Goal: Task Accomplishment & Management: Manage account settings

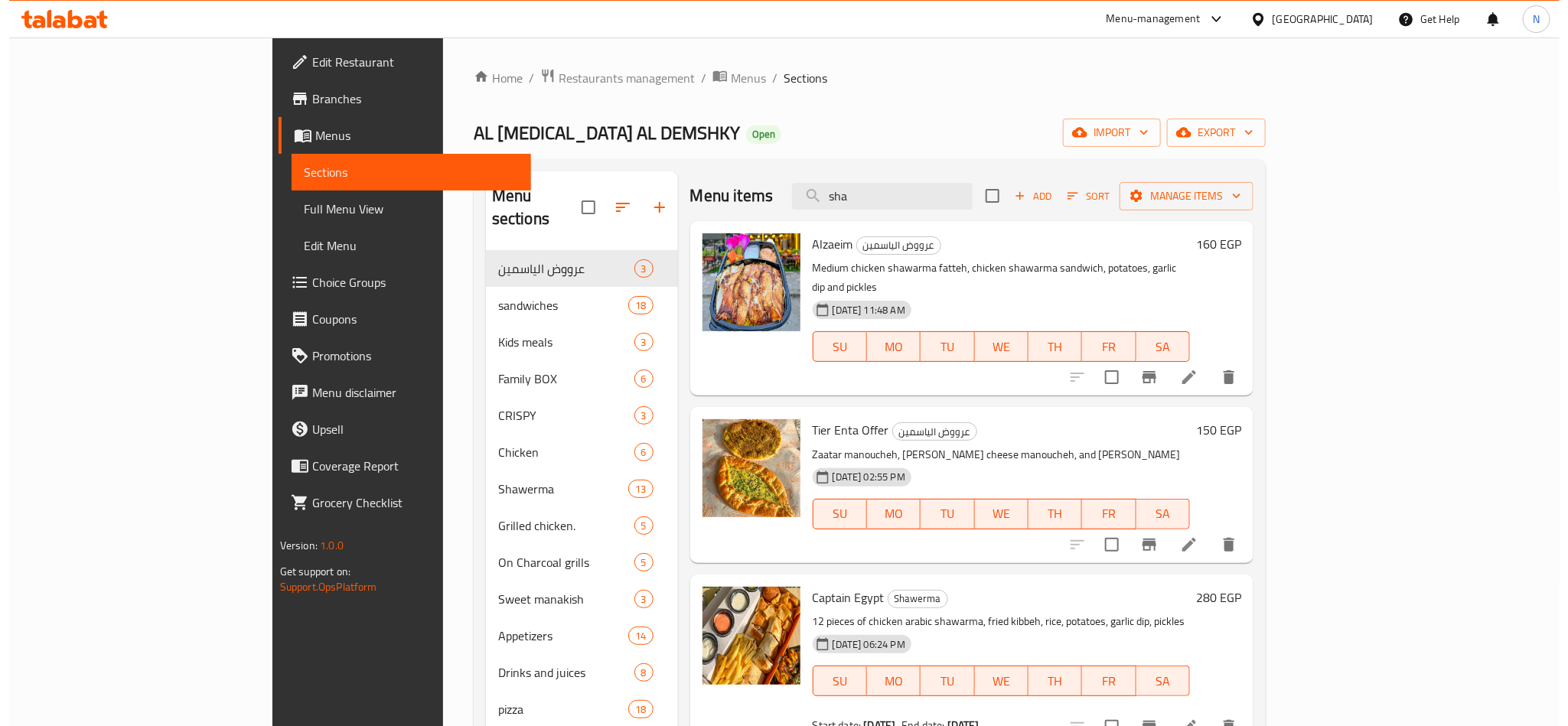
scroll to position [2, 0]
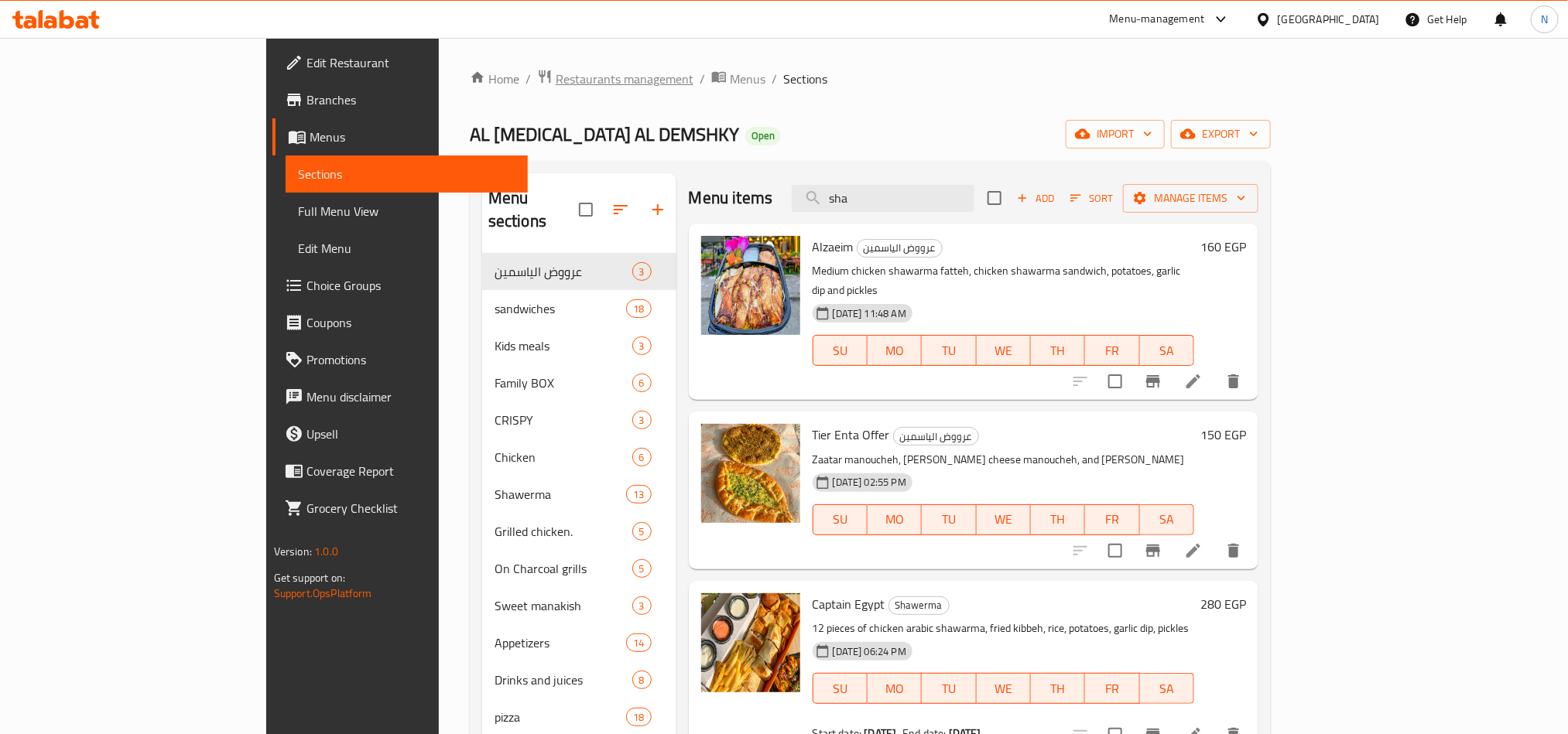
click at [556, 81] on span "Restaurants management" at bounding box center [625, 79] width 138 height 19
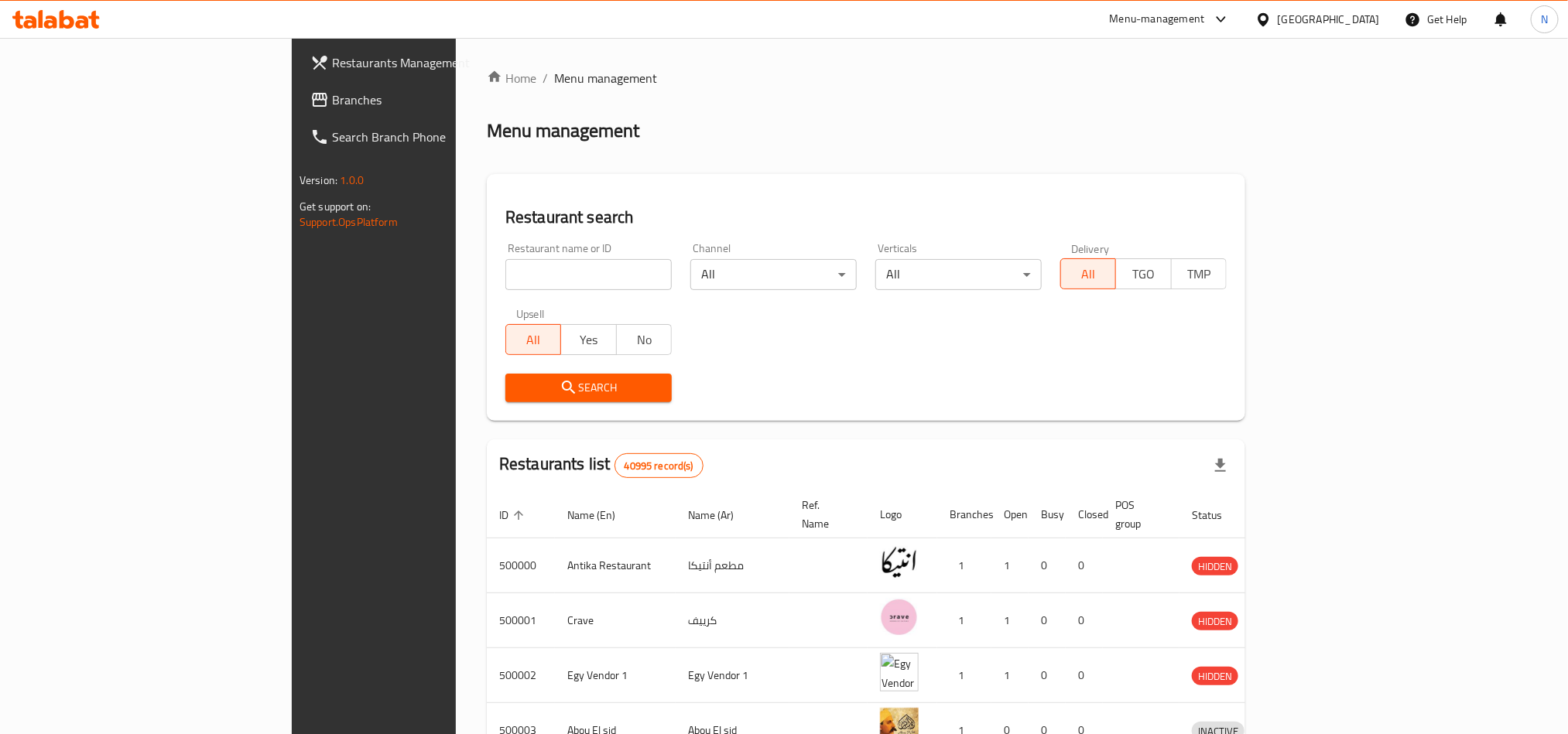
drag, startPoint x: 456, startPoint y: 276, endPoint x: 443, endPoint y: 288, distance: 17.7
click at [506, 276] on input "search" at bounding box center [589, 274] width 166 height 31
paste input "694982"
type input "694982"
click at [518, 385] on span "Search" at bounding box center [589, 388] width 142 height 20
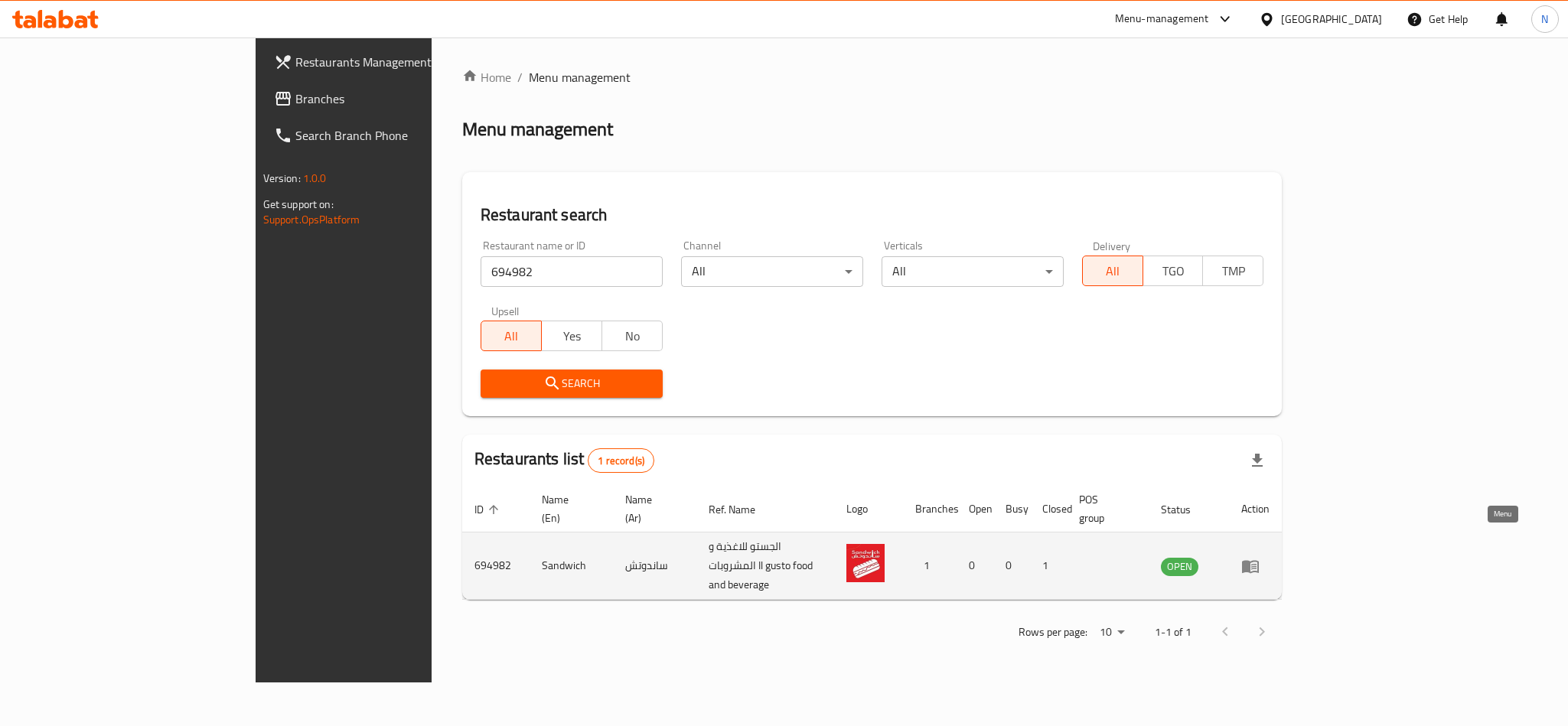
click at [1269, 557] on link "enhanced table" at bounding box center [1254, 566] width 28 height 19
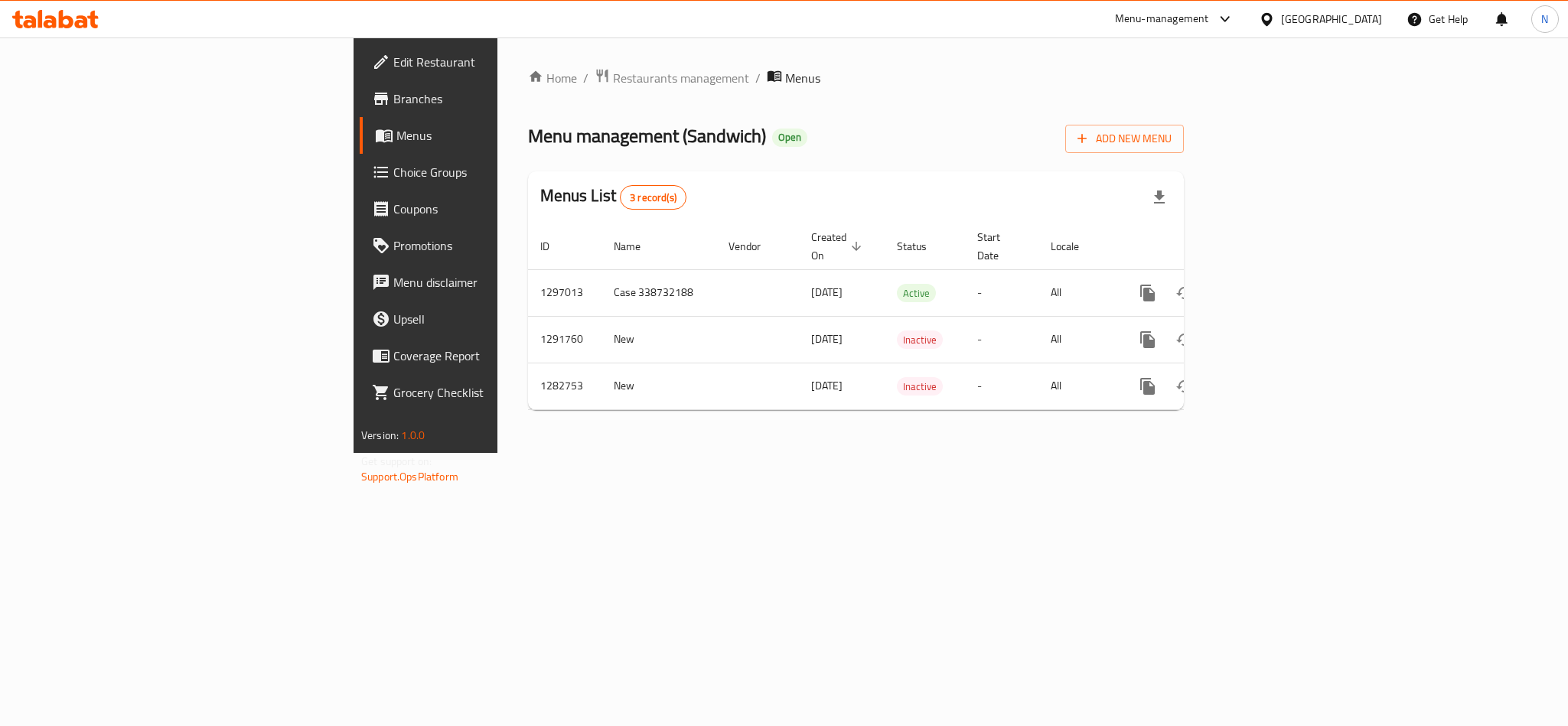
click at [393, 100] on span "Branches" at bounding box center [498, 98] width 210 height 19
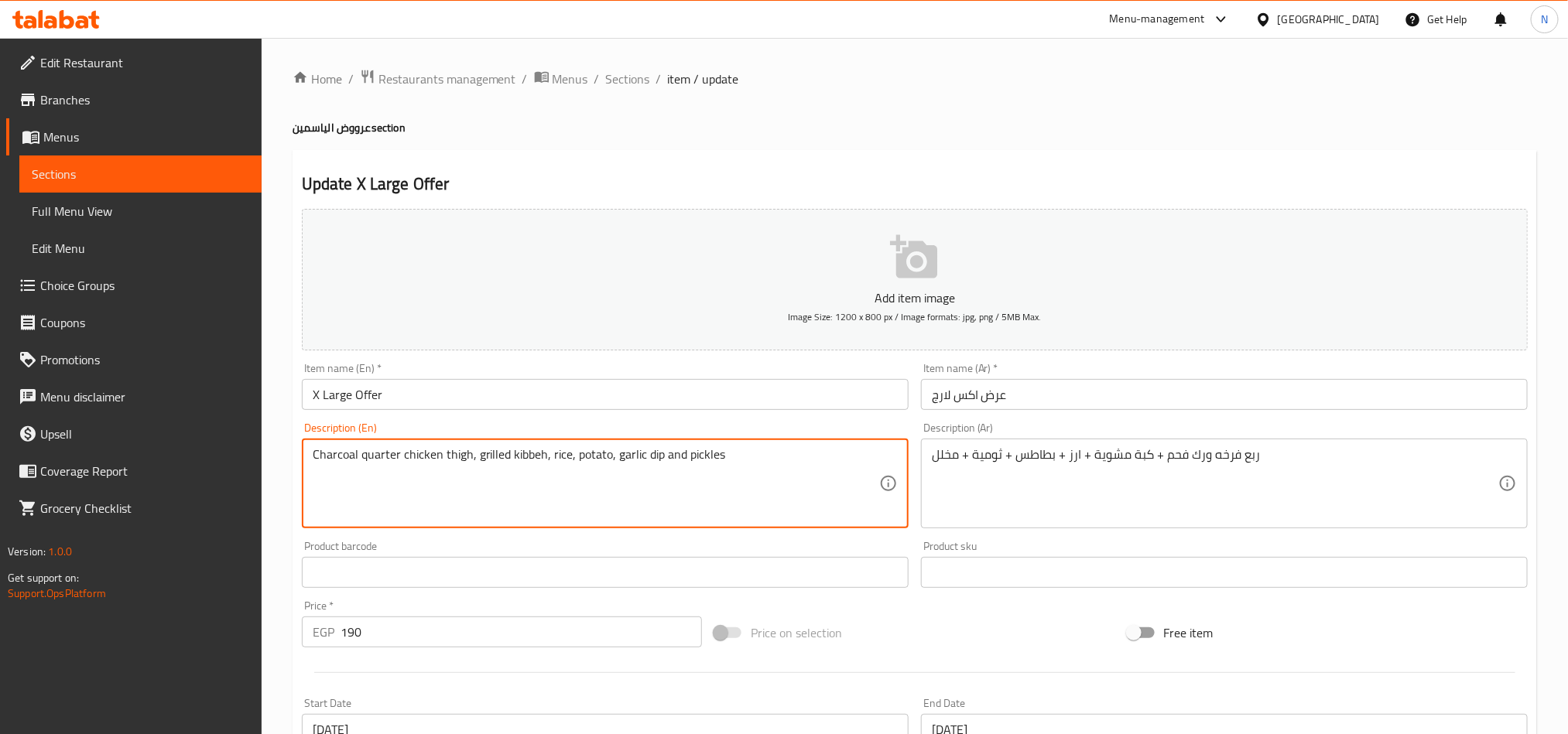
click at [588, 460] on textarea "Charcoal quarter chicken thigh, grilled kibbeh, rice, potato, garlic dip and pi…" at bounding box center [595, 484] width 566 height 74
type textarea "Charcoal quarter chicken thigh, grilled kibbeh, rice, French fries, garlic dip …"
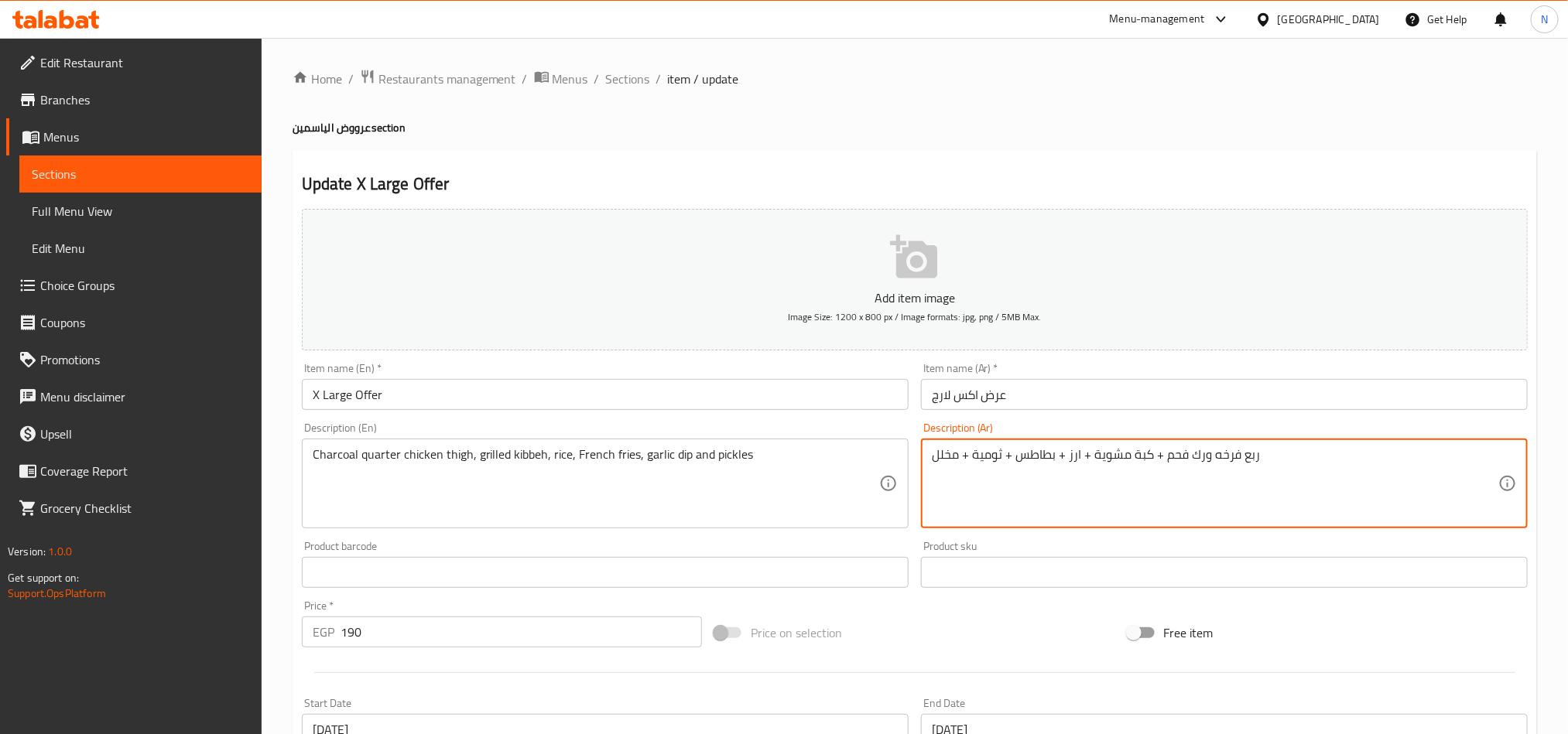
click at [1052, 464] on textarea "ربع فرخه ورك فحم + كبة مشوية + ارز + بطاطس + ثومية + مخلل" at bounding box center [1215, 484] width 566 height 74
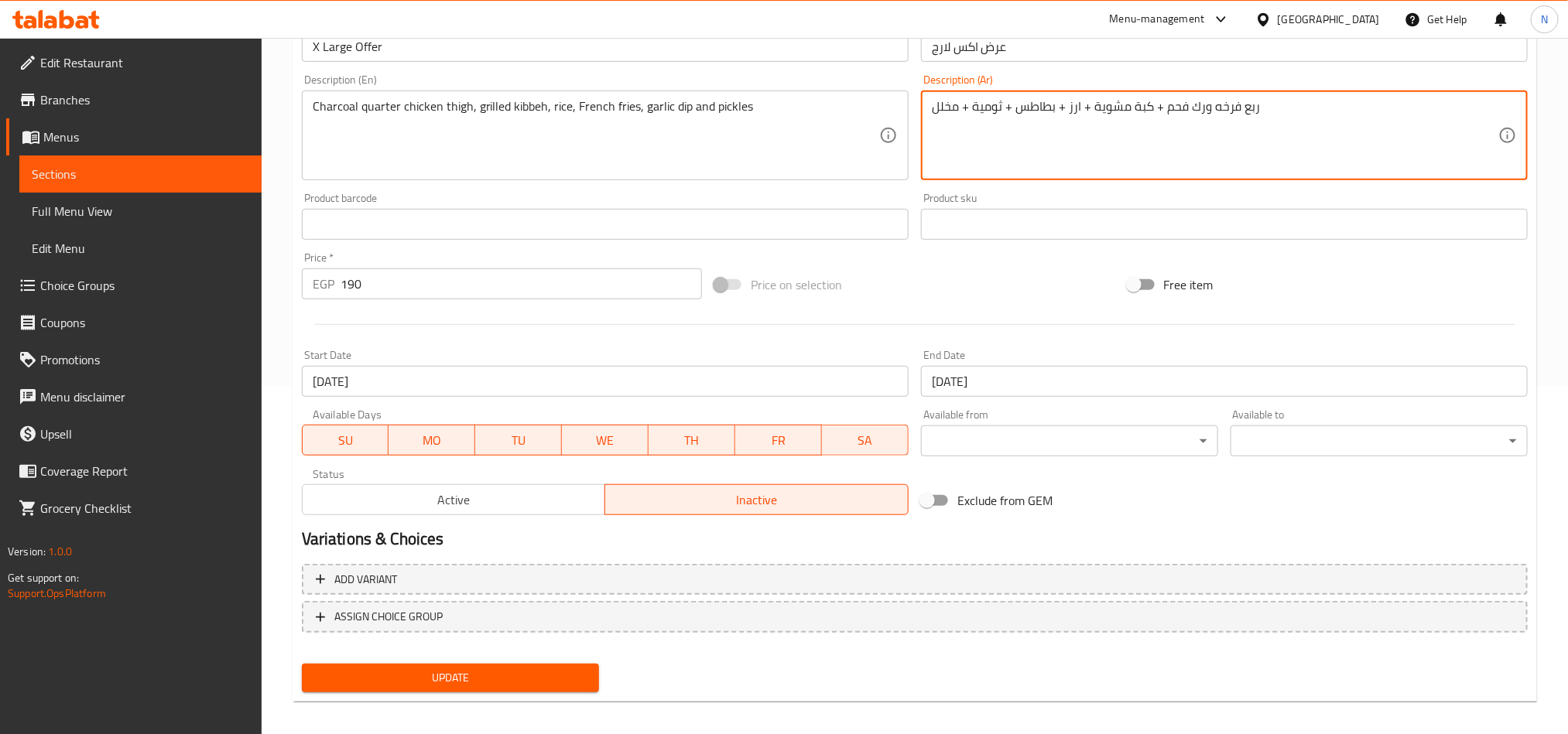
scroll to position [357, 0]
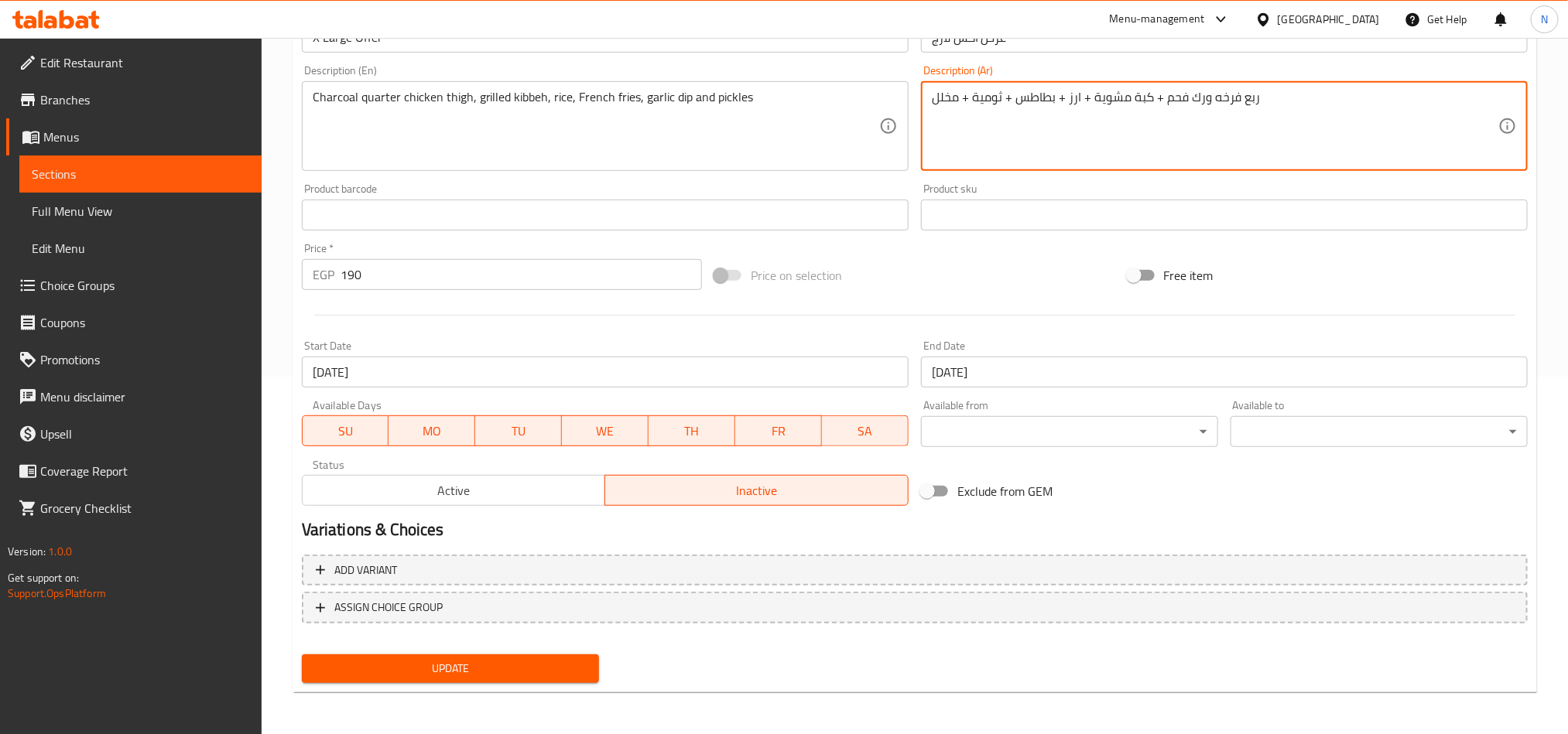
click at [505, 664] on span "Update" at bounding box center [450, 668] width 272 height 20
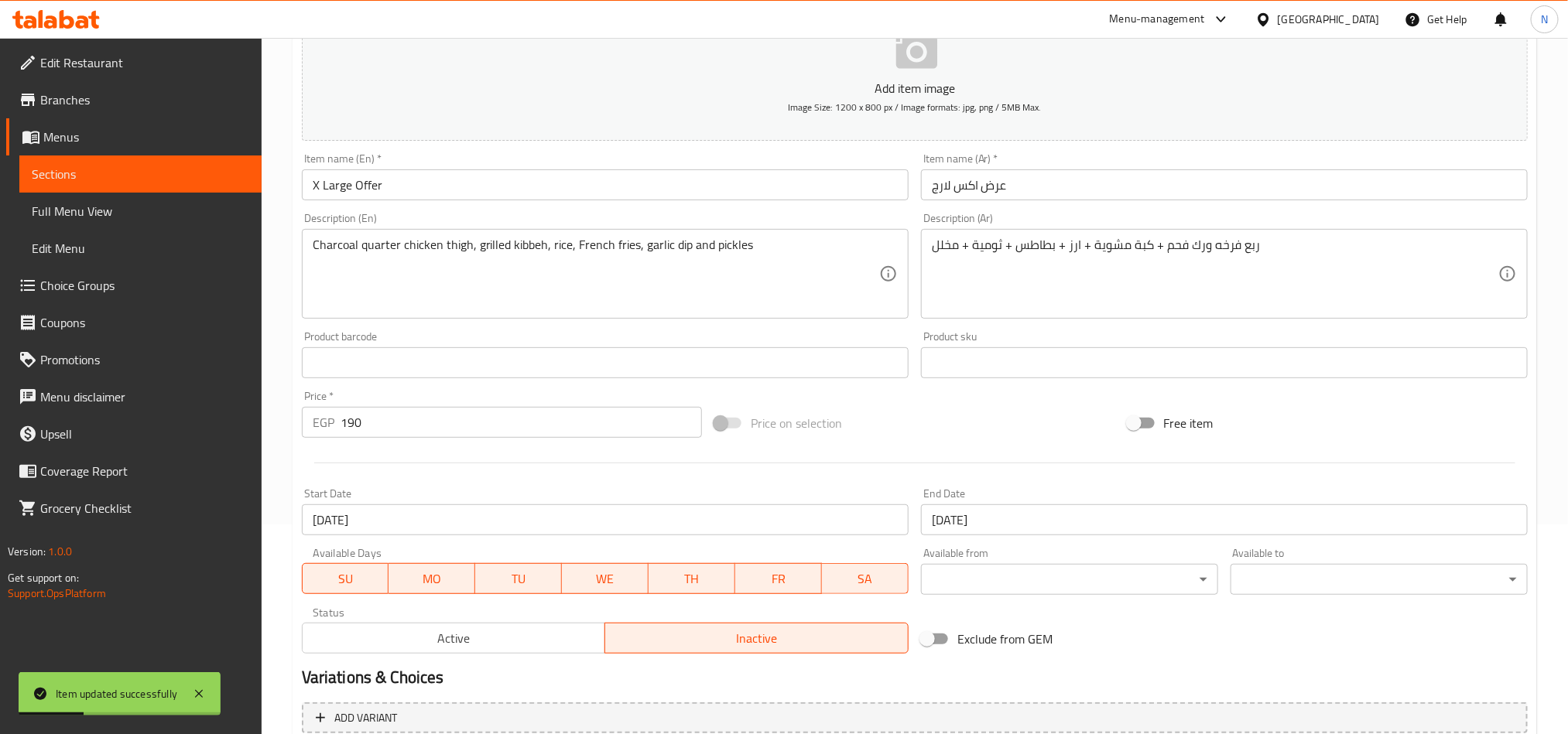
scroll to position [9, 0]
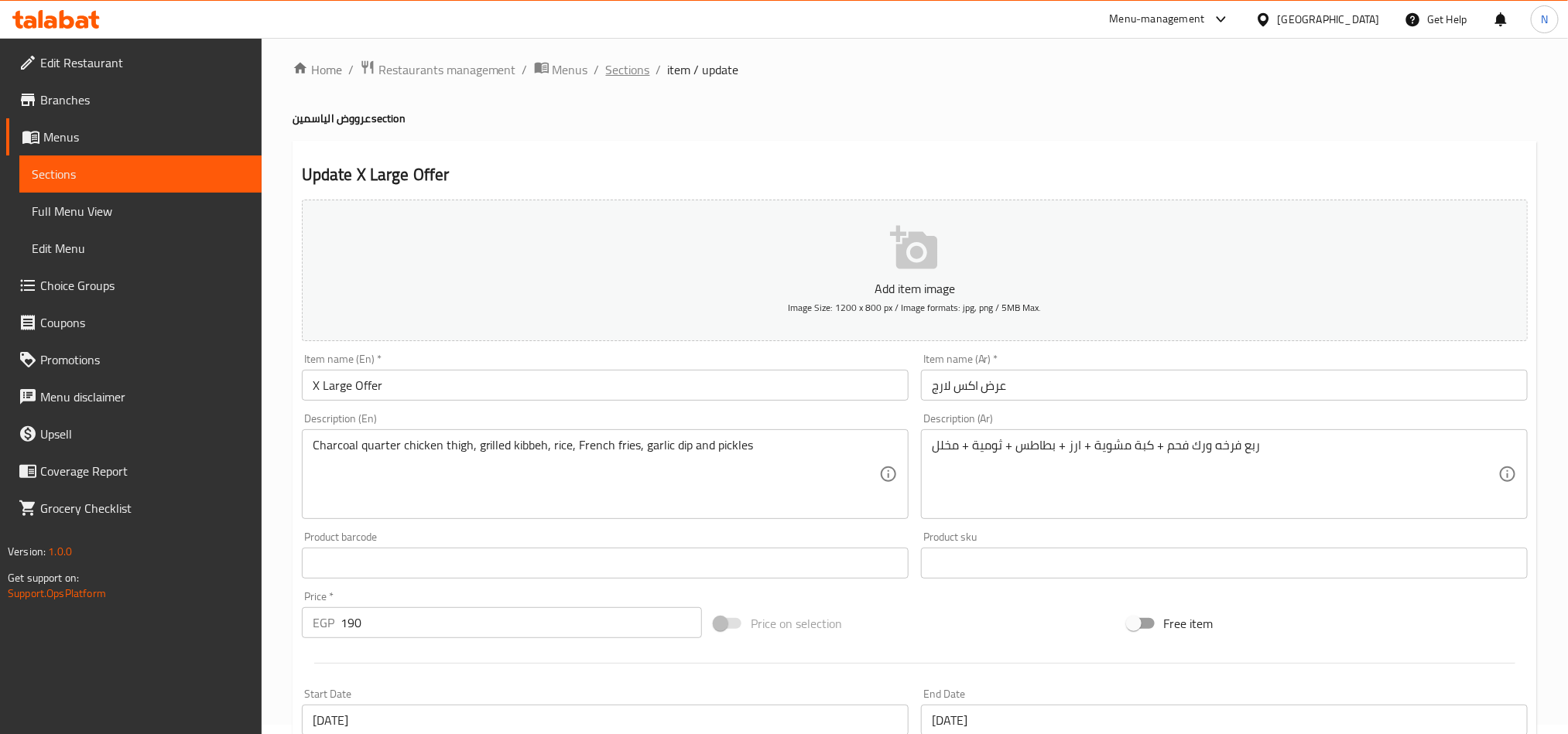
click at [613, 68] on span "Sections" at bounding box center [628, 70] width 44 height 19
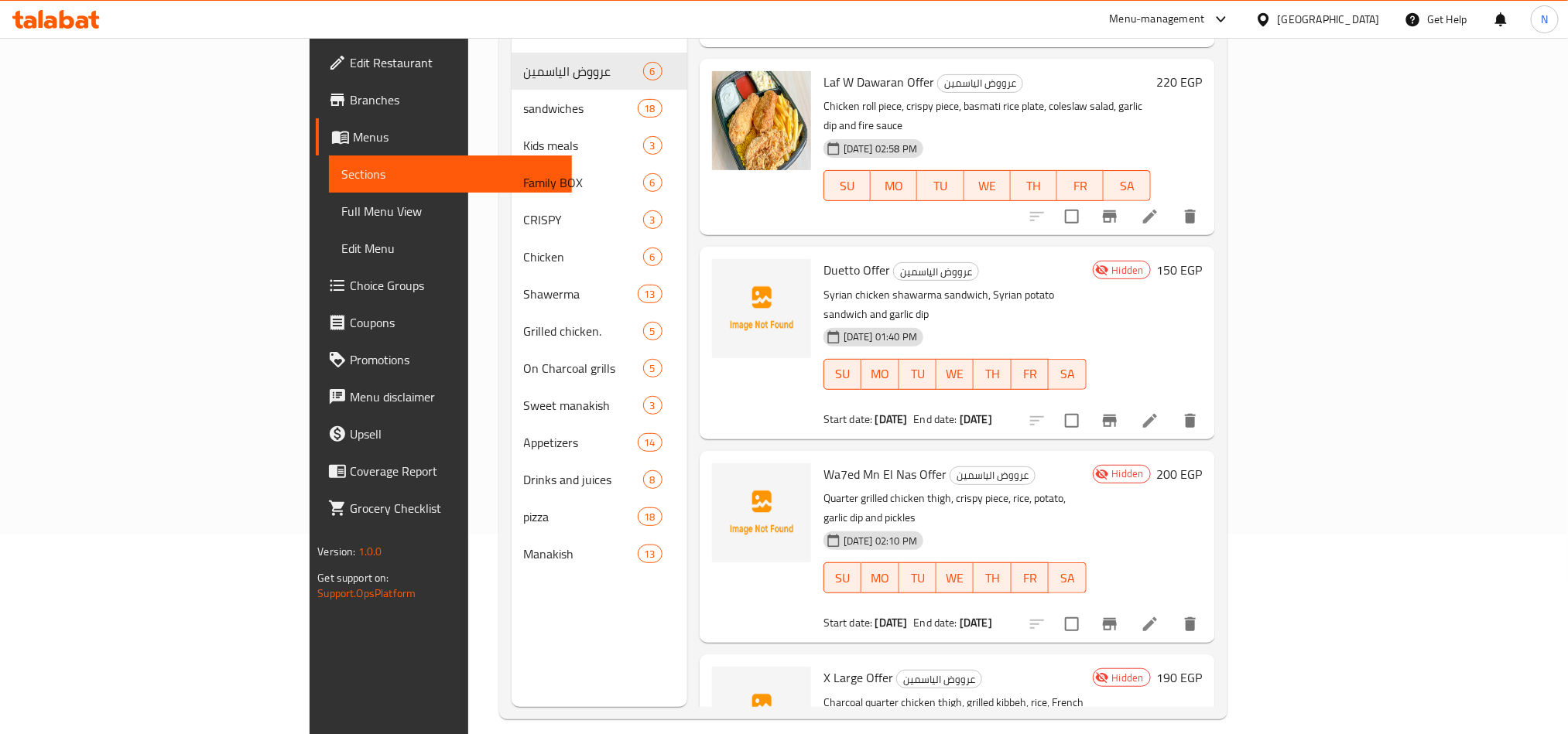
scroll to position [216, 0]
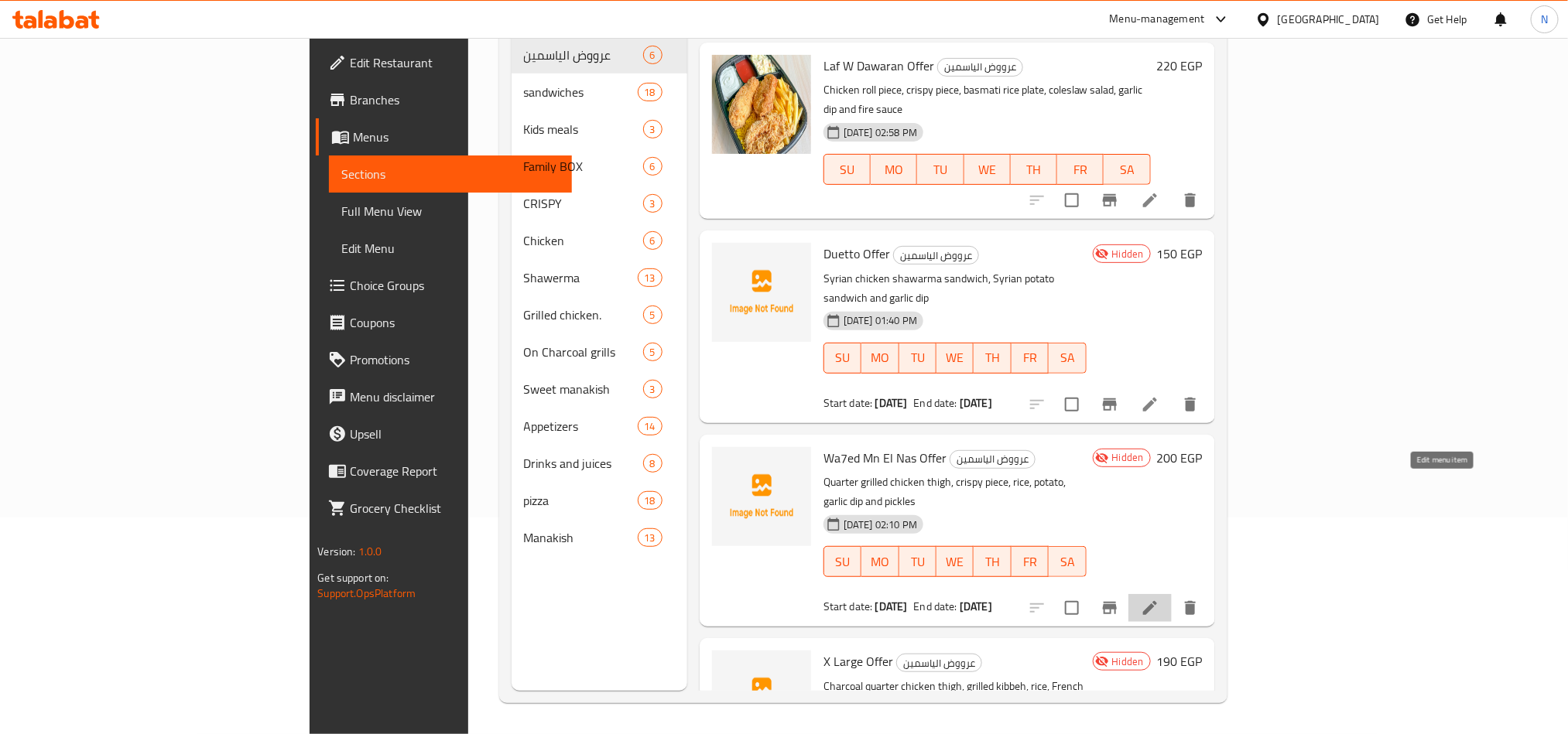
click at [1157, 601] on icon at bounding box center [1150, 608] width 14 height 14
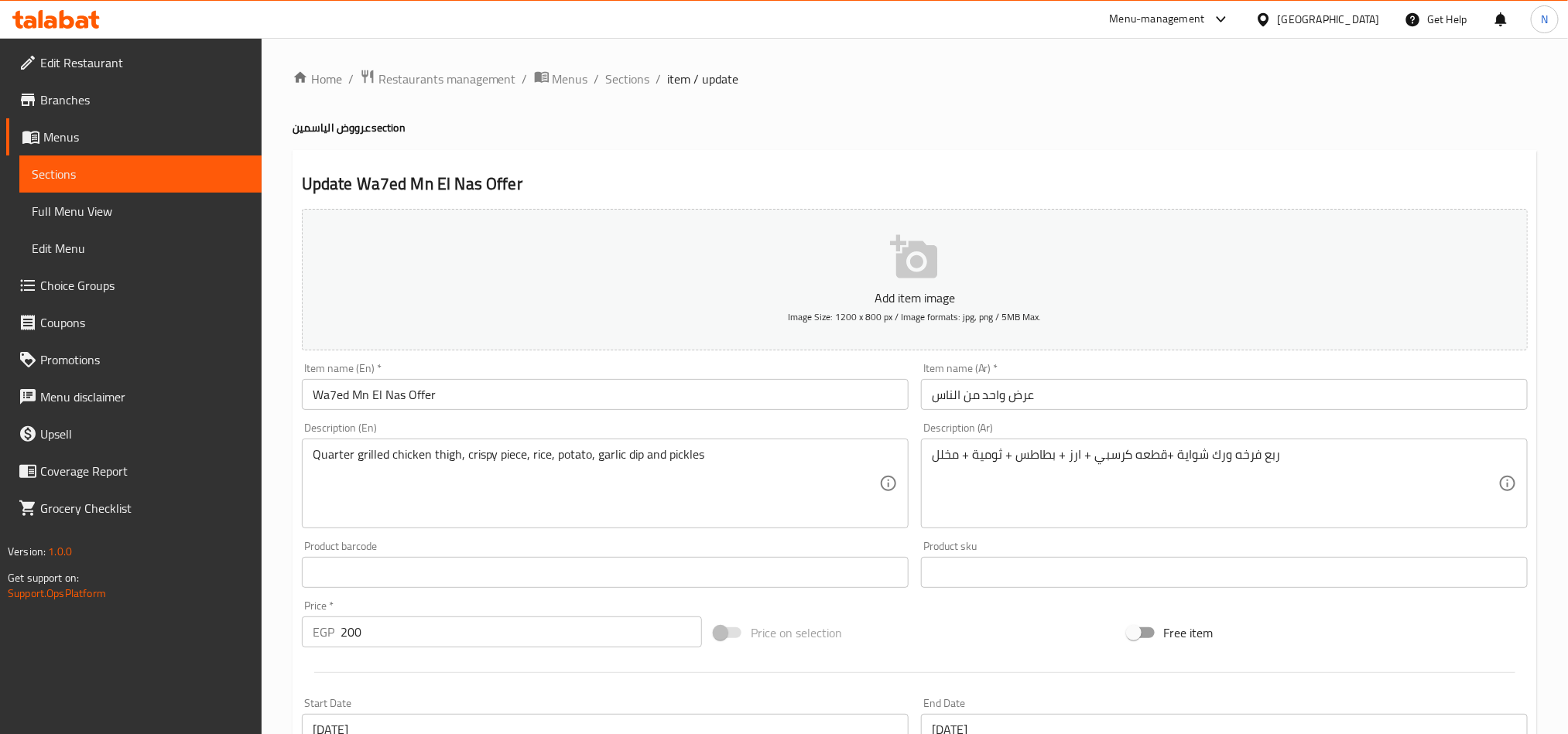
click at [565, 457] on textarea "Quarter grilled chicken thigh, crispy piece, rice, potato, garlic dip and pickl…" at bounding box center [595, 484] width 566 height 74
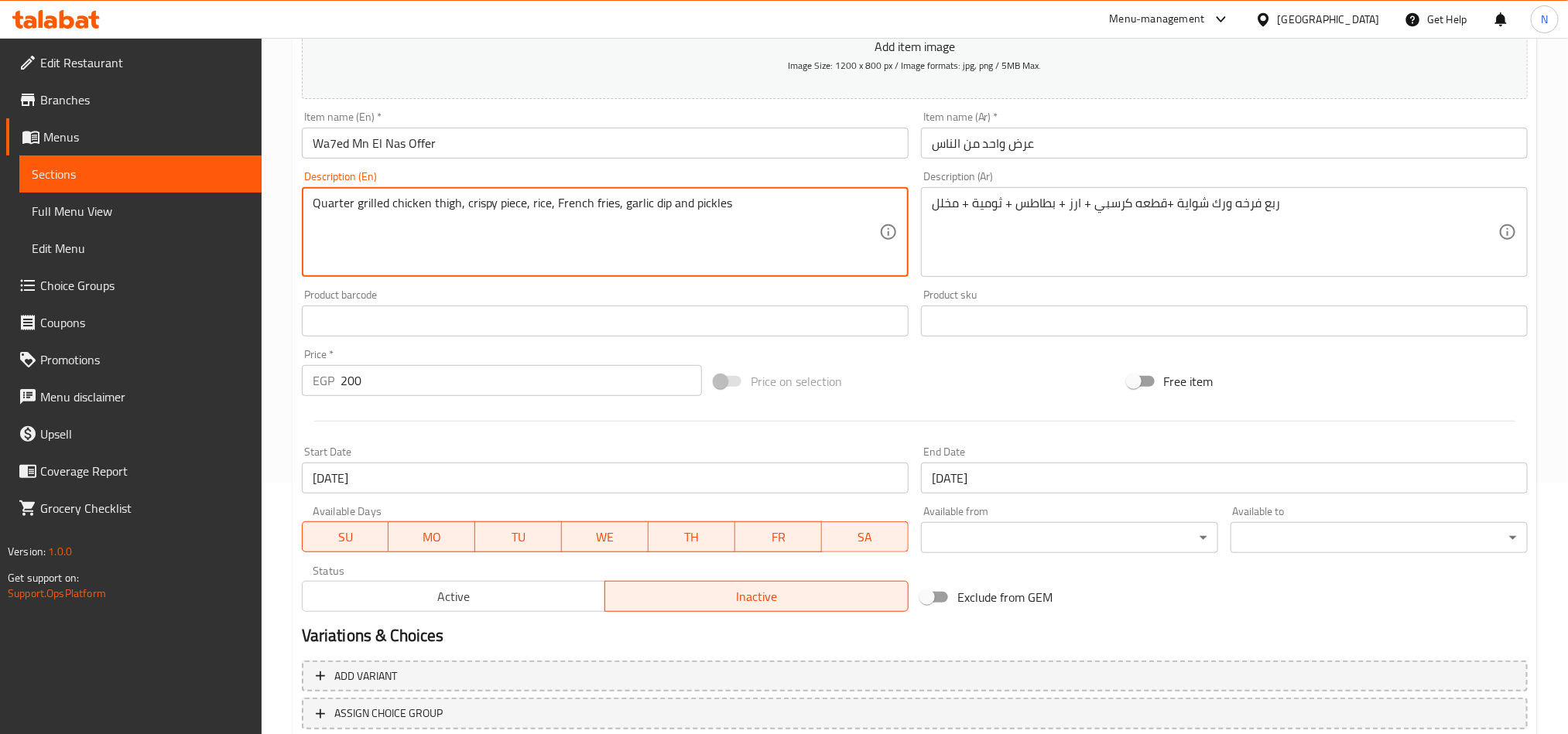
scroll to position [357, 0]
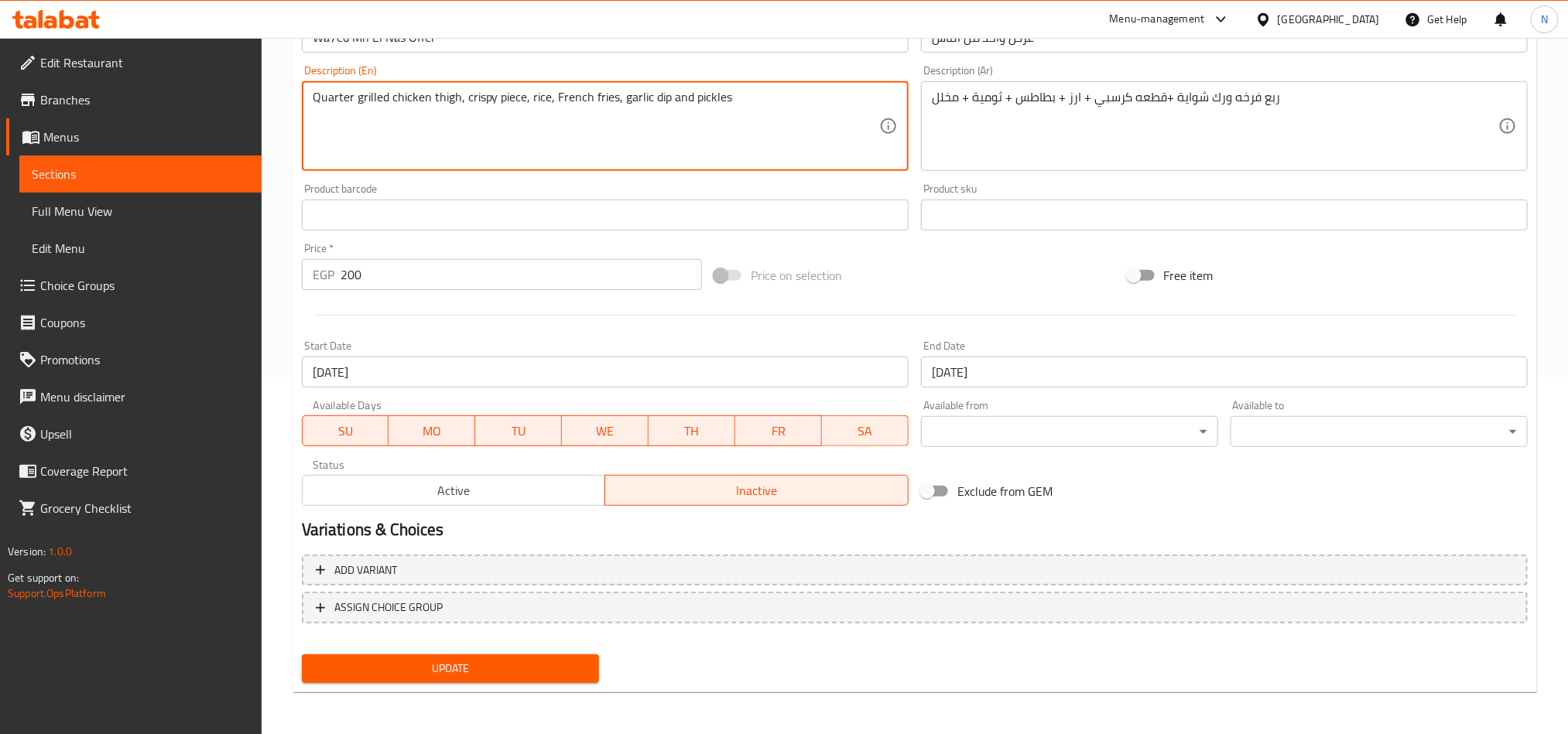
type textarea "Quarter grilled chicken thigh, crispy piece, rice, French fries, garlic dip and…"
click at [437, 676] on span "Update" at bounding box center [450, 668] width 272 height 20
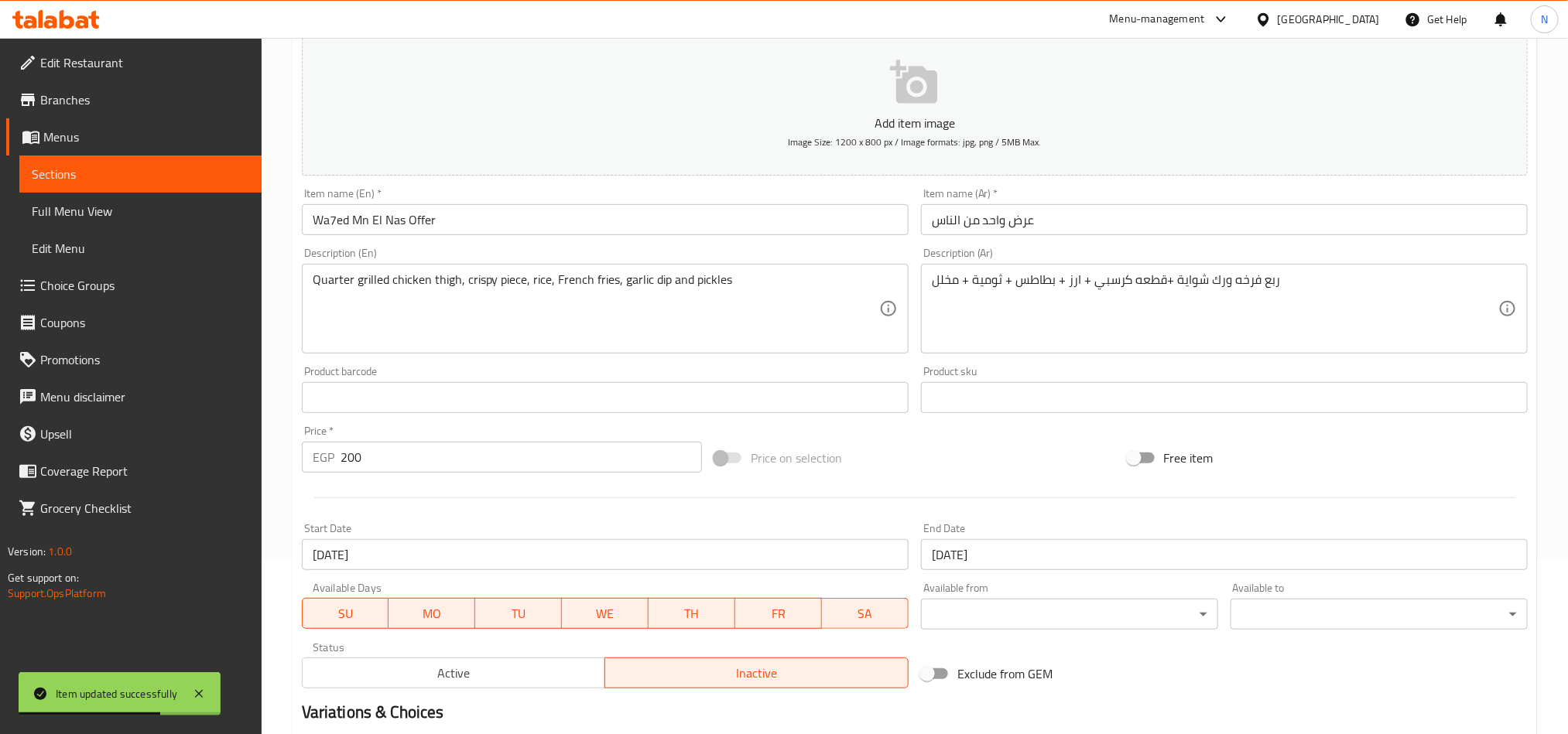
scroll to position [0, 0]
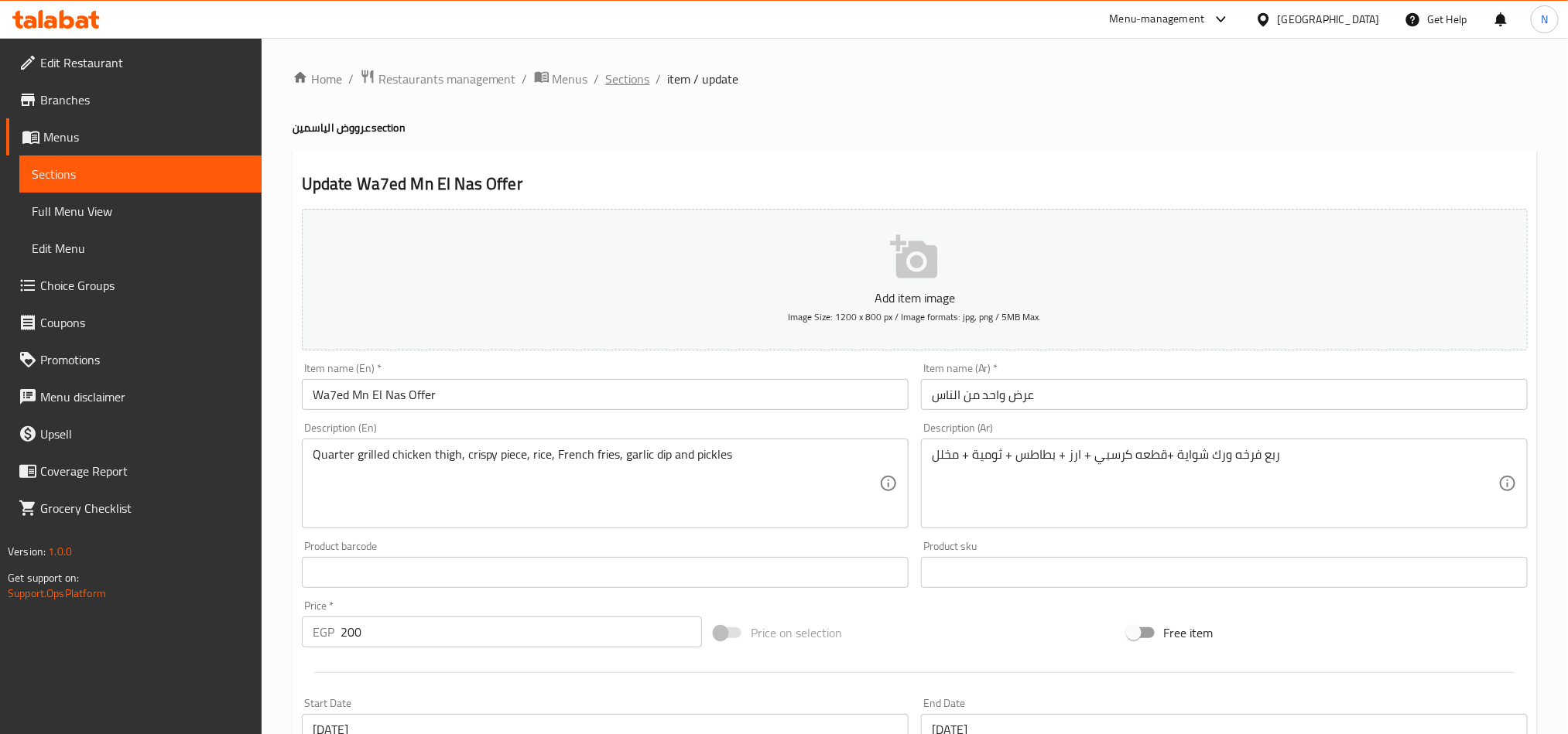
click at [613, 73] on span "Sections" at bounding box center [628, 79] width 44 height 19
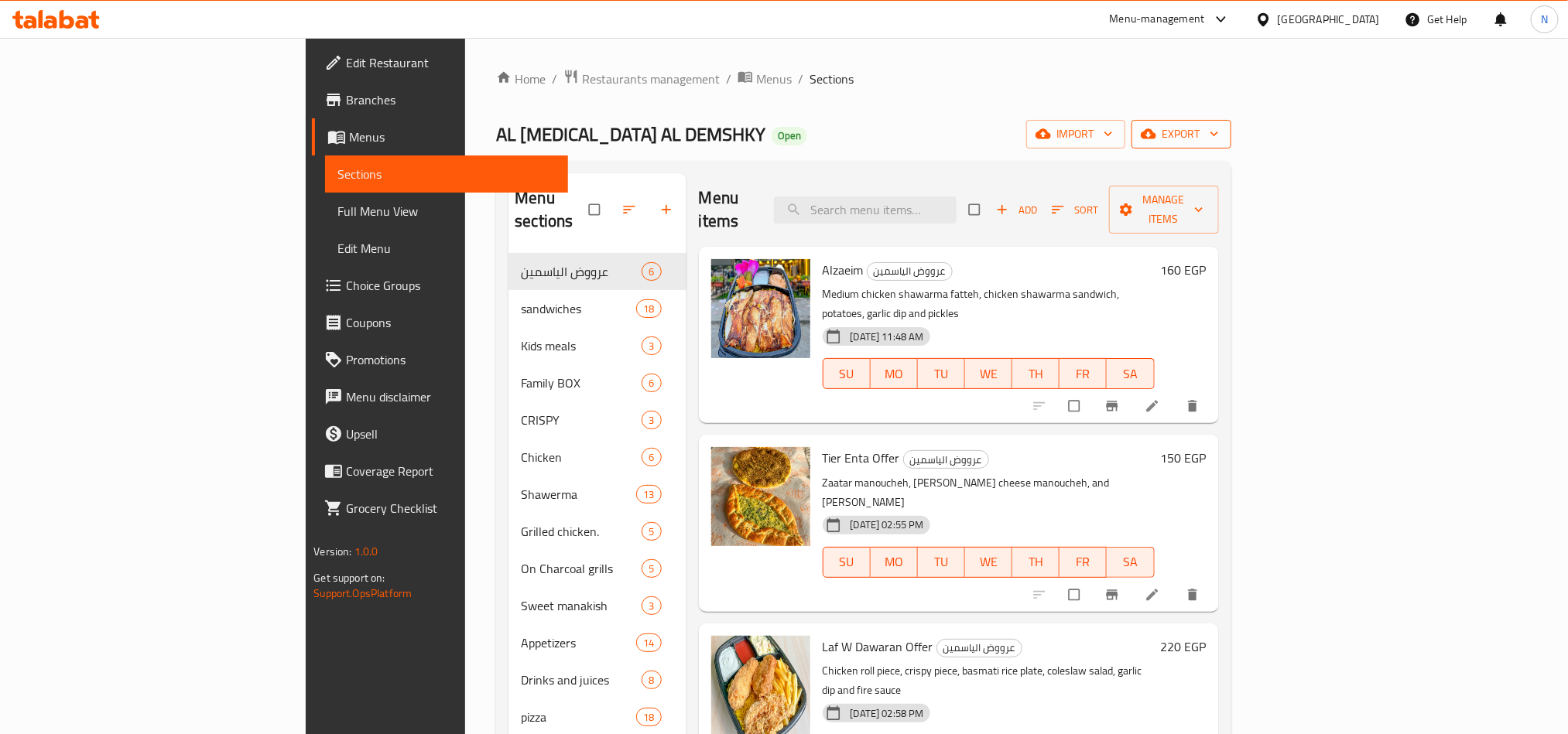
click at [1219, 134] on span "export" at bounding box center [1181, 134] width 75 height 20
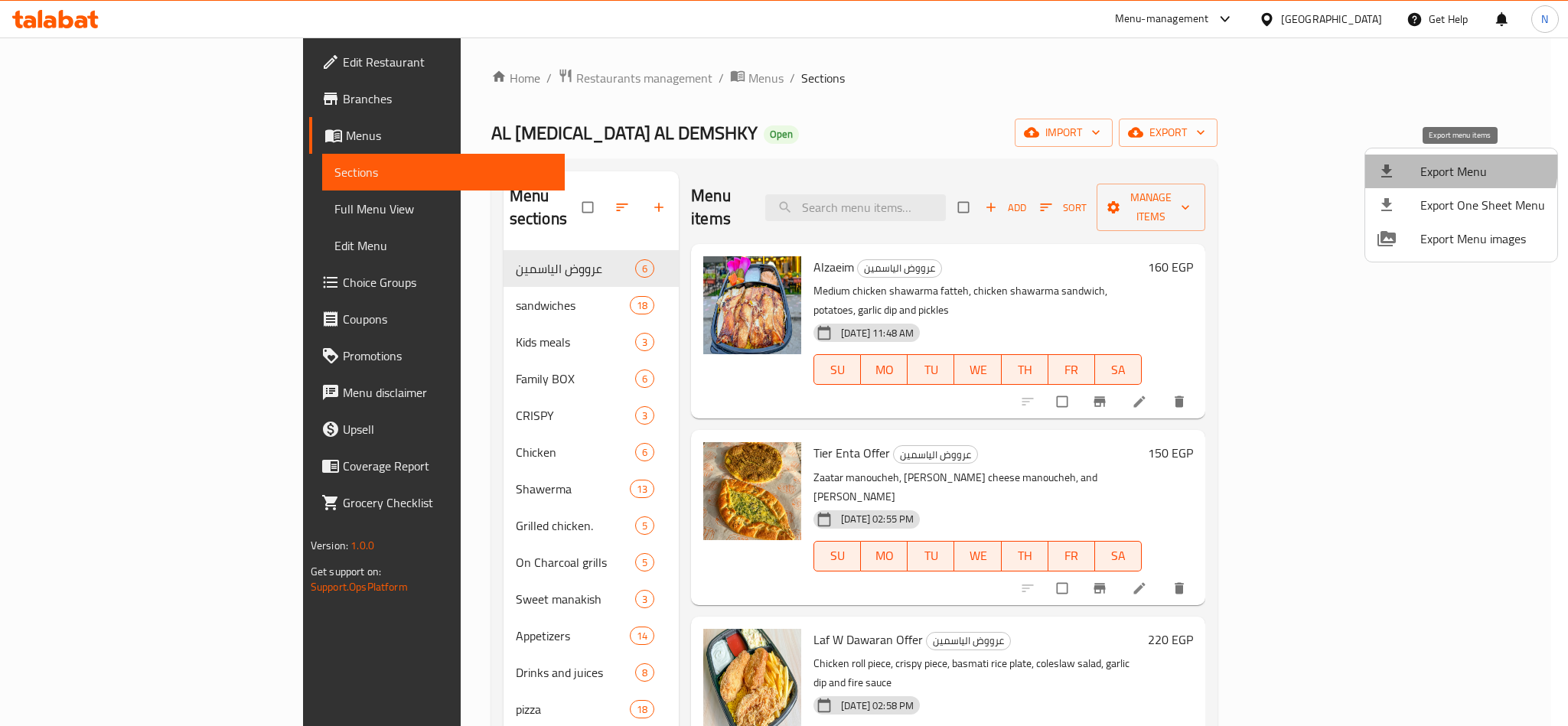
click at [1458, 166] on span "Export Menu" at bounding box center [1482, 171] width 125 height 19
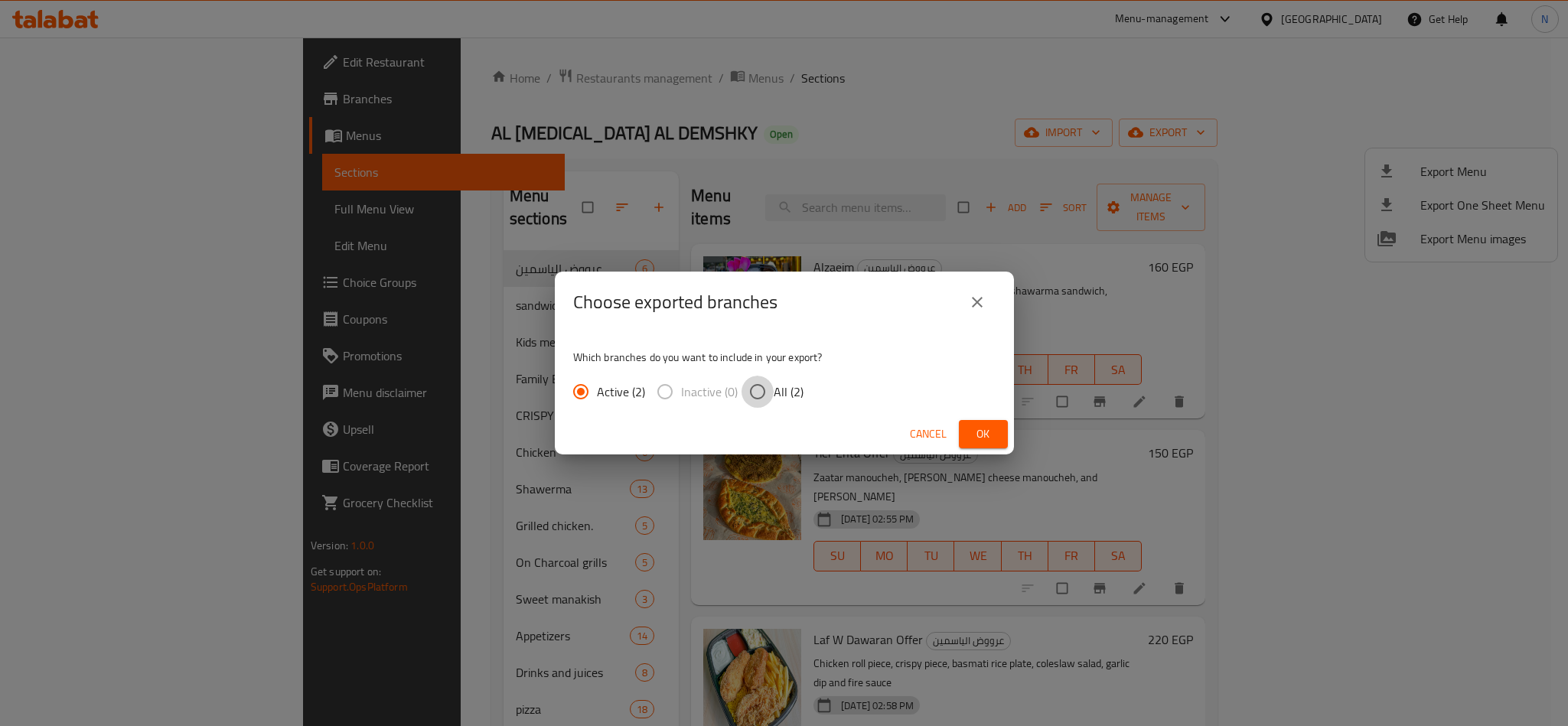
click at [751, 388] on input "All (2)" at bounding box center [758, 392] width 32 height 32
radio input "true"
click at [974, 429] on span "Ok" at bounding box center [983, 434] width 24 height 19
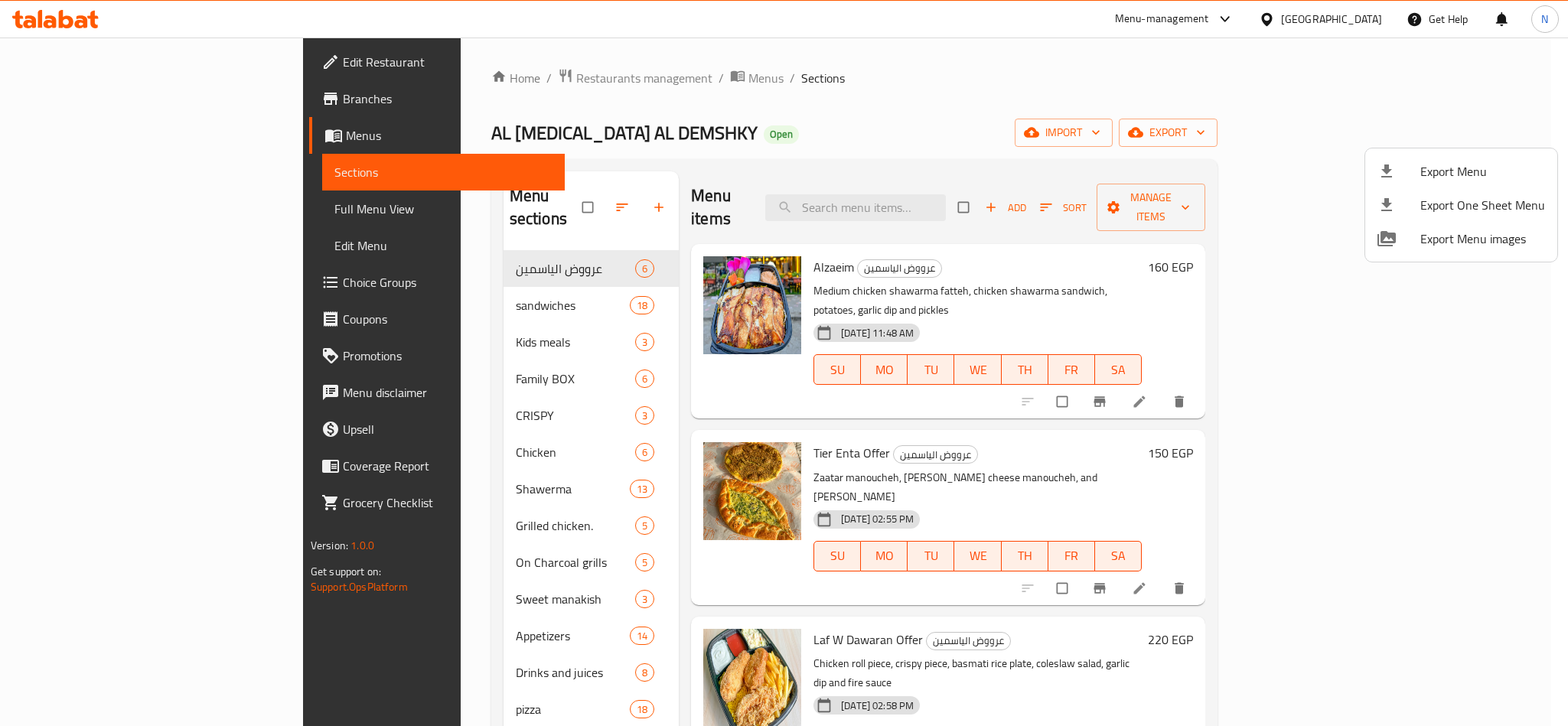
click at [998, 120] on div at bounding box center [784, 363] width 1568 height 726
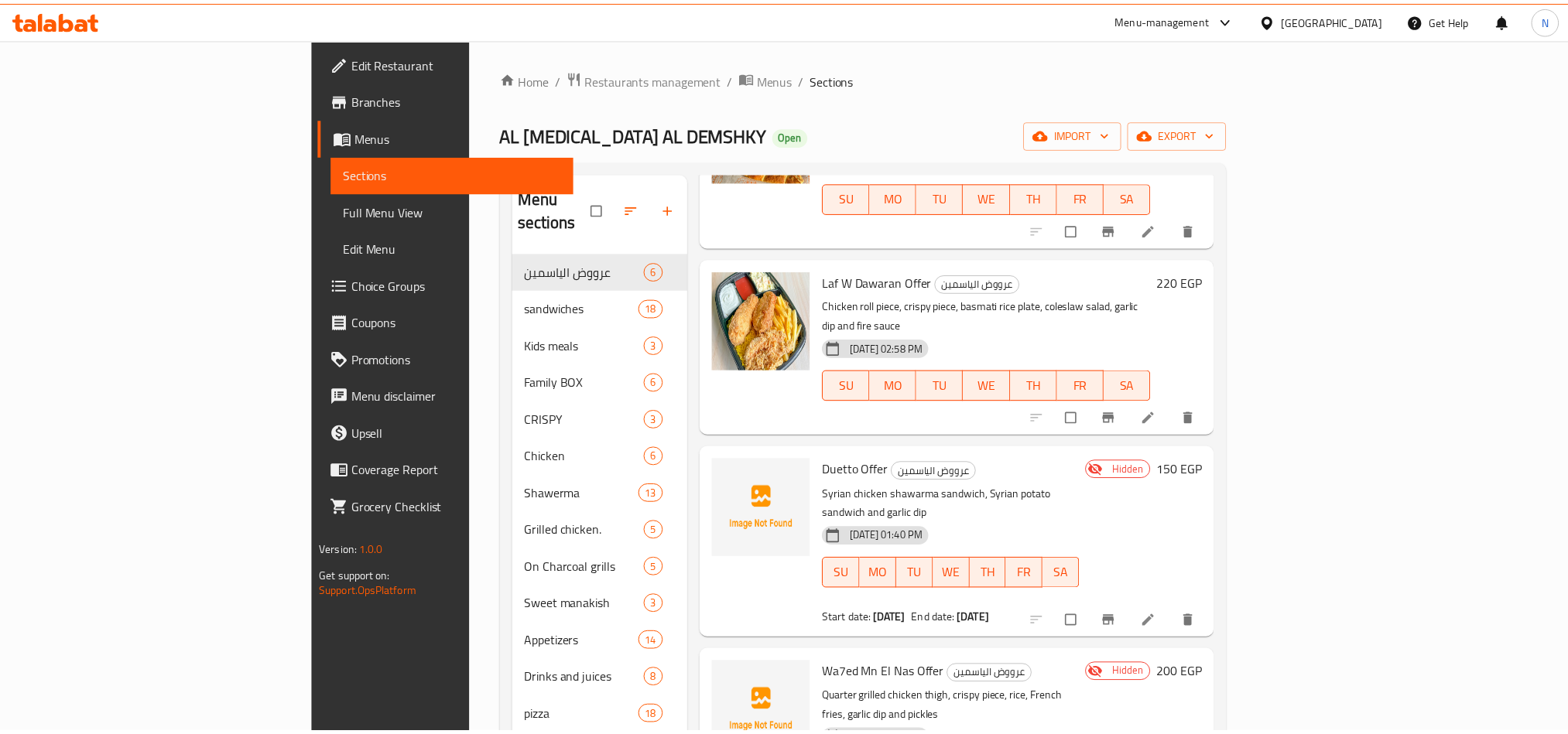
scroll to position [216, 0]
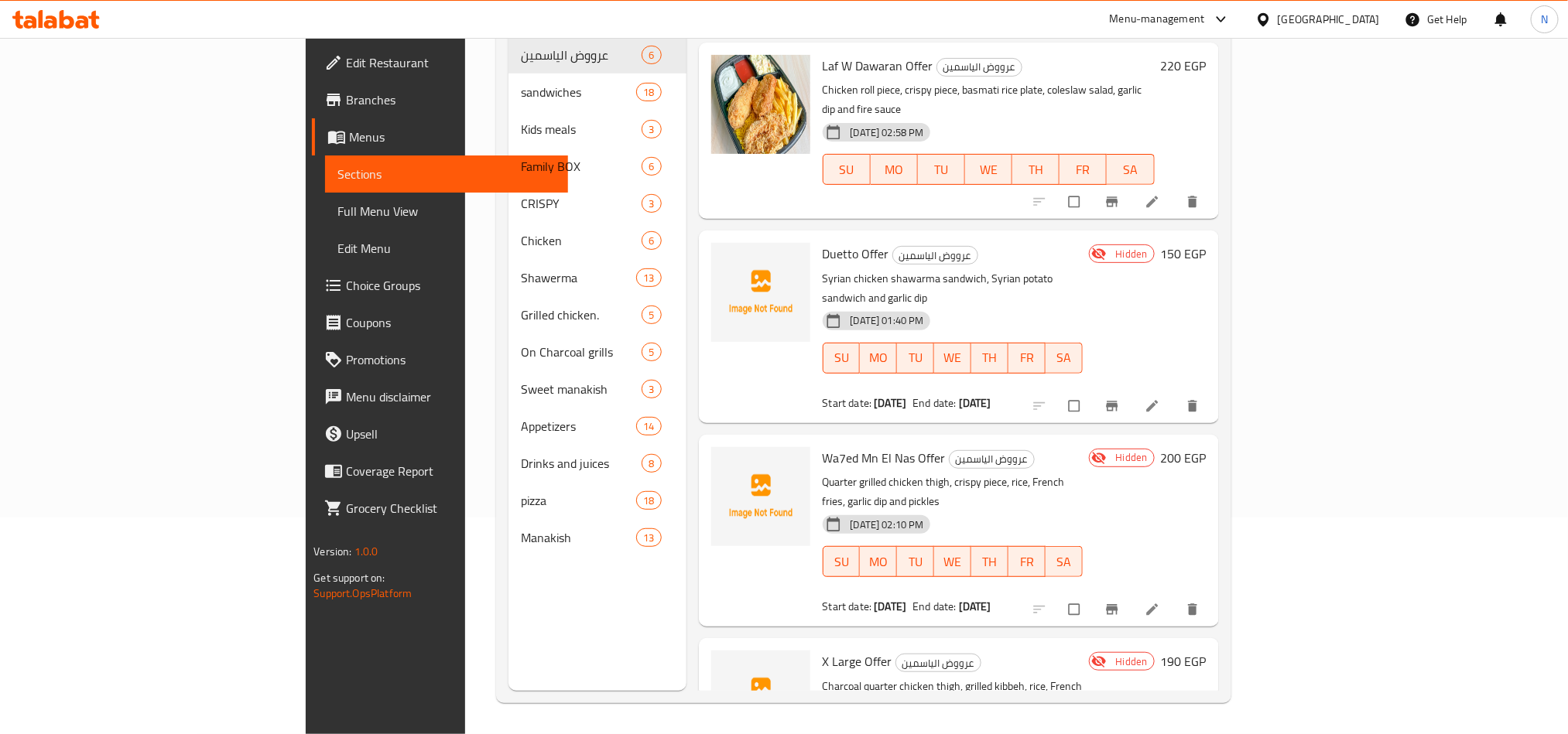
click at [823, 270] on p "Syrian chicken shawarma sandwich, Syrian potato sandwich and garlic dip" at bounding box center [952, 288] width 260 height 39
click at [823, 242] on span "Duetto Offer" at bounding box center [856, 254] width 66 height 23
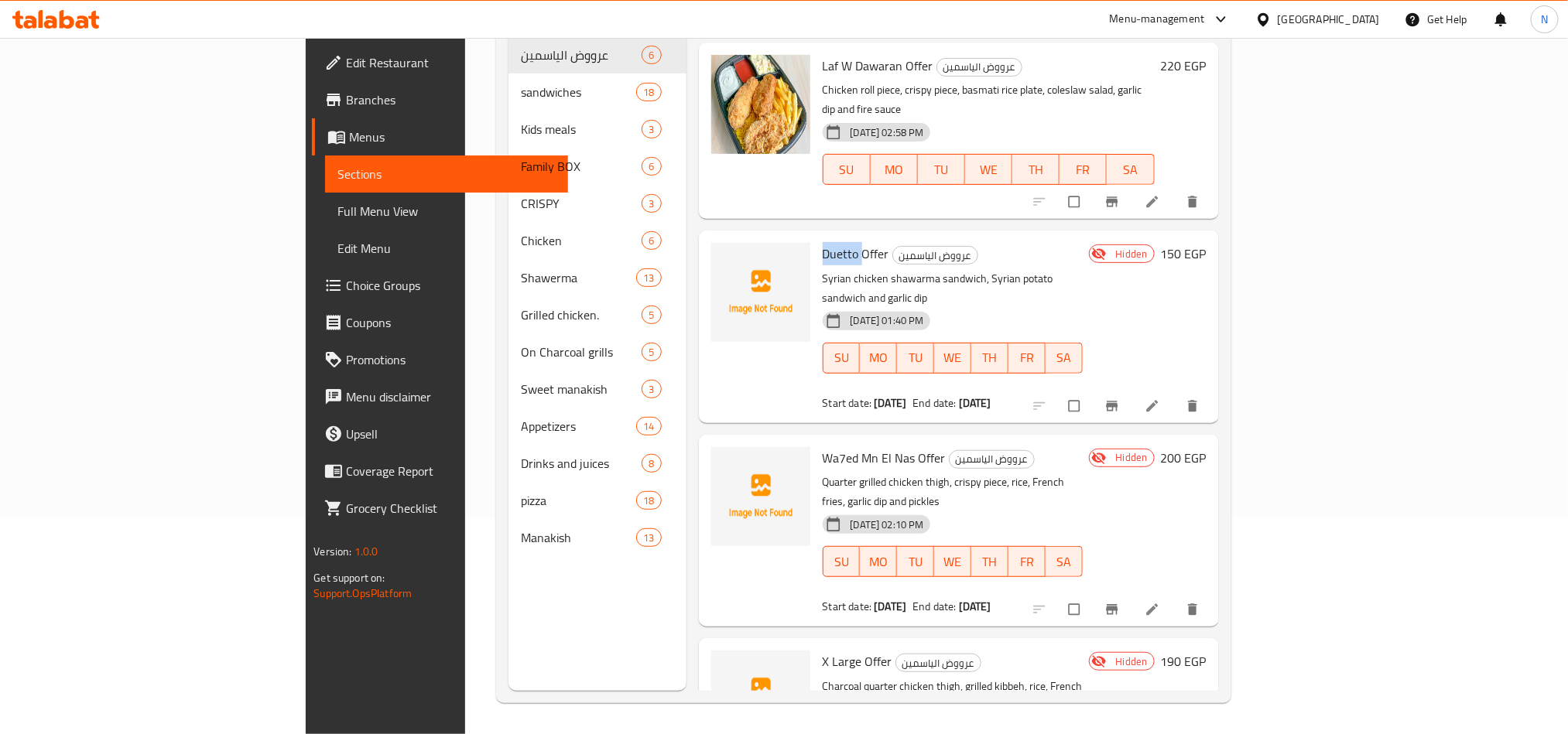
click at [823, 242] on span "Duetto Offer" at bounding box center [856, 254] width 66 height 23
copy h6 "Duetto Offer"
click at [843, 446] on span "Wa7ed Mn El Nas Offer" at bounding box center [884, 458] width 123 height 23
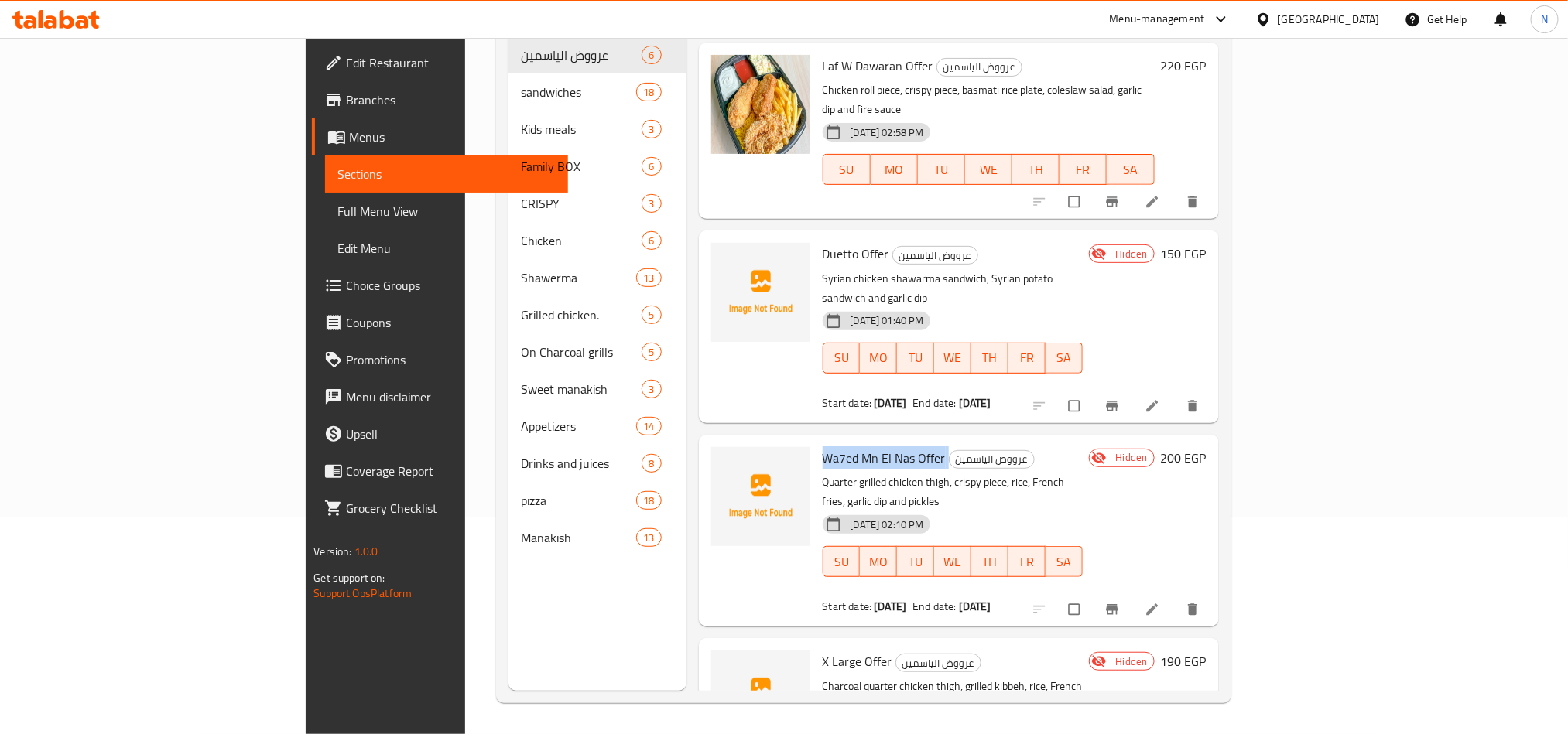
copy h6 "Wa7ed Mn El Nas Offer"
click at [823, 650] on span "X Large Offer" at bounding box center [857, 661] width 70 height 23
copy h6 "X Large Offer"
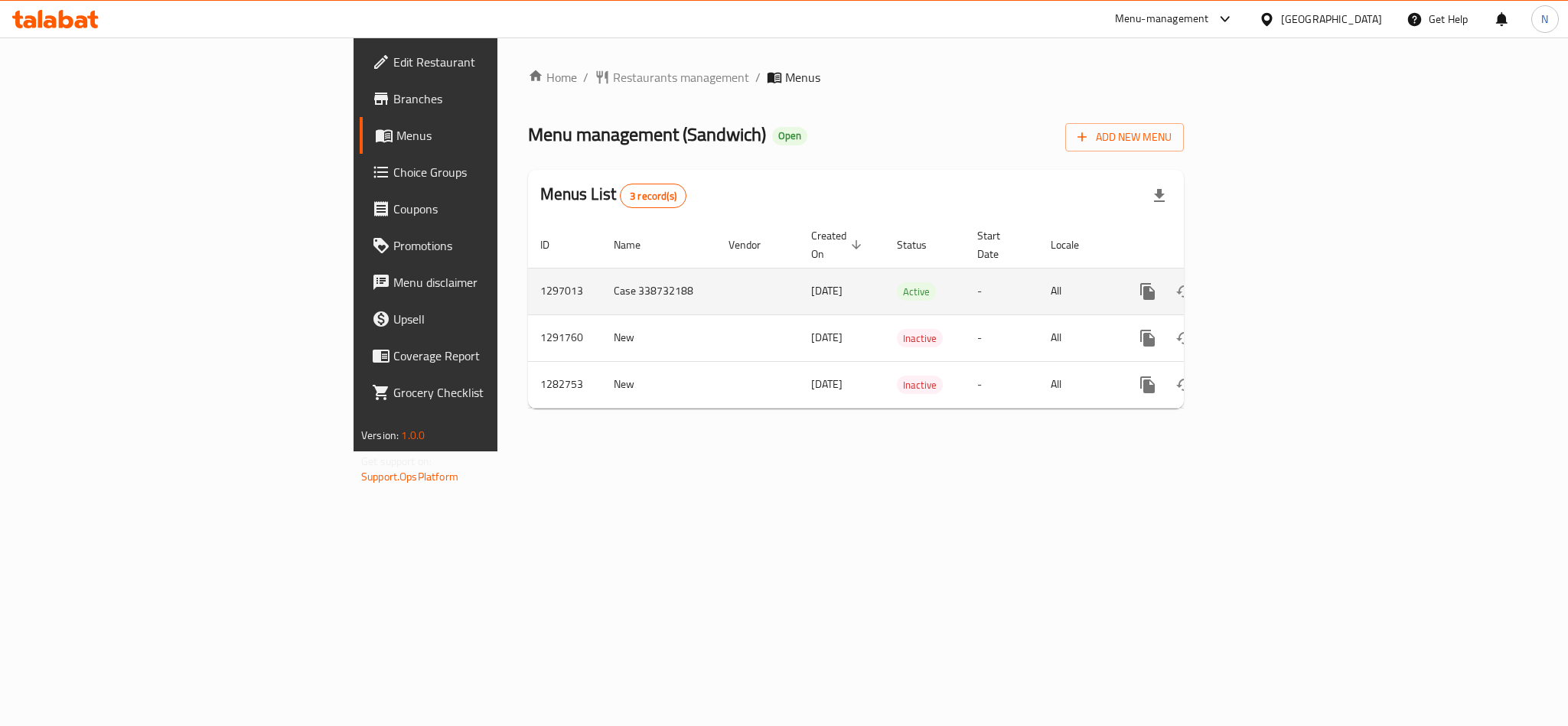
click at [1276, 279] on link "enhanced table" at bounding box center [1258, 291] width 36 height 36
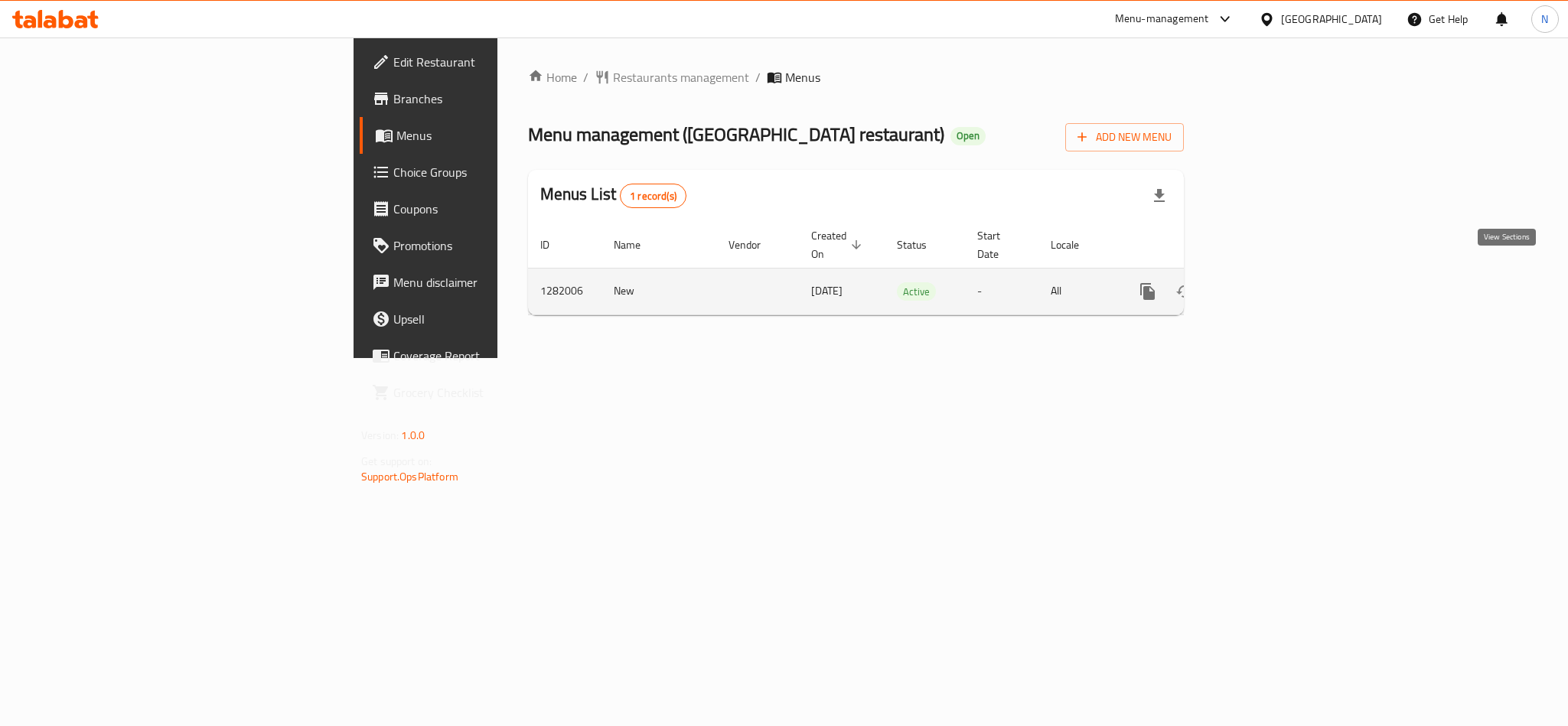
click at [1267, 282] on icon "enhanced table" at bounding box center [1258, 291] width 19 height 19
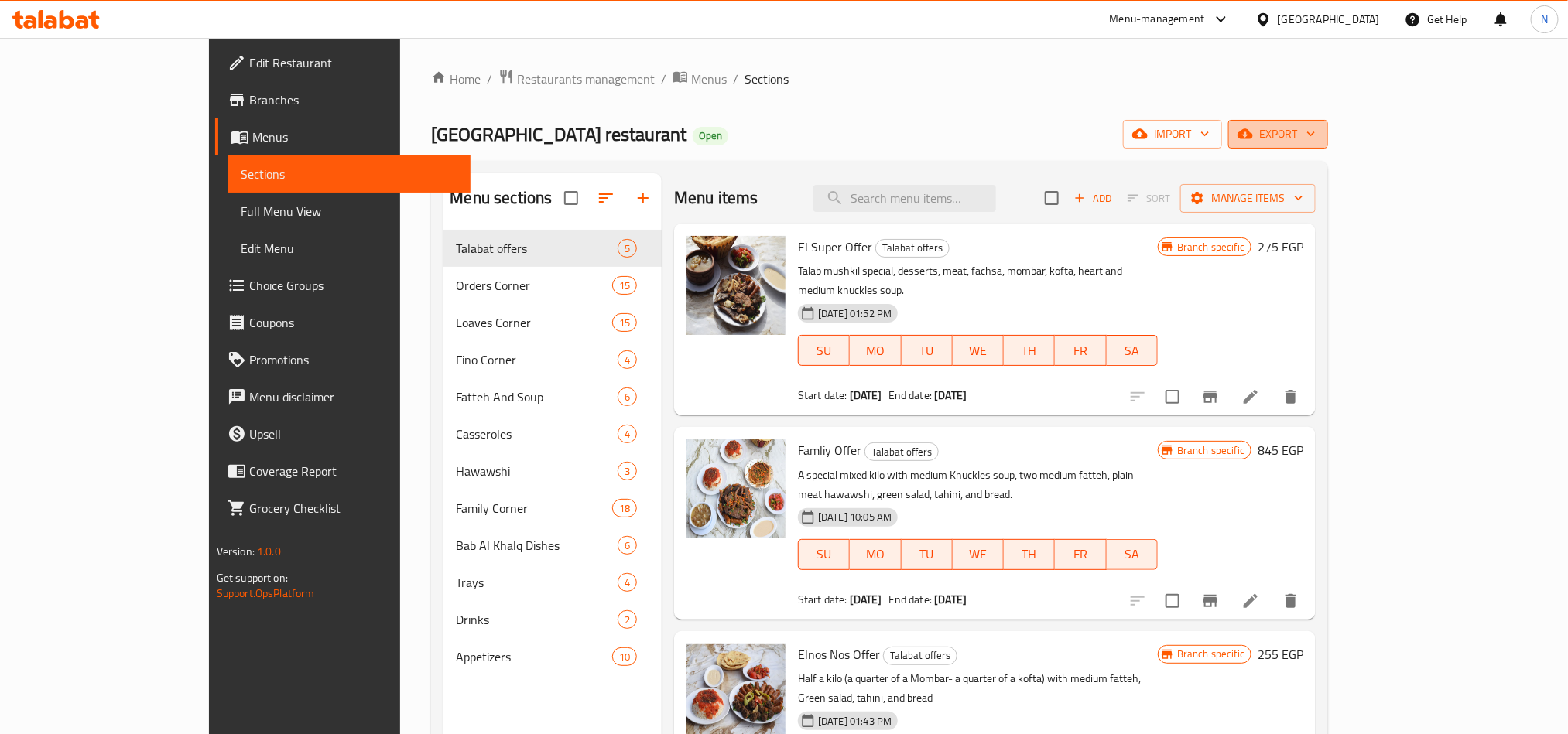
click at [1316, 133] on span "export" at bounding box center [1278, 134] width 75 height 20
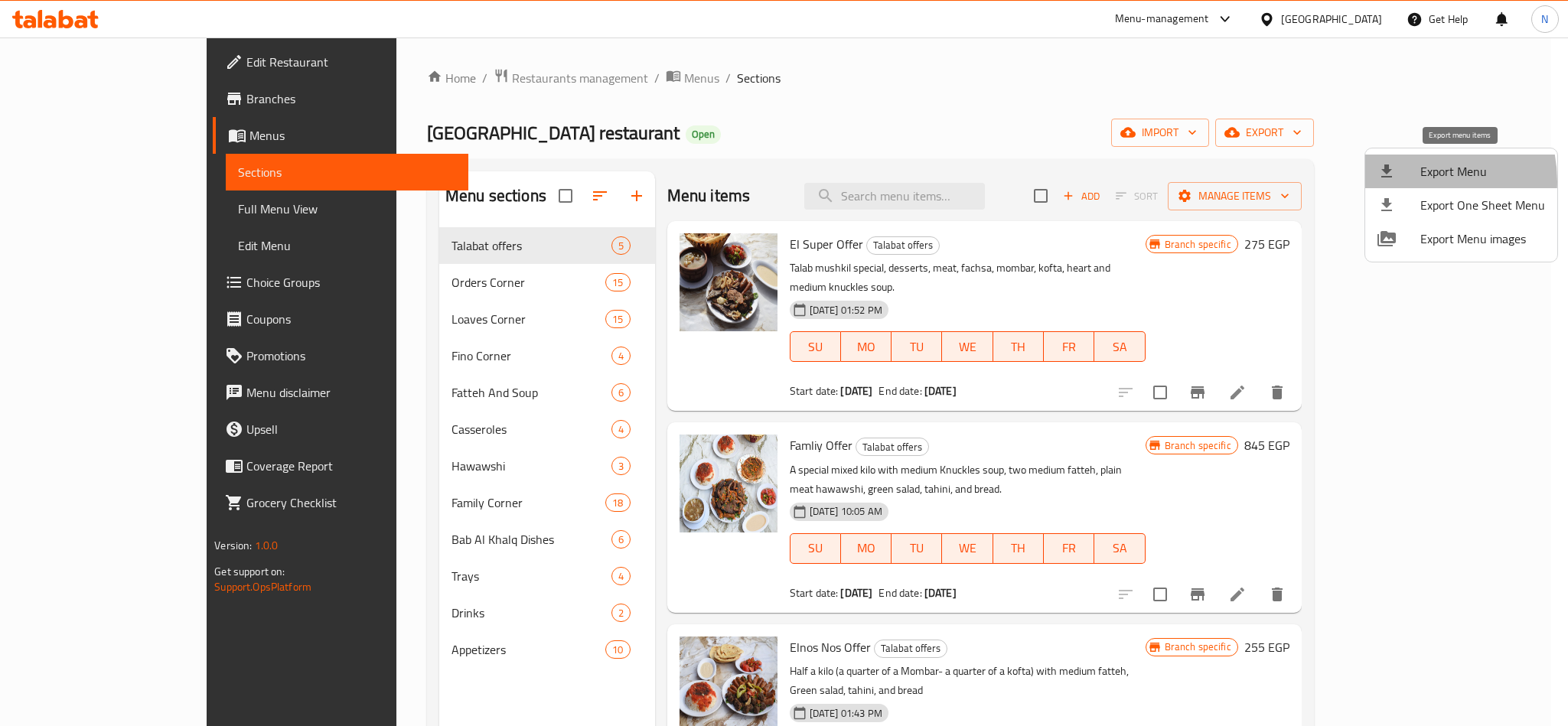
click at [1410, 182] on li "Export Menu" at bounding box center [1460, 172] width 192 height 34
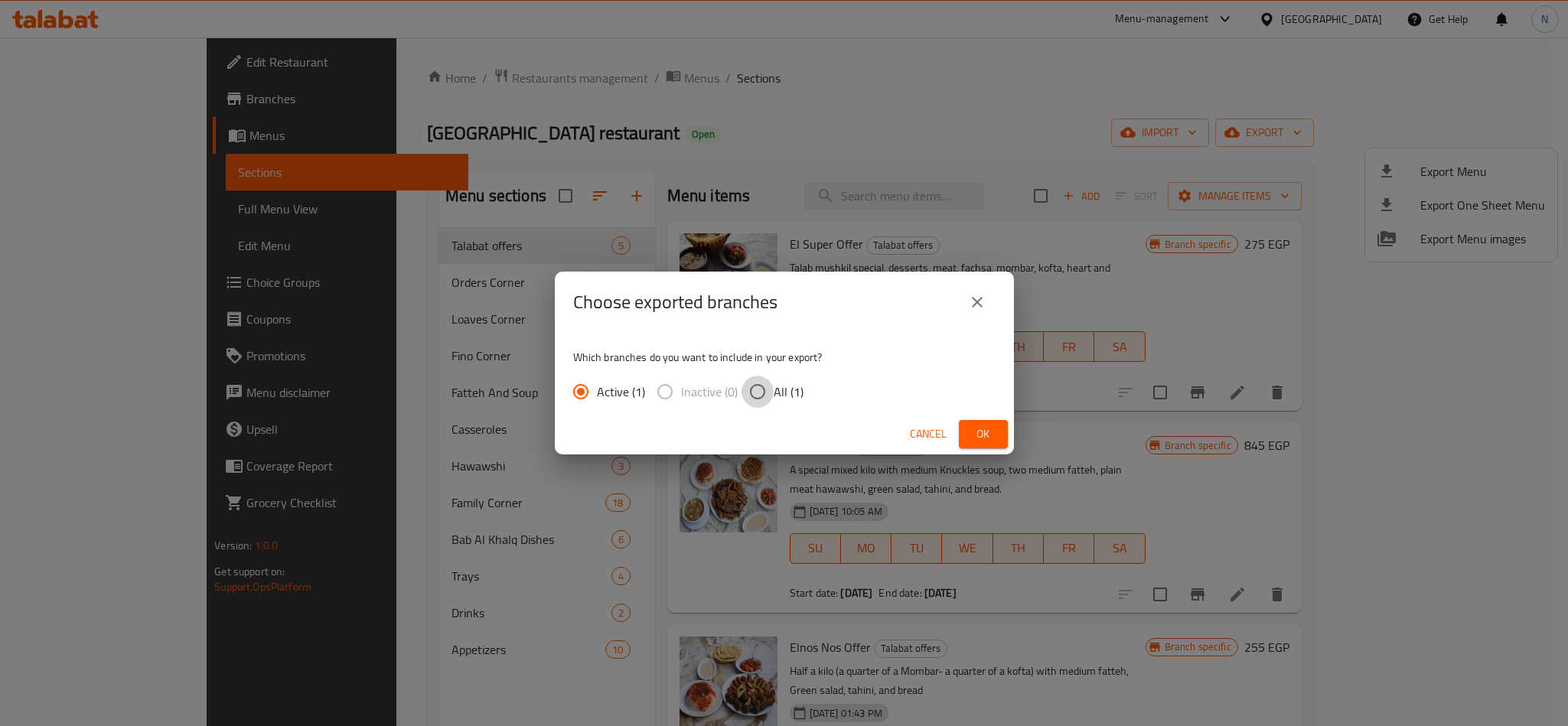
drag, startPoint x: 764, startPoint y: 389, endPoint x: 930, endPoint y: 433, distance: 171.7
click at [767, 391] on input "All (1)" at bounding box center [758, 392] width 32 height 32
radio input "true"
click at [997, 427] on button "Ok" at bounding box center [983, 433] width 49 height 28
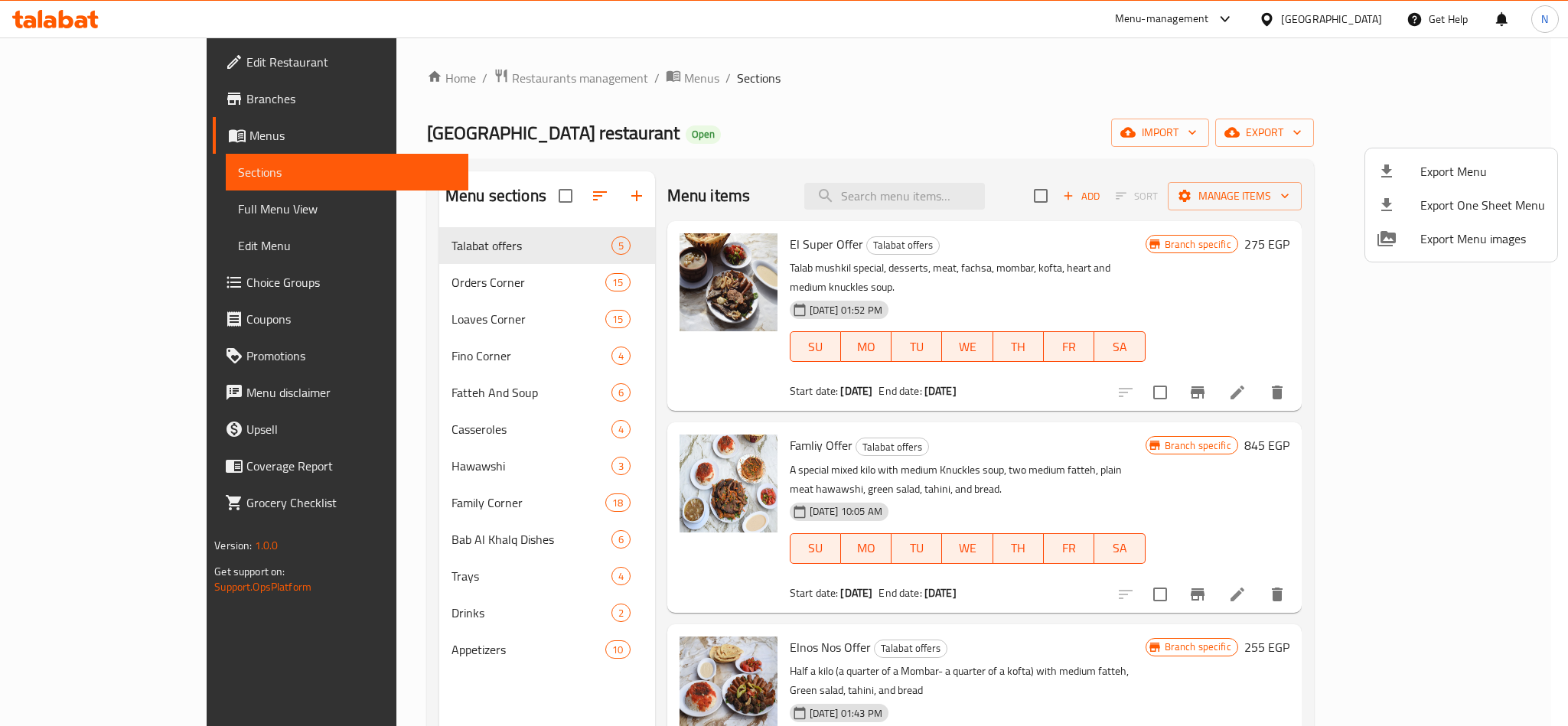
click at [972, 204] on div at bounding box center [784, 363] width 1568 height 726
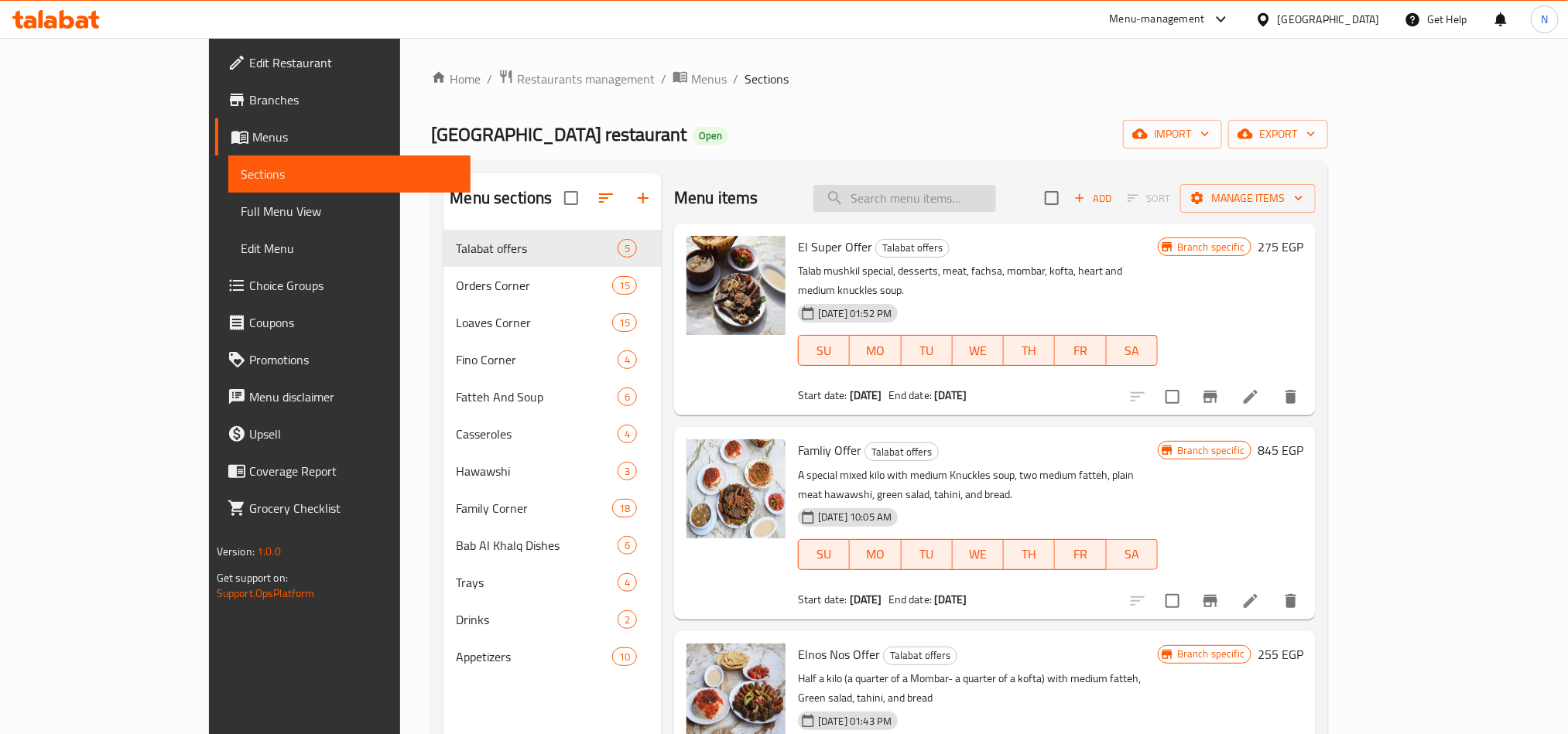
click at [988, 197] on input "search" at bounding box center [904, 198] width 183 height 27
paste input "tkeel offer"
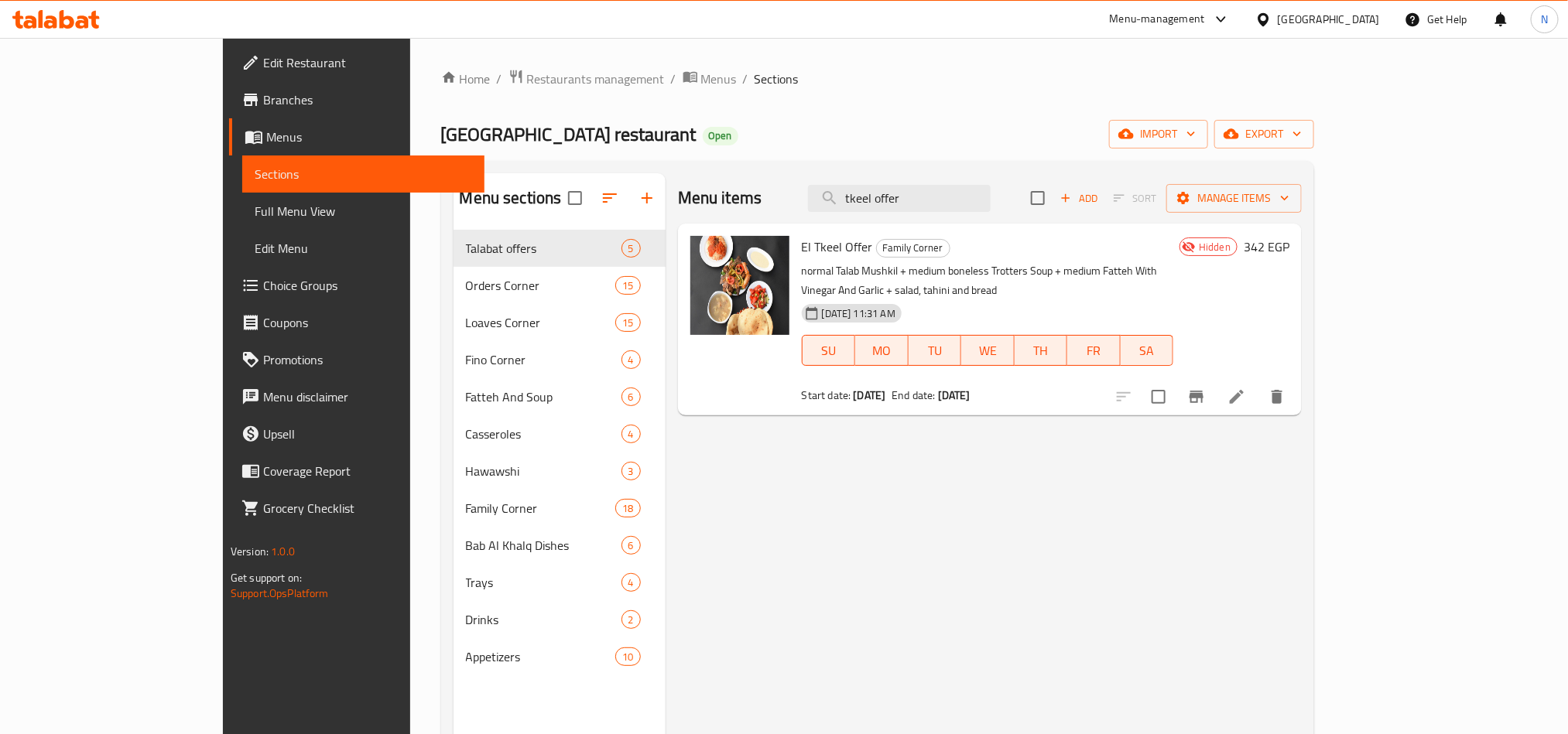
type input "tkeel offer"
click at [1246, 387] on icon at bounding box center [1236, 396] width 19 height 19
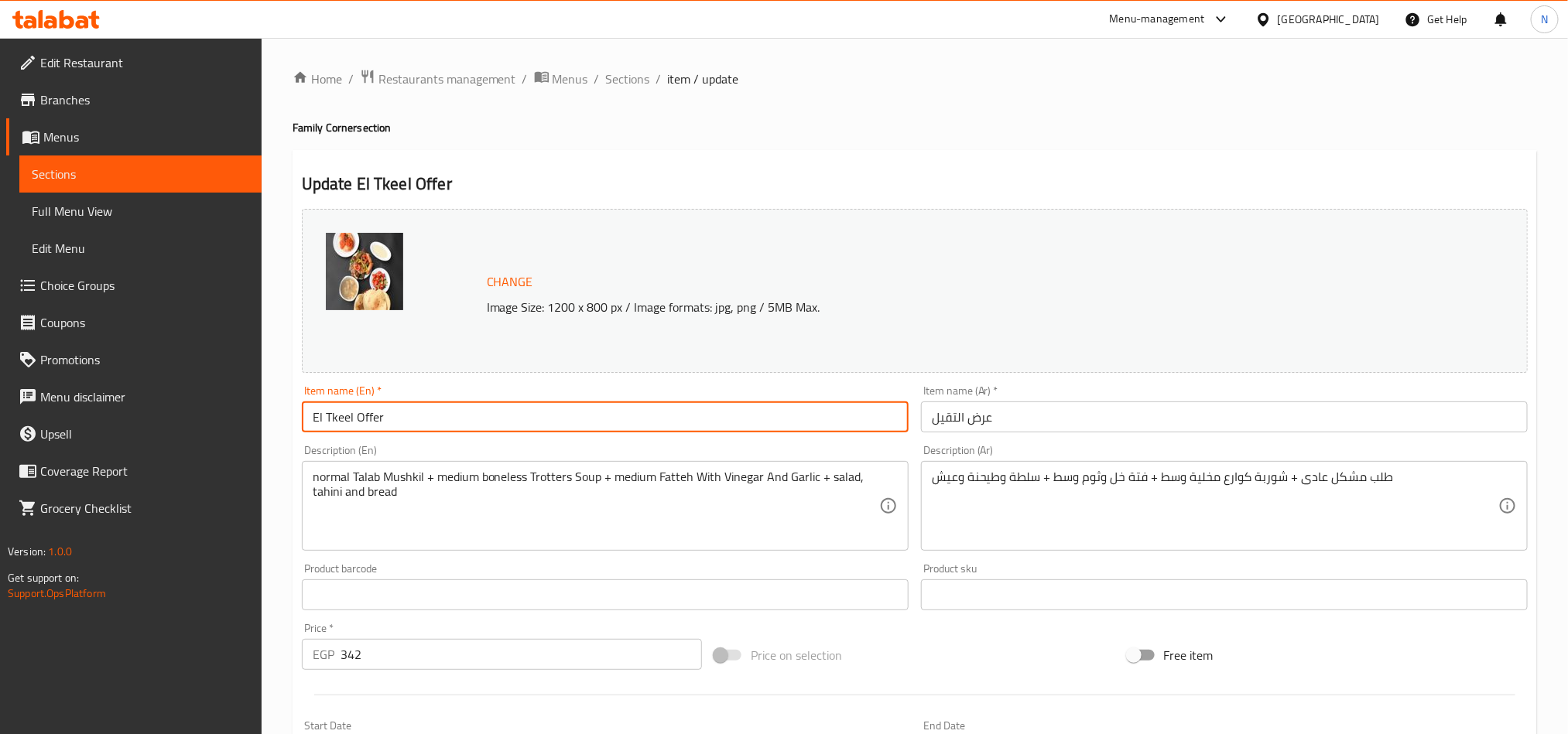
click at [451, 423] on input "El Tkeel Offer" at bounding box center [605, 417] width 607 height 31
click at [622, 75] on span "Sections" at bounding box center [628, 79] width 44 height 19
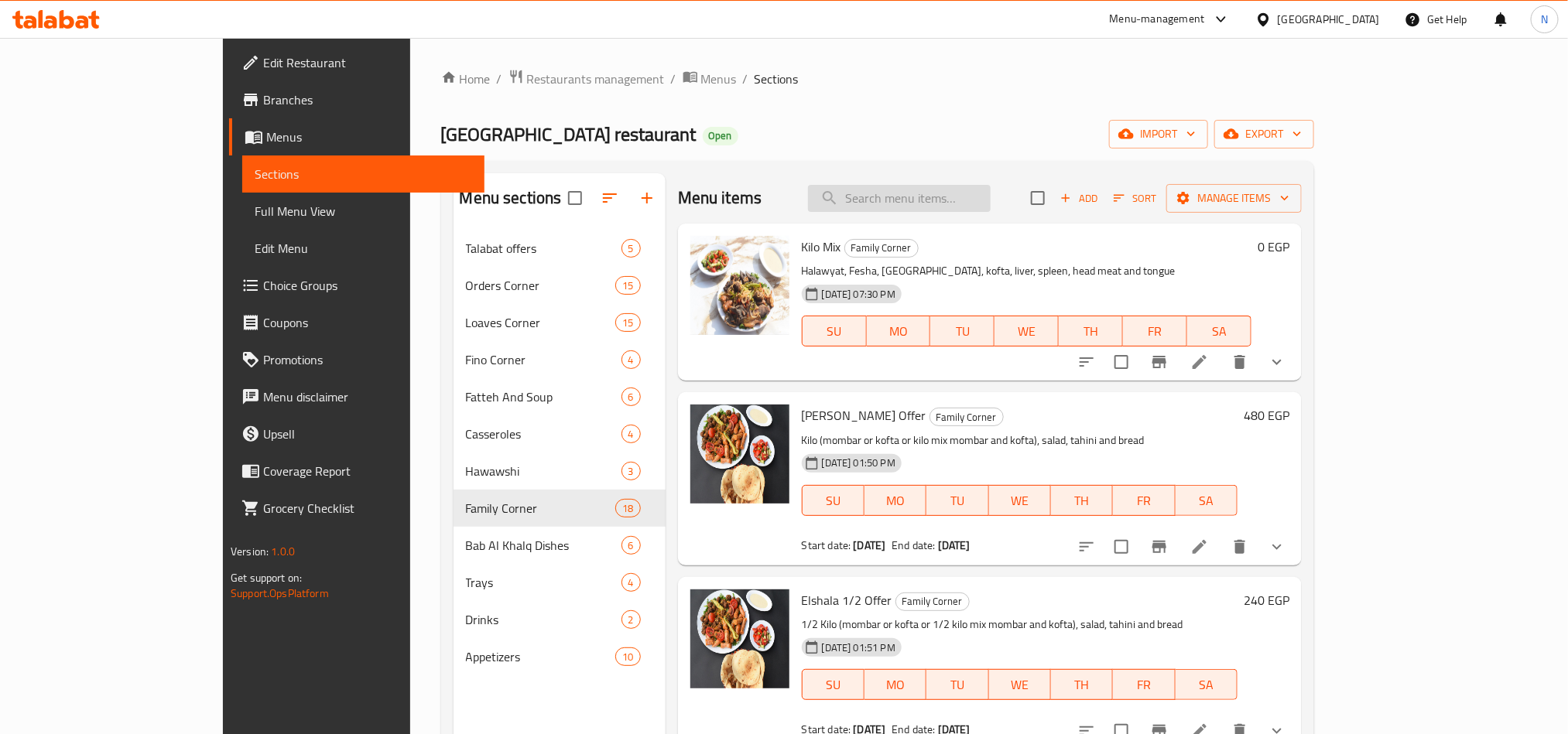
drag, startPoint x: 1070, startPoint y: 196, endPoint x: 1027, endPoint y: 200, distance: 43.2
click at [1066, 197] on div "Menu items Add Sort Manage items" at bounding box center [989, 197] width 624 height 50
drag, startPoint x: 1027, startPoint y: 200, endPoint x: 1057, endPoint y: 237, distance: 47.6
click at [991, 200] on input "search" at bounding box center [899, 198] width 183 height 27
paste input "El Tkeel Offer"
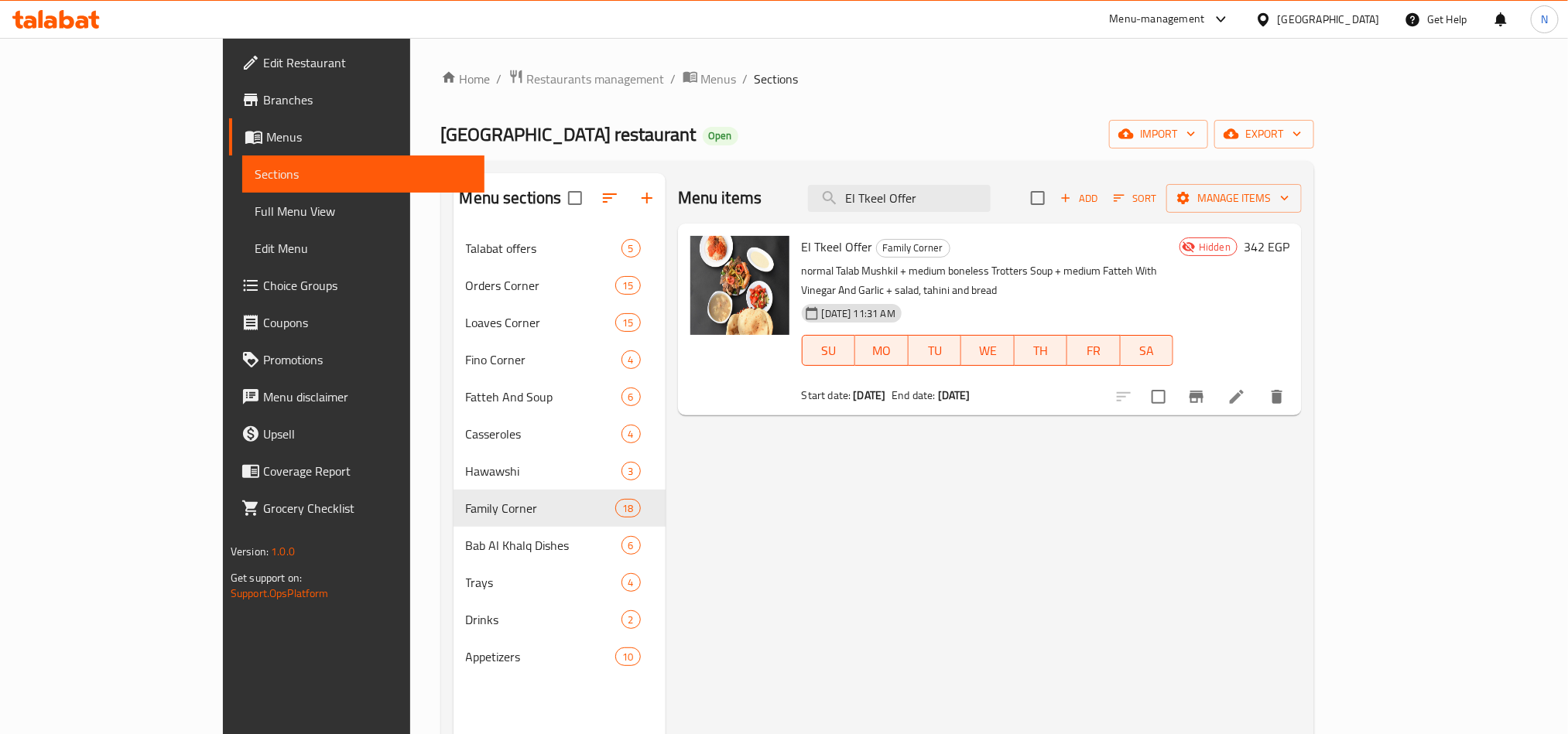
type input "El Tkeel Offer"
click at [1246, 387] on icon at bounding box center [1236, 396] width 19 height 19
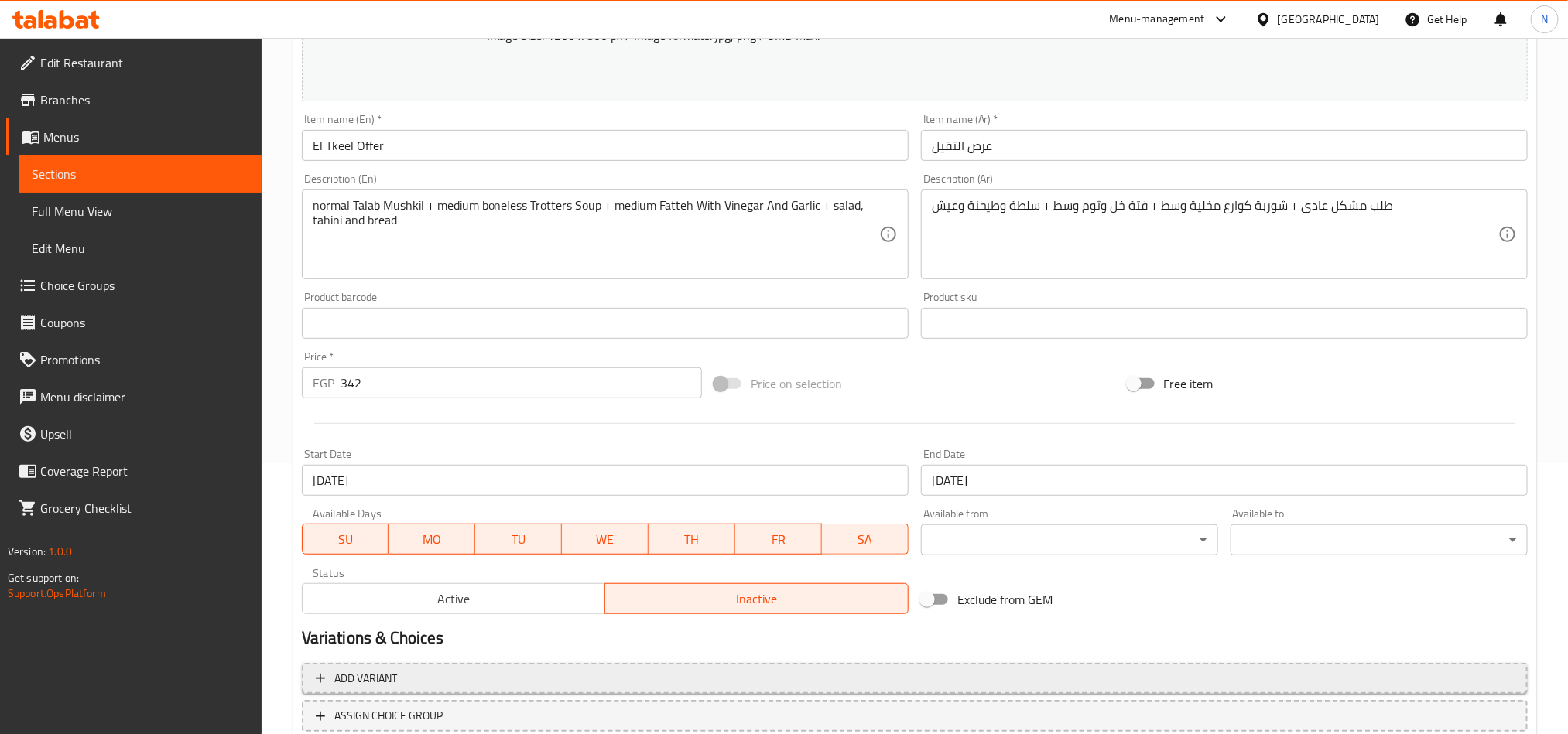
scroll to position [379, 0]
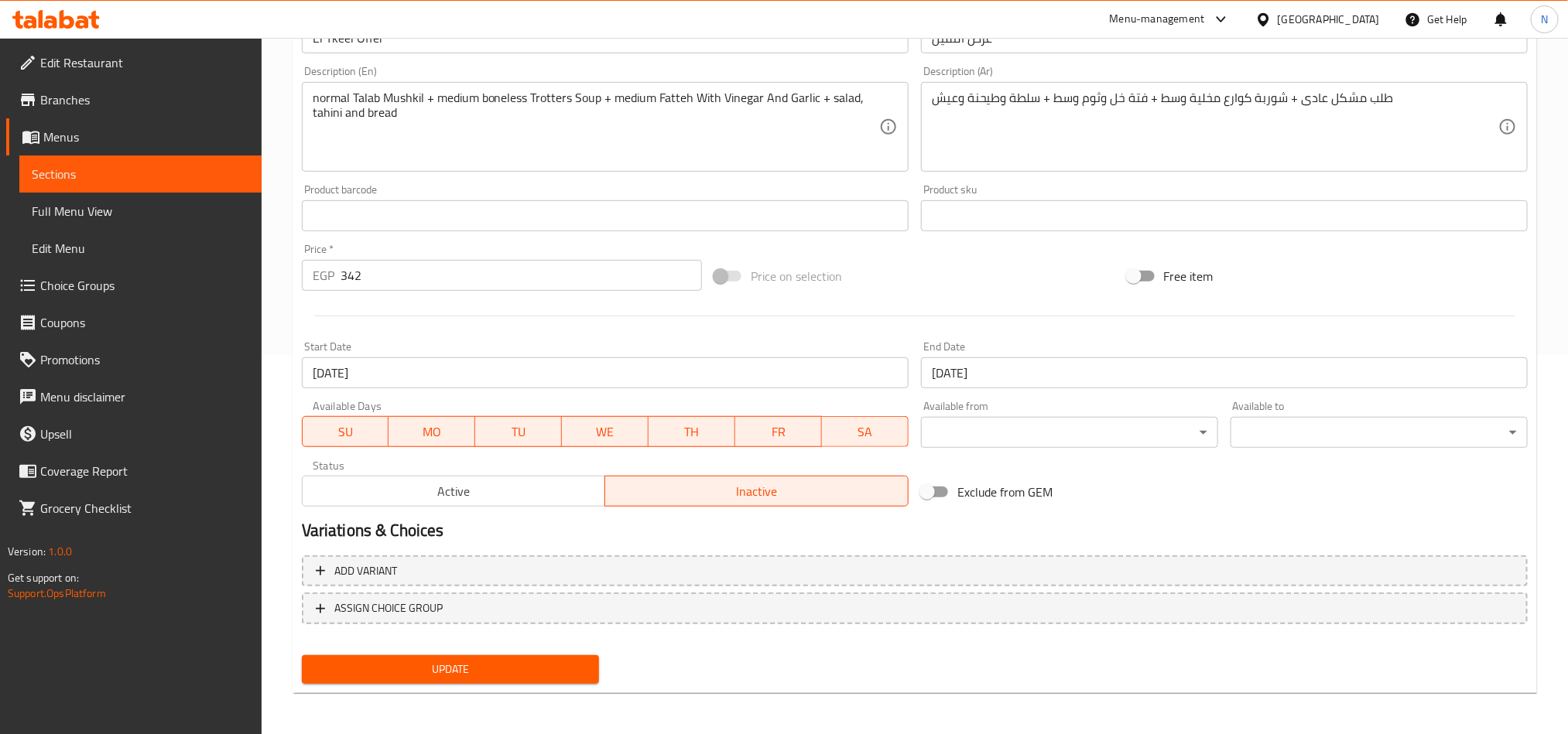
click at [509, 508] on div "Status Active Inactive" at bounding box center [605, 483] width 619 height 59
drag, startPoint x: 511, startPoint y: 491, endPoint x: 502, endPoint y: 631, distance: 140.3
click at [511, 492] on span "Active" at bounding box center [454, 491] width 291 height 22
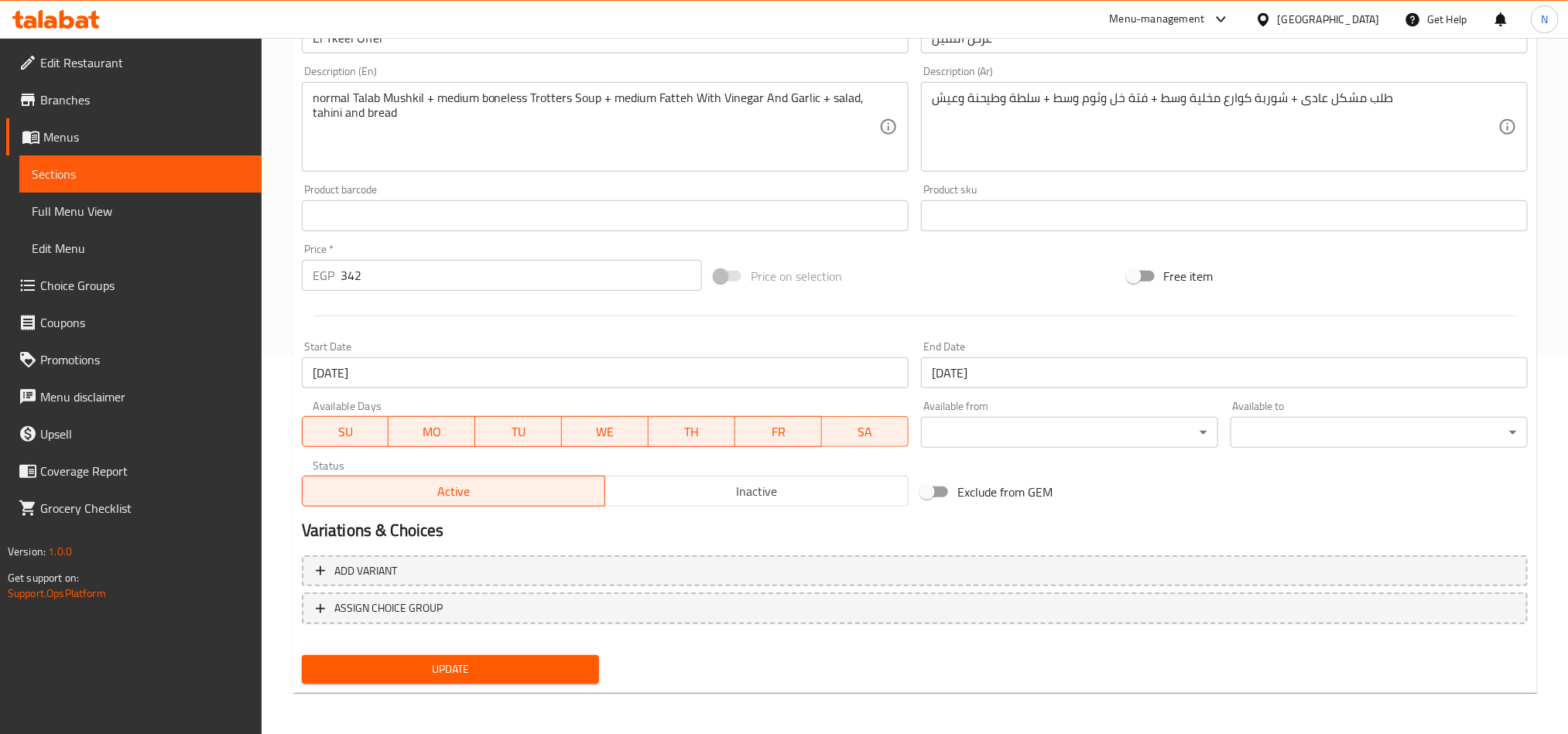
click at [509, 659] on span "Update" at bounding box center [450, 669] width 272 height 20
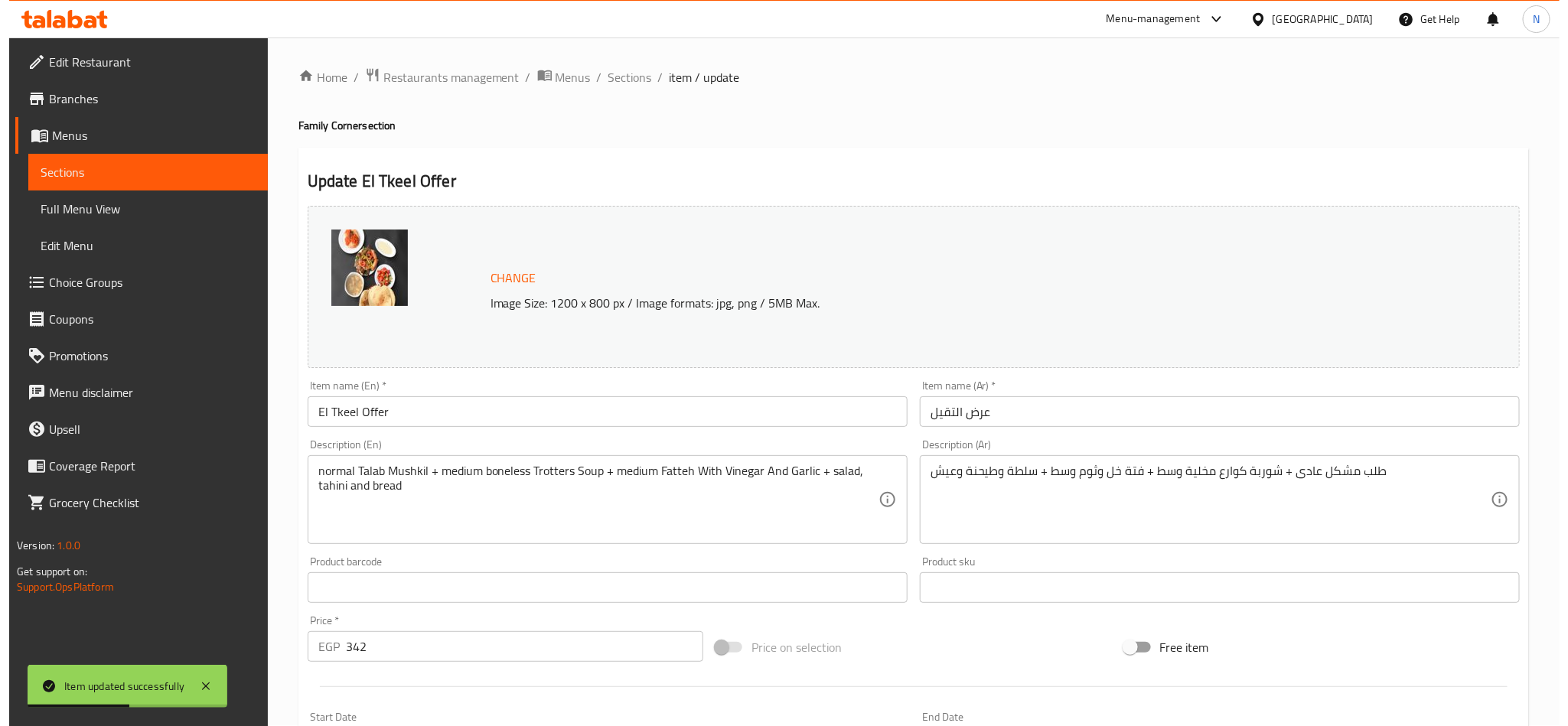
scroll to position [0, 0]
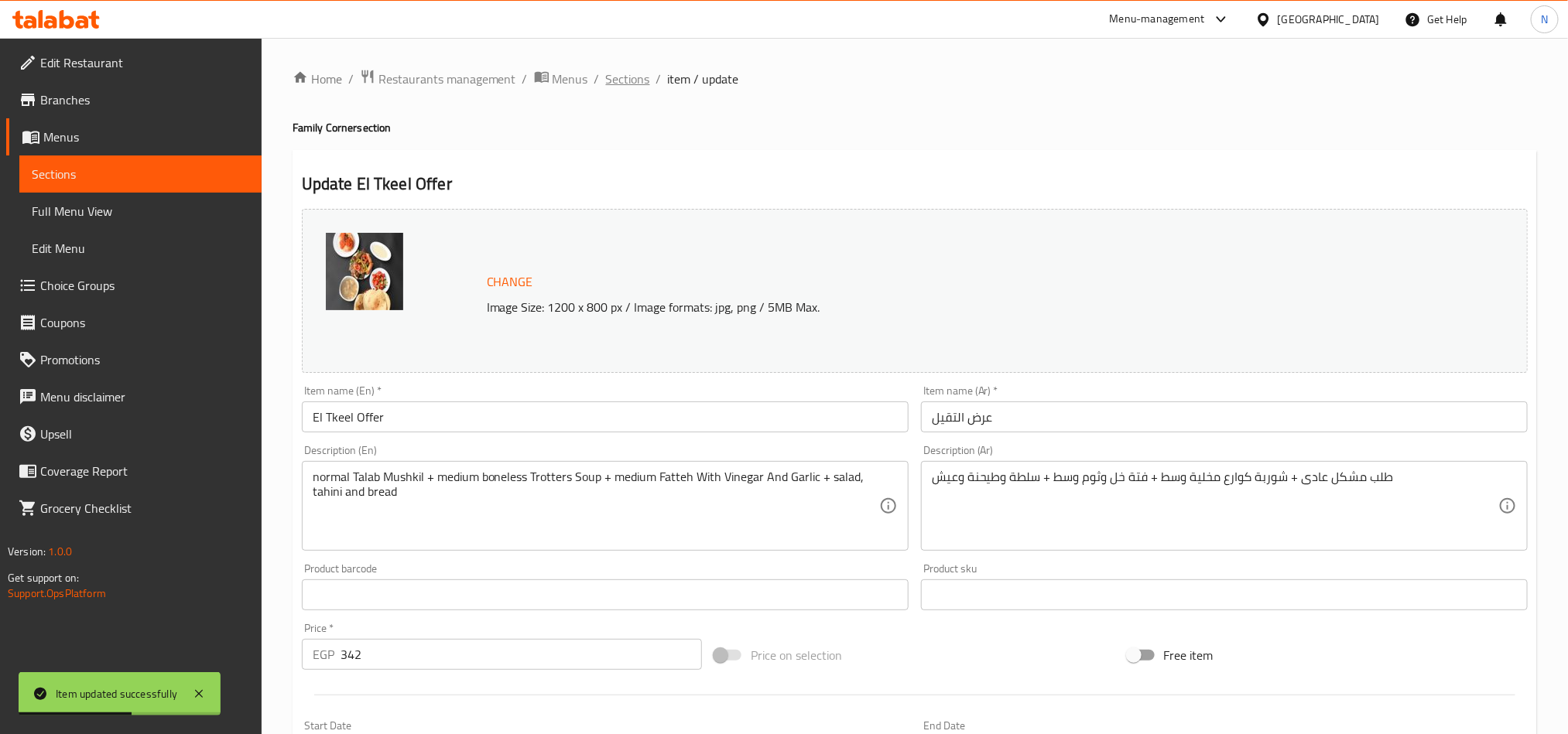
click at [620, 88] on span "Sections" at bounding box center [628, 79] width 44 height 19
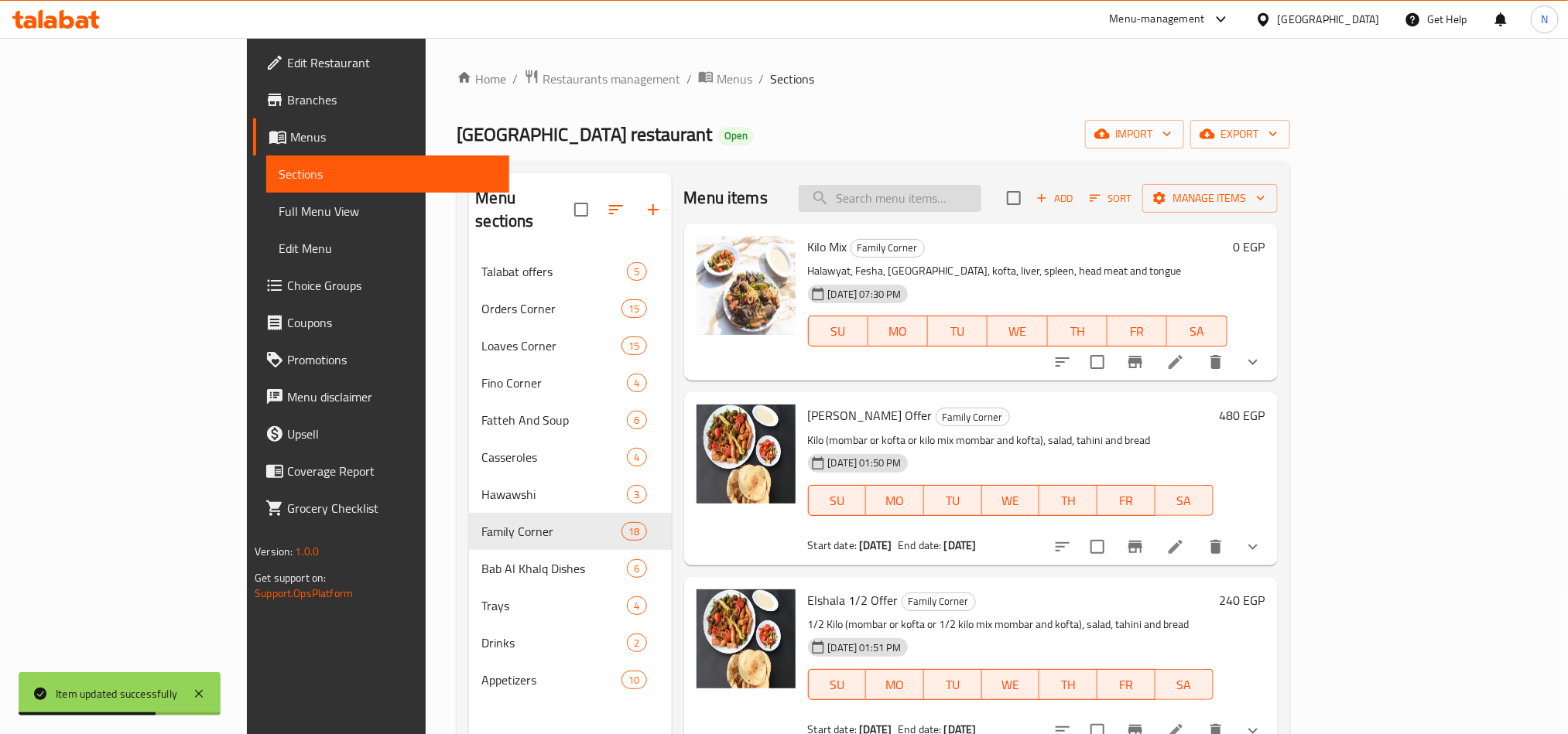
click at [957, 210] on input "search" at bounding box center [889, 198] width 183 height 27
click at [963, 214] on div "Menu items Add Sort Manage items" at bounding box center [981, 197] width 593 height 50
click at [966, 204] on input "search" at bounding box center [889, 198] width 183 height 27
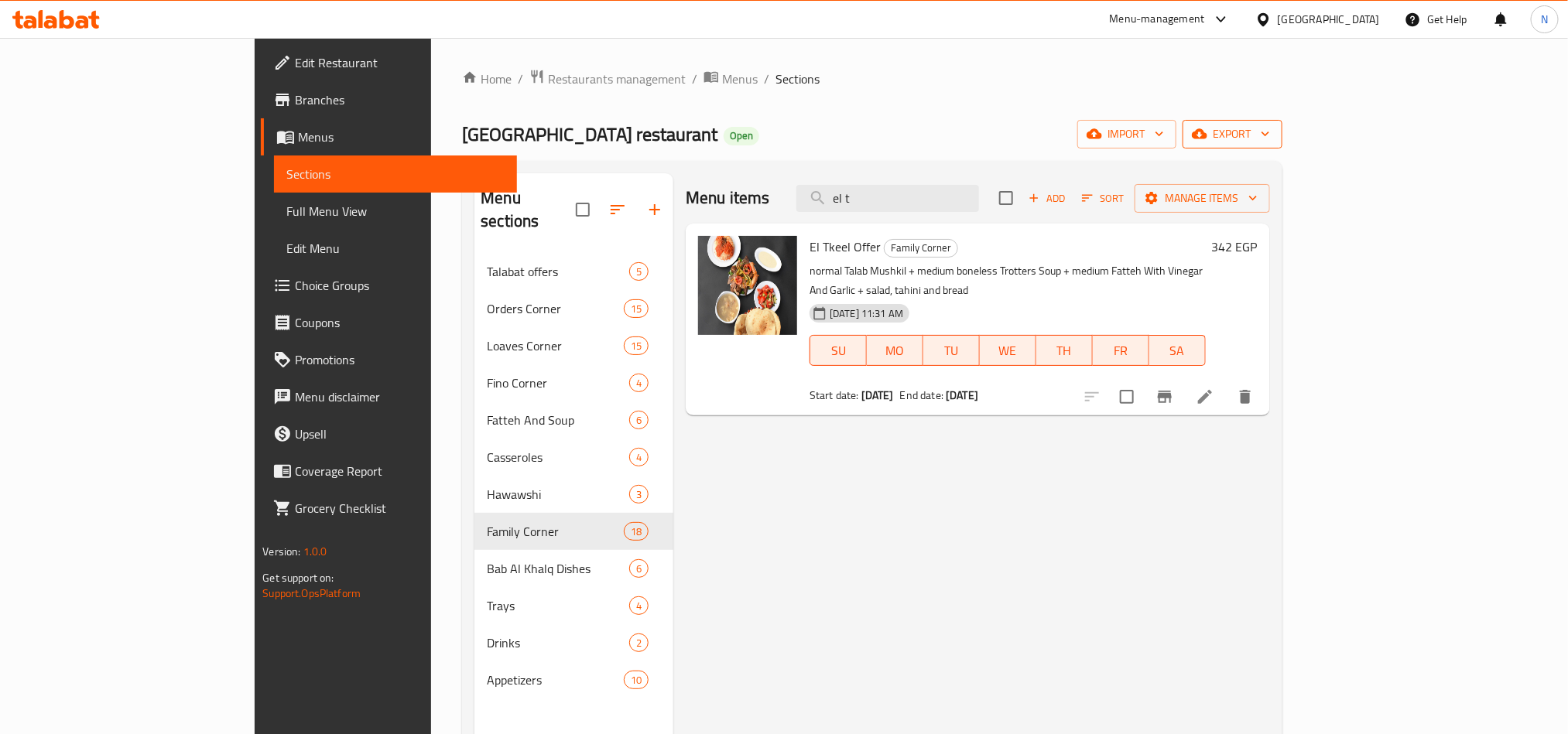
type input "el t"
click at [1282, 120] on button "export" at bounding box center [1233, 134] width 100 height 29
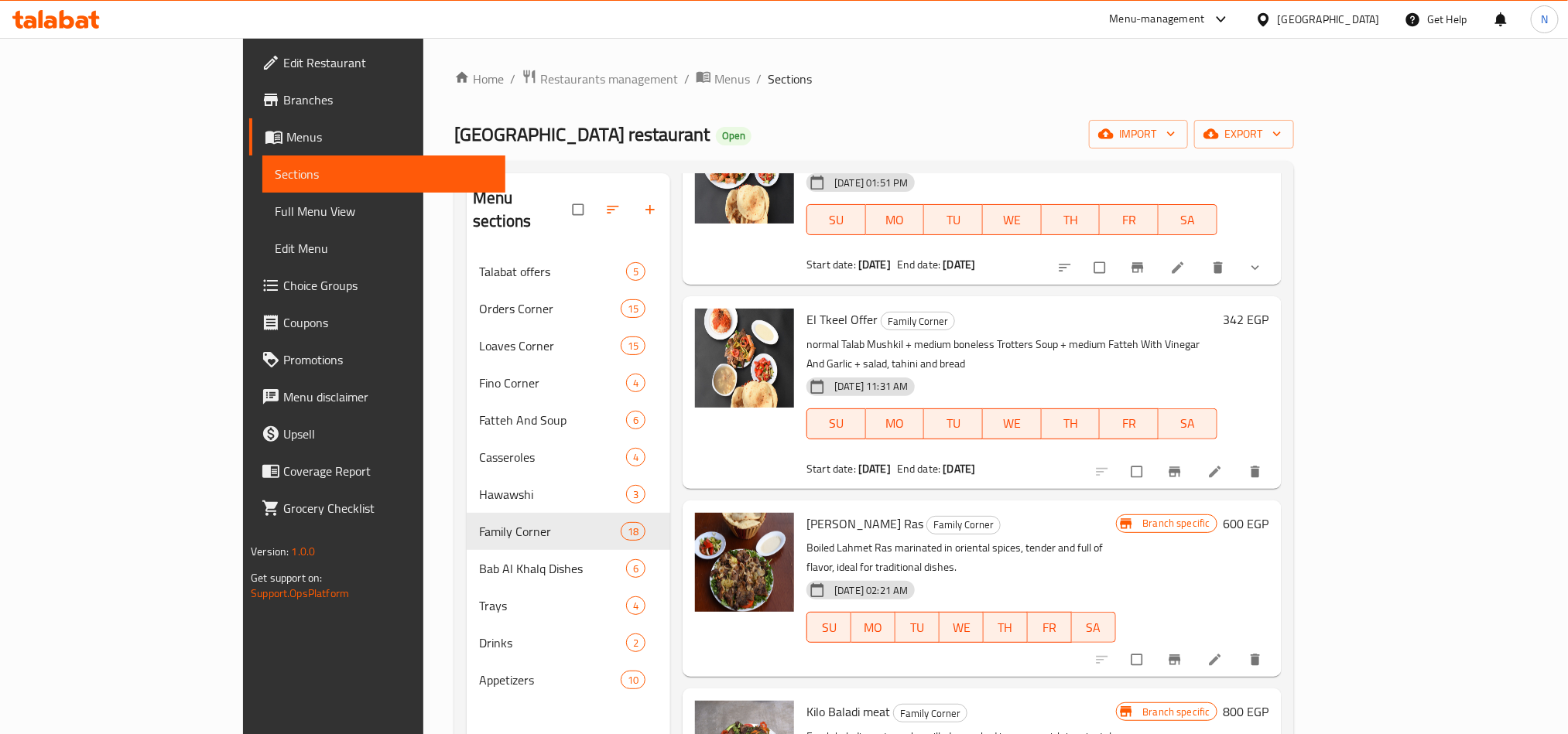
scroll to position [464, 0]
click at [807, 323] on span "El Tkeel Offer" at bounding box center [842, 320] width 71 height 23
copy h6 "El Tkeel Offer"
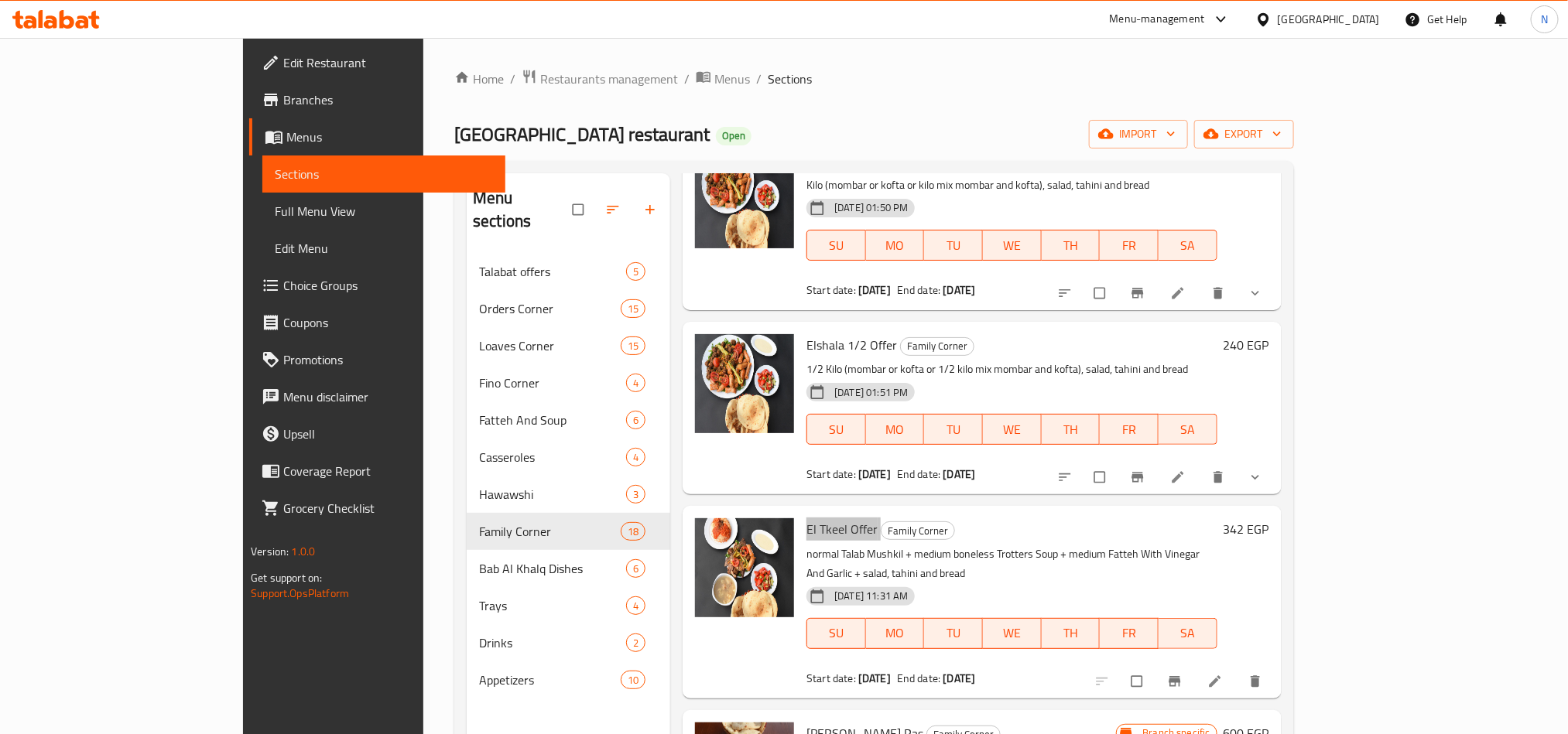
scroll to position [232, 0]
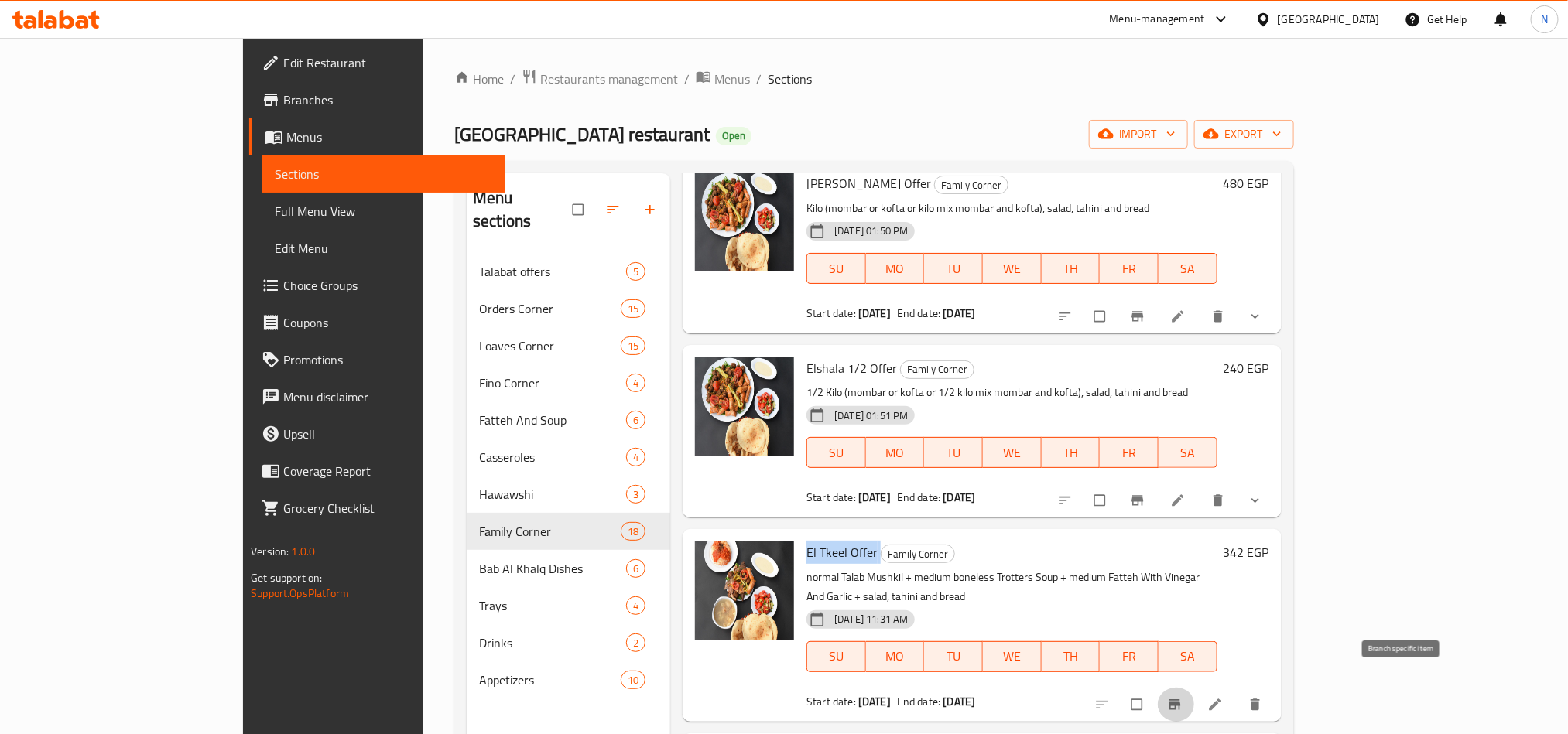
click at [1195, 687] on button "Branch-specific-item" at bounding box center [1175, 705] width 37 height 34
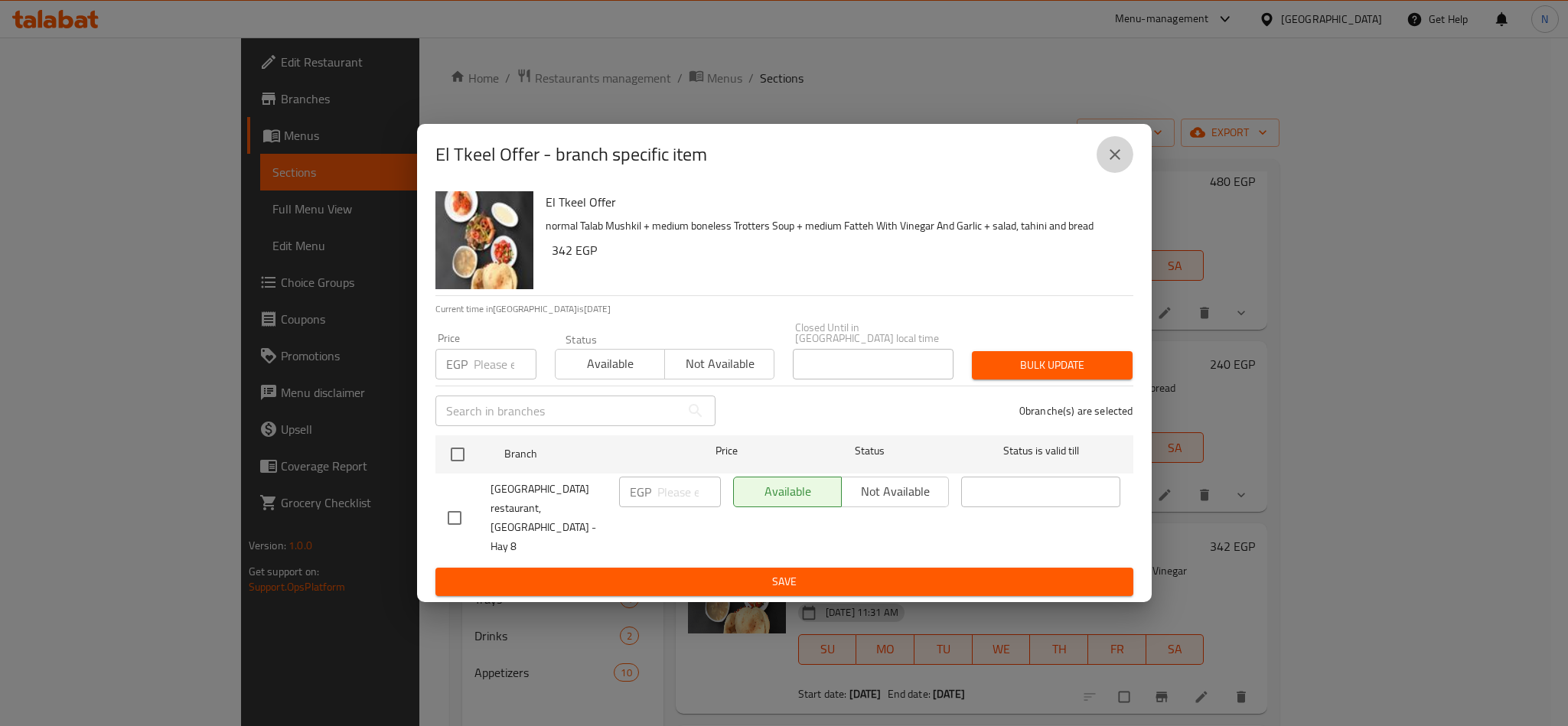
click at [1130, 172] on button "close" at bounding box center [1114, 154] width 36 height 36
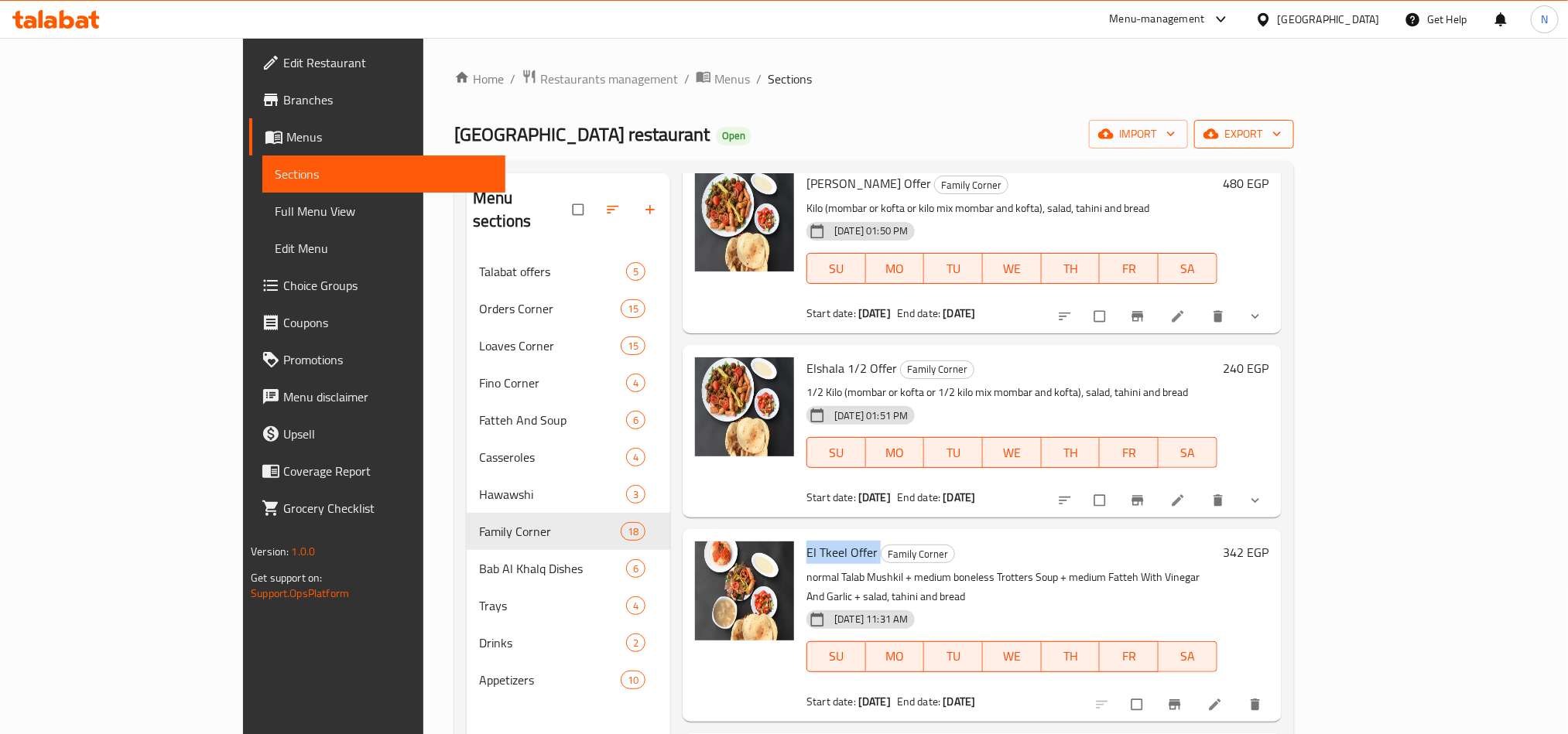
click at [1294, 148] on button "export" at bounding box center [1244, 134] width 100 height 29
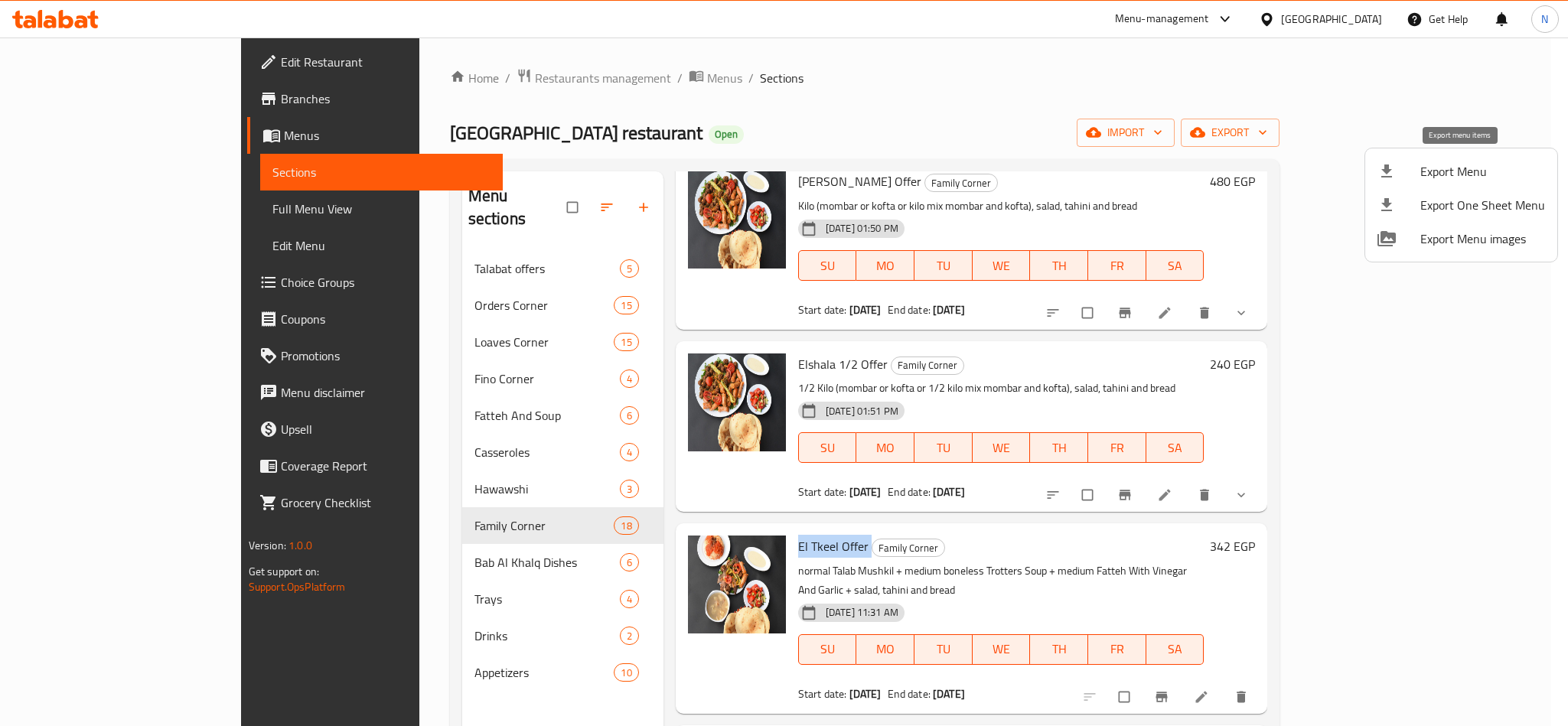
click at [1439, 172] on span "Export Menu" at bounding box center [1482, 171] width 125 height 19
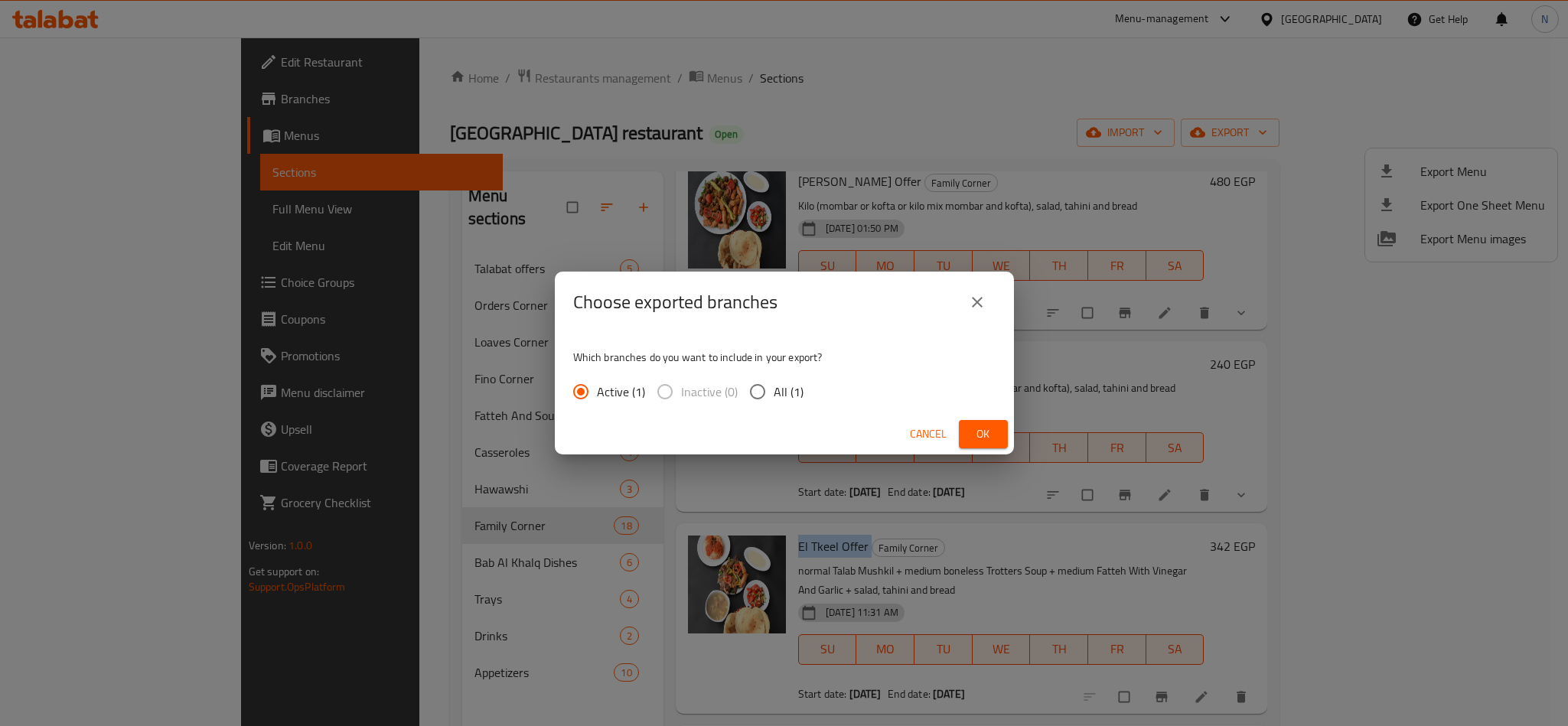
click at [755, 391] on input "All (1)" at bounding box center [758, 392] width 32 height 32
radio input "true"
click at [985, 429] on span "Ok" at bounding box center [983, 434] width 24 height 19
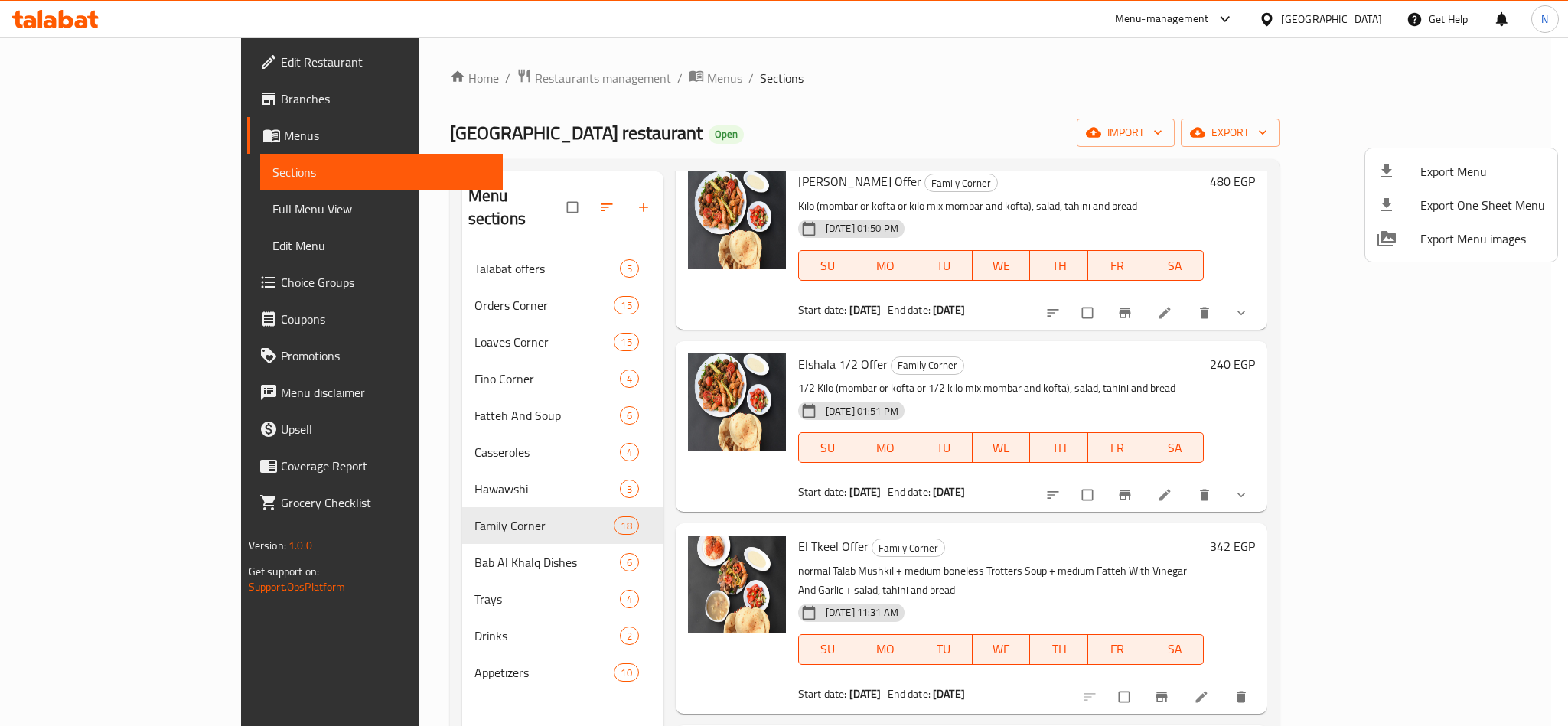
click at [779, 542] on div at bounding box center [784, 363] width 1568 height 726
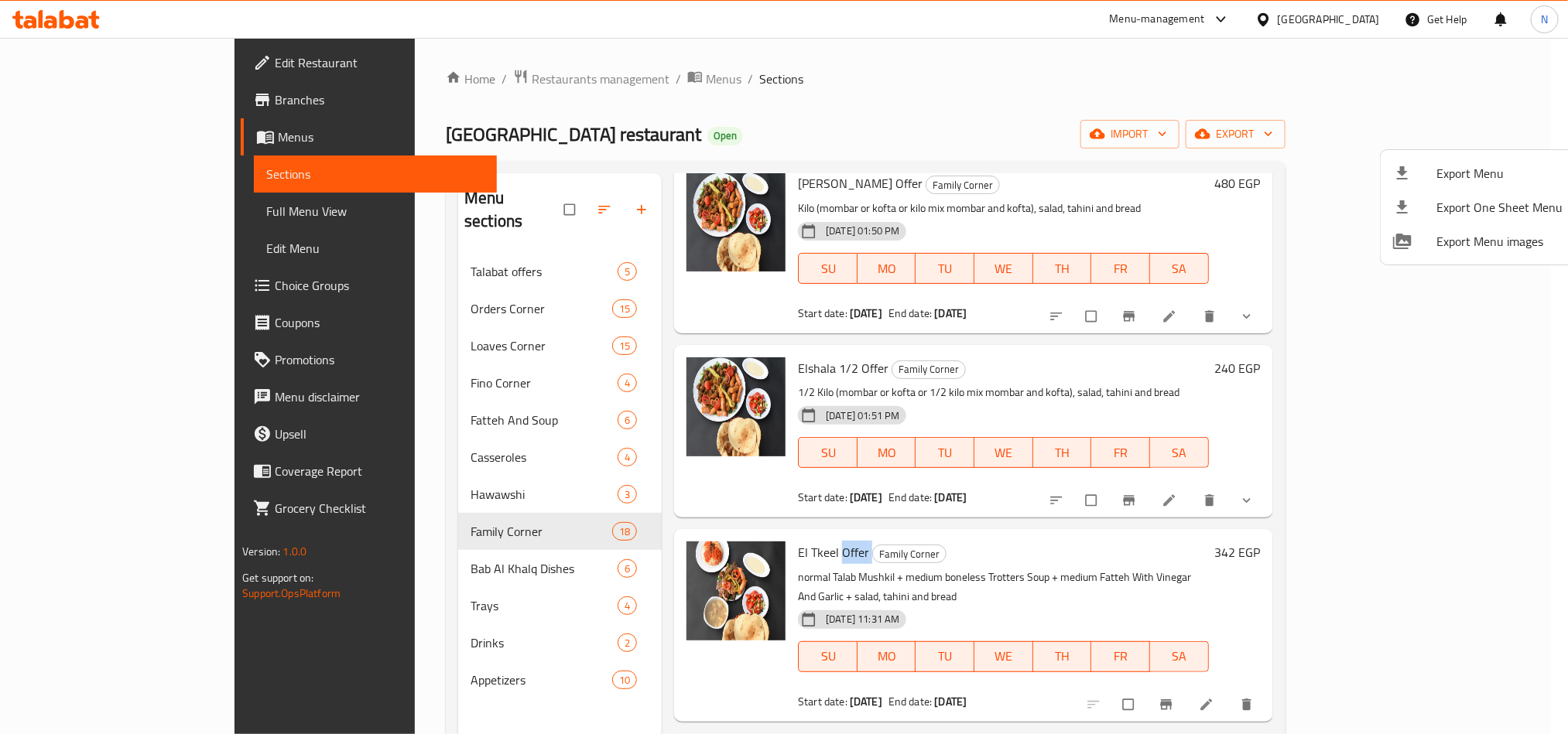
click at [798, 548] on span "El Tkeel Offer" at bounding box center [833, 552] width 71 height 23
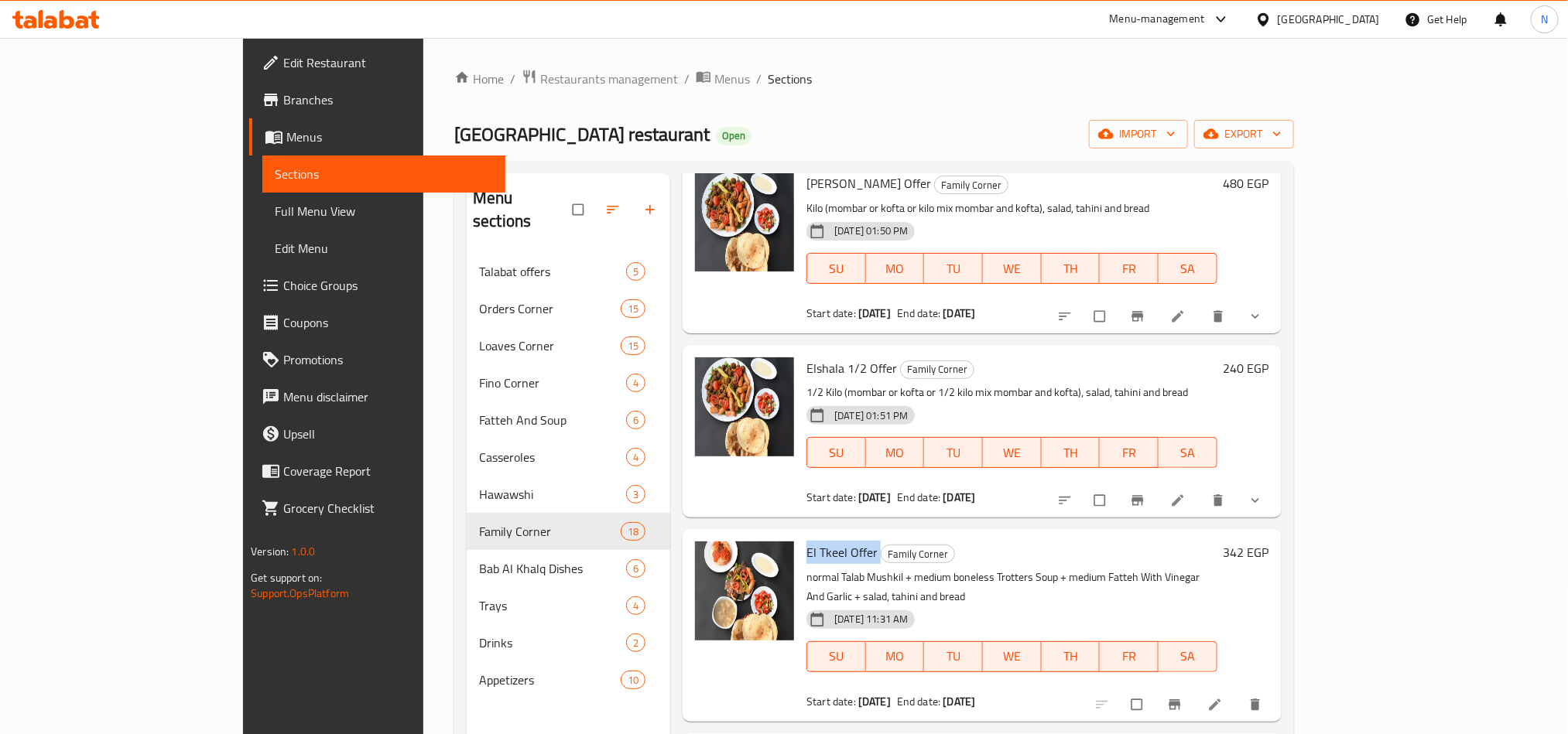
click at [807, 548] on span "El Tkeel Offer" at bounding box center [842, 552] width 71 height 23
copy h6 "El Tkeel Offer"
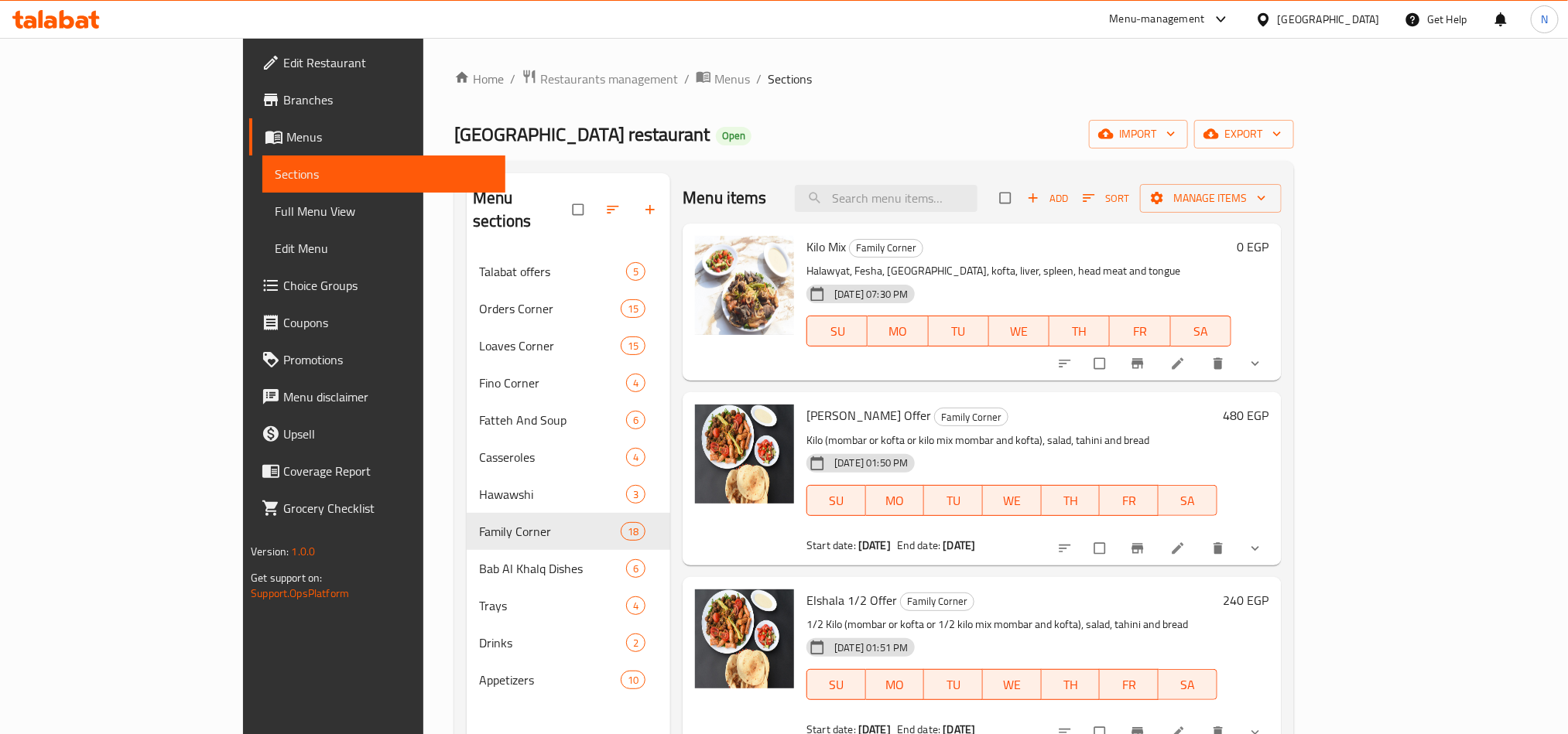
click at [284, 98] on span "Branches" at bounding box center [388, 99] width 209 height 19
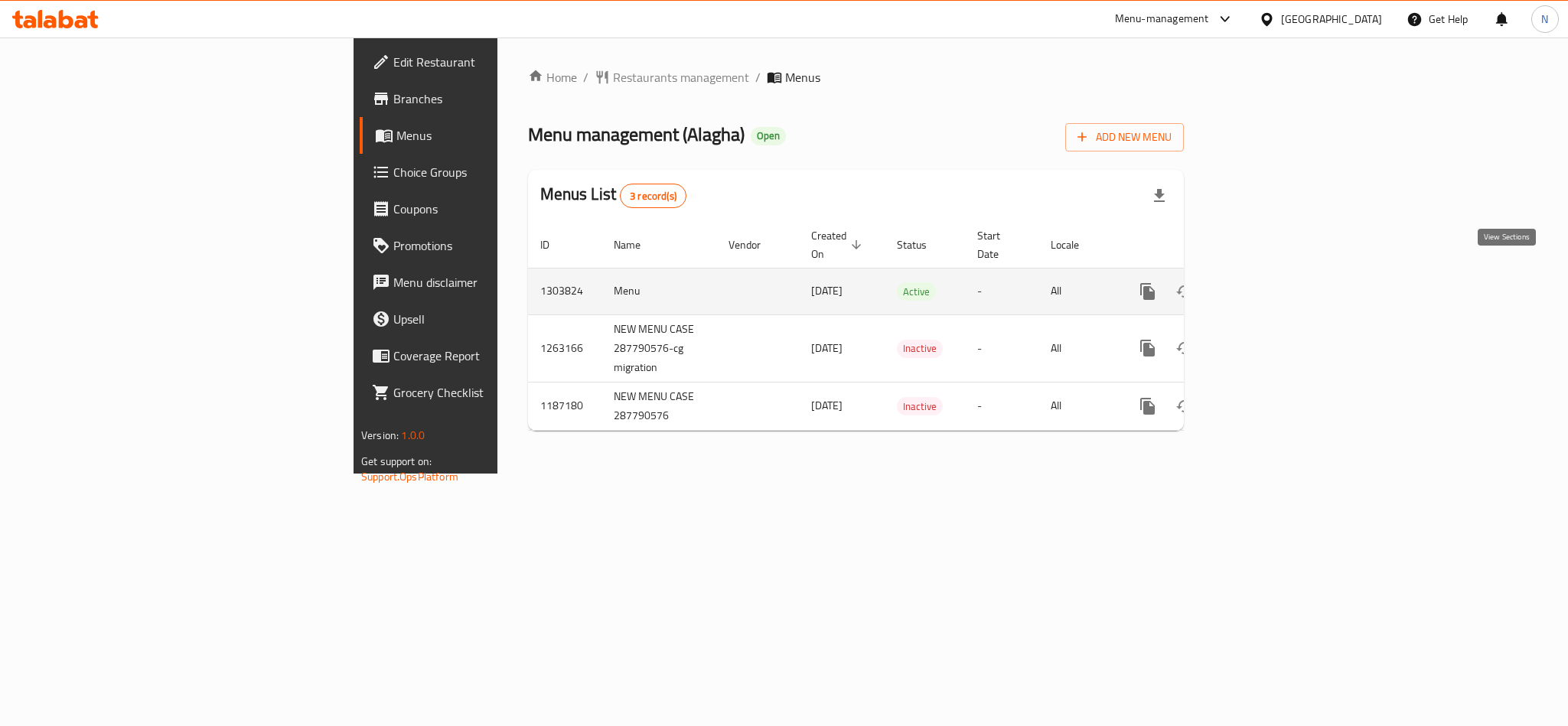
click at [1267, 282] on icon "enhanced table" at bounding box center [1258, 291] width 19 height 19
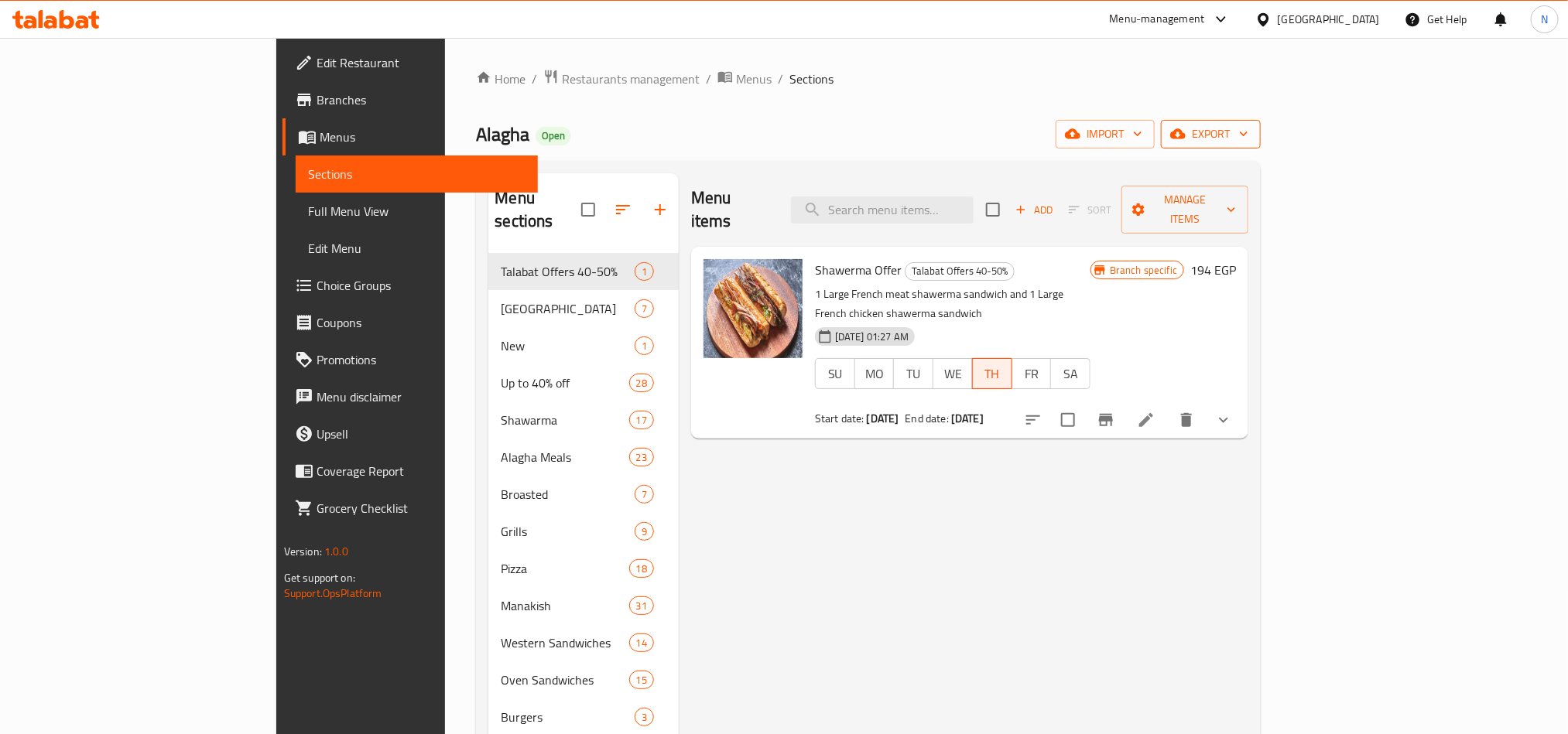
click at [1248, 125] on span "export" at bounding box center [1211, 134] width 75 height 20
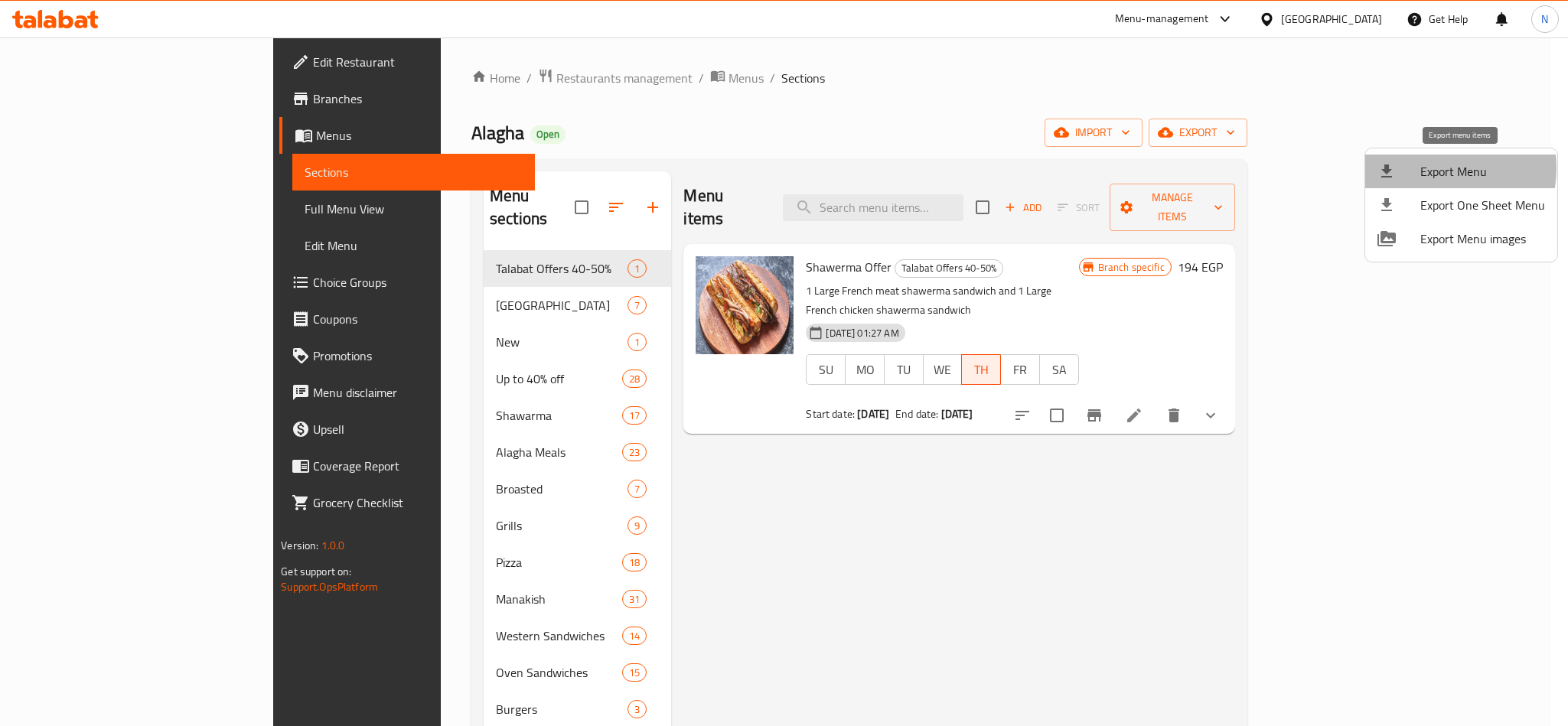
click at [1433, 169] on span "Export Menu" at bounding box center [1482, 171] width 125 height 19
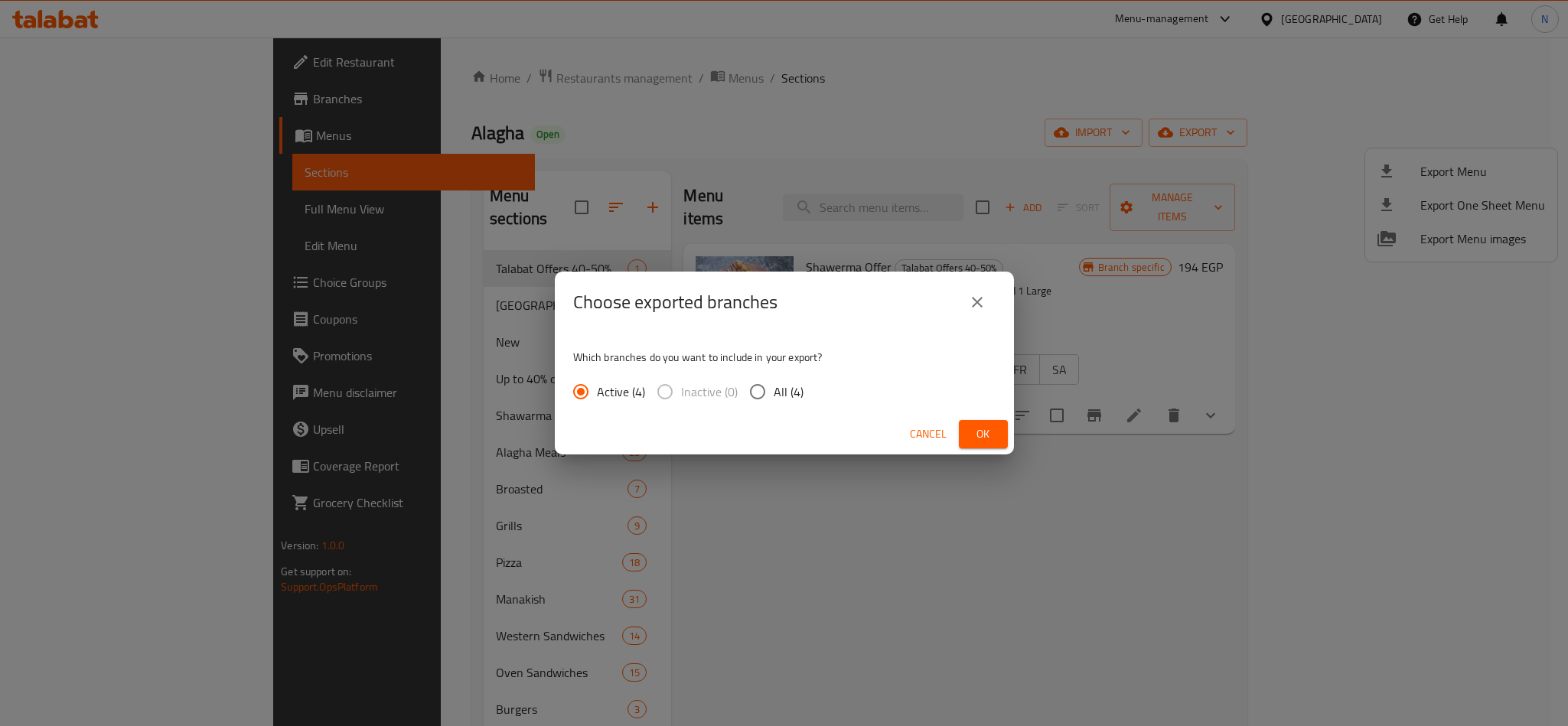
click at [755, 395] on input "All (4)" at bounding box center [758, 392] width 32 height 32
radio input "true"
click at [973, 430] on span "Ok" at bounding box center [983, 434] width 24 height 19
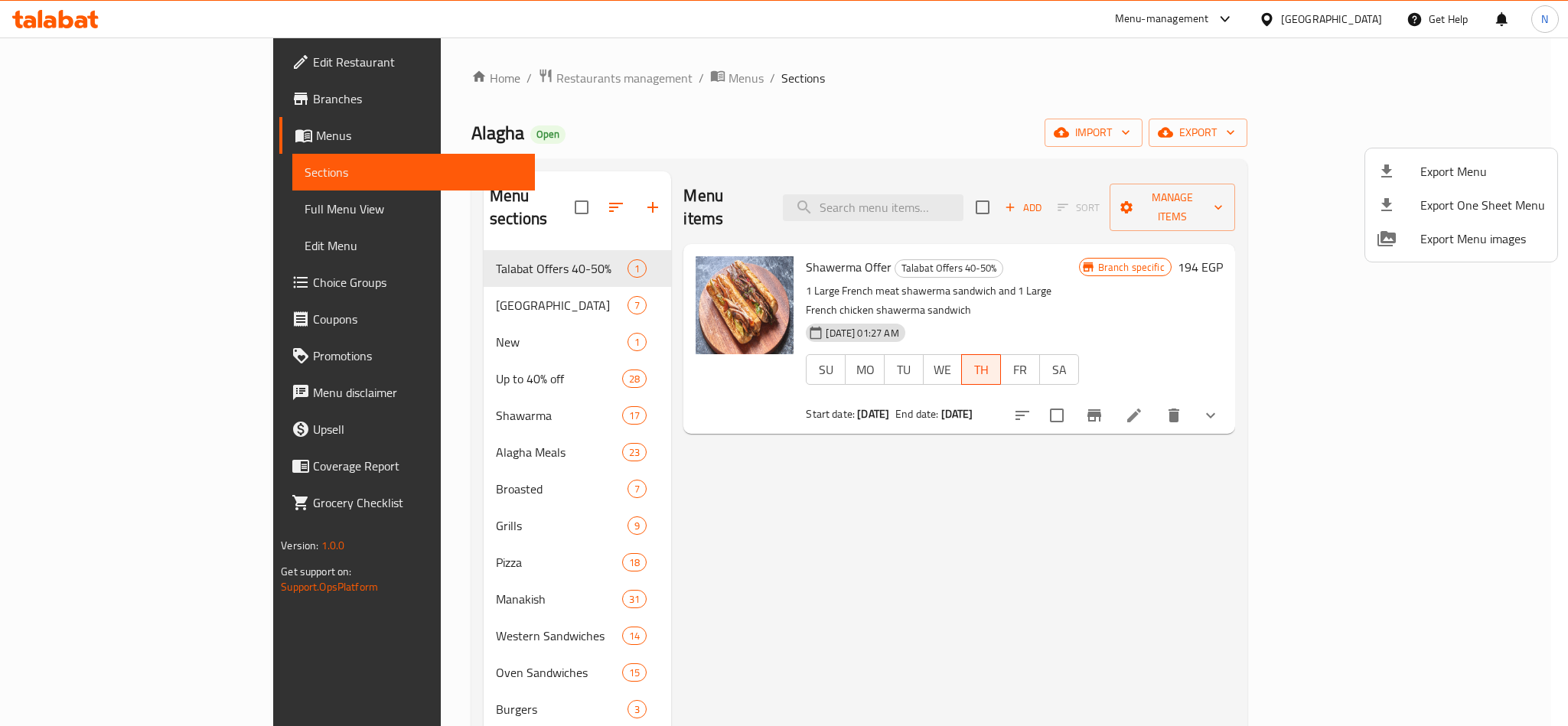
drag, startPoint x: 999, startPoint y: 152, endPoint x: 967, endPoint y: 156, distance: 32.2
click at [999, 152] on div at bounding box center [784, 363] width 1568 height 726
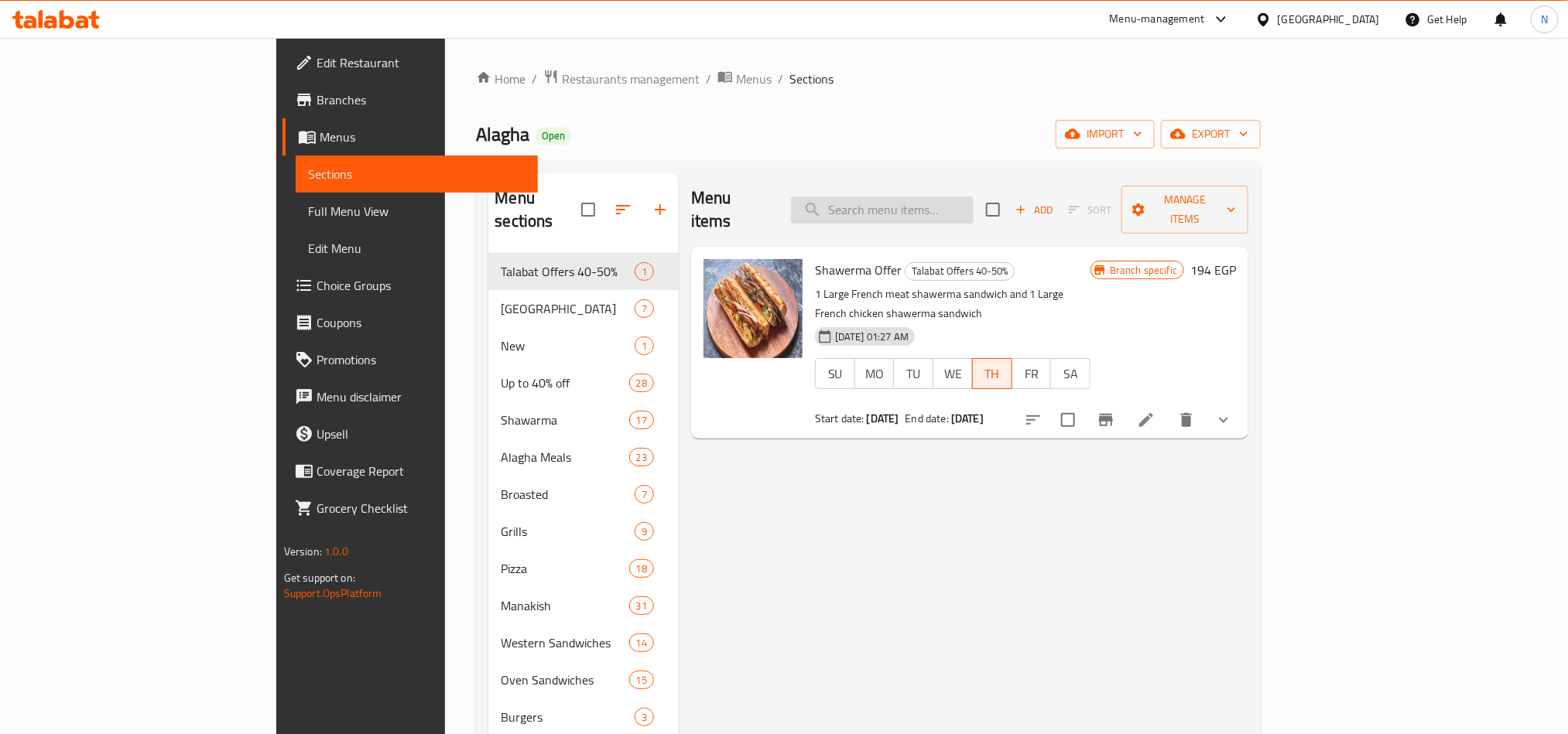
click at [952, 197] on input "search" at bounding box center [882, 210] width 183 height 27
paste input "mini Shawerma Box Offer"
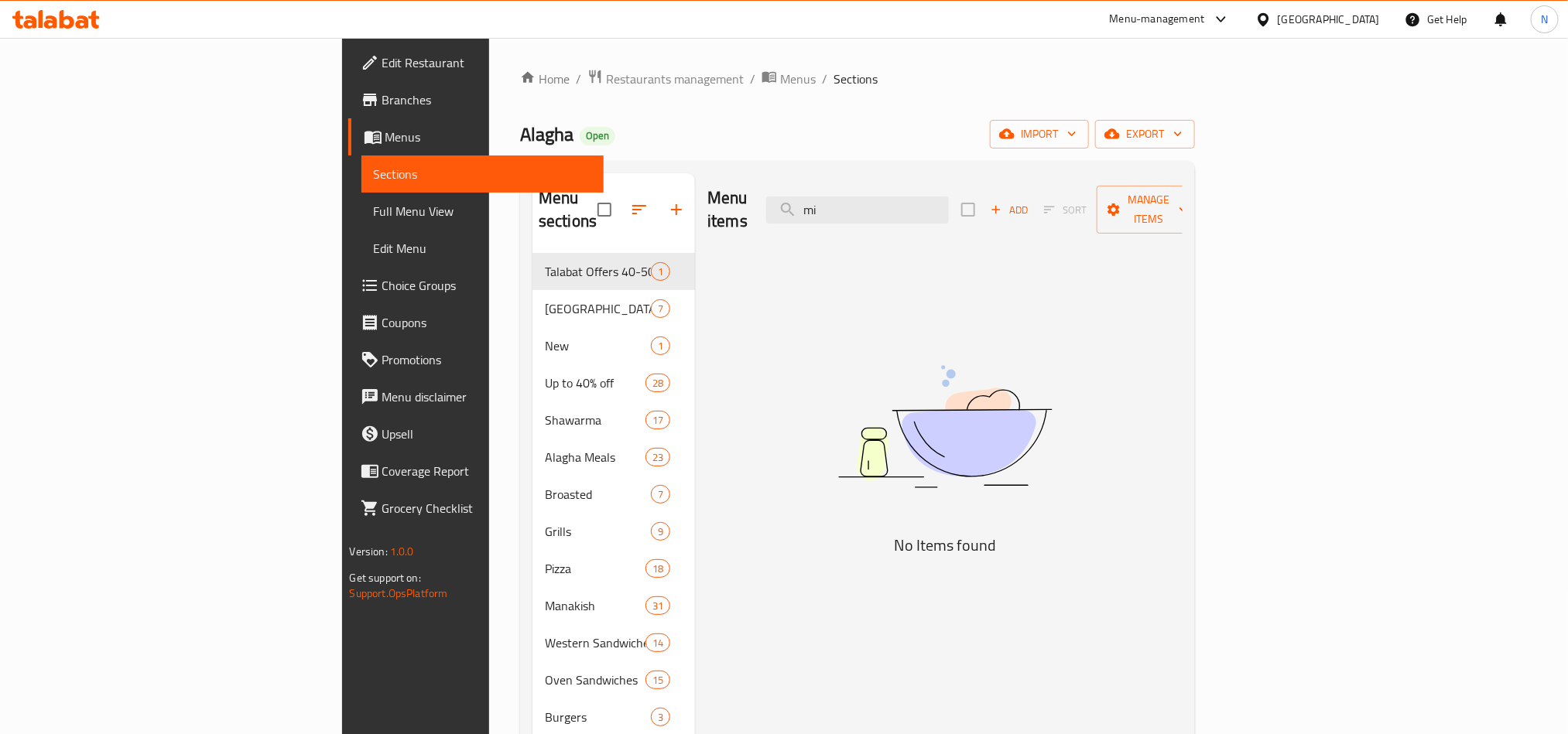
type input "m"
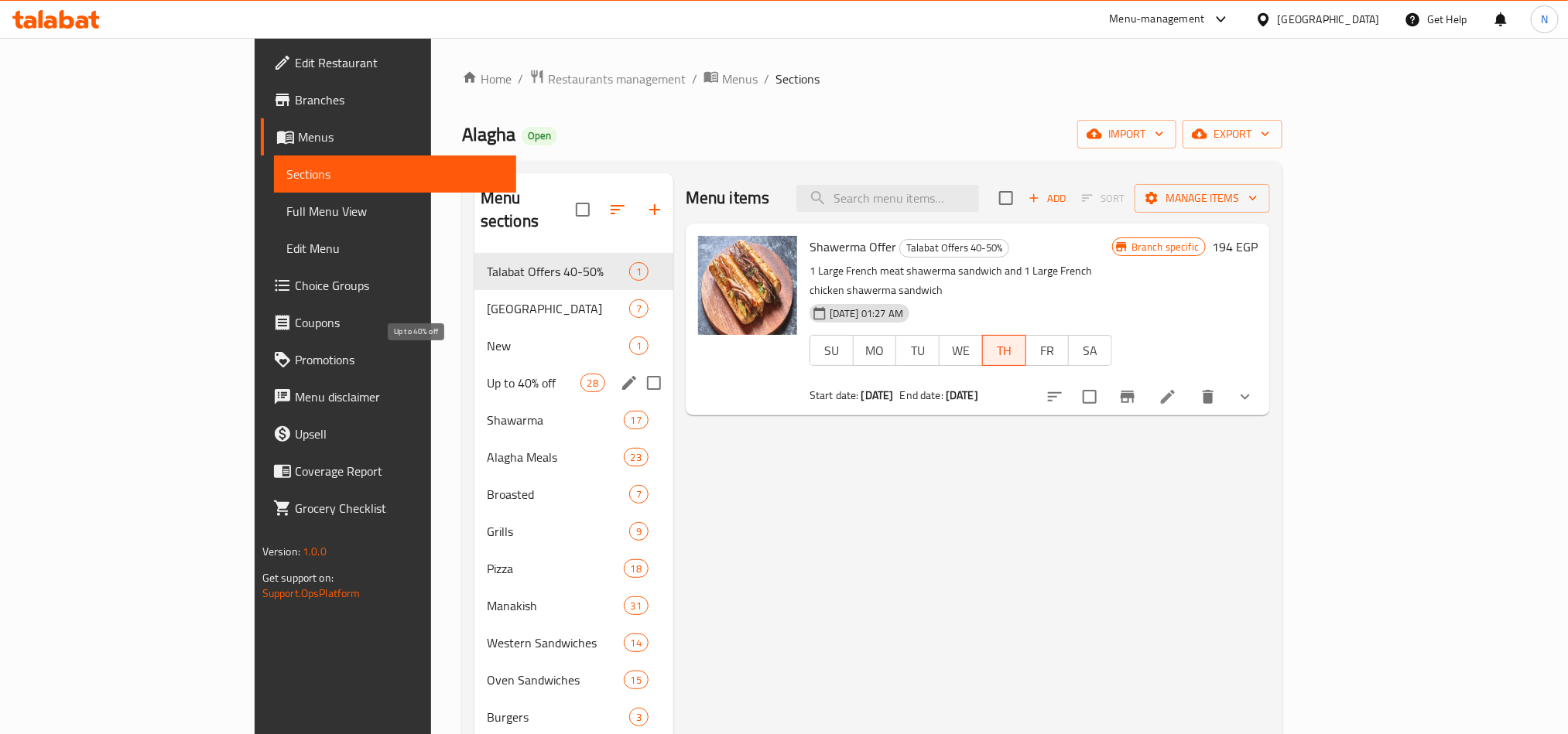
click at [487, 374] on span "Up to 40% off" at bounding box center [534, 383] width 93 height 19
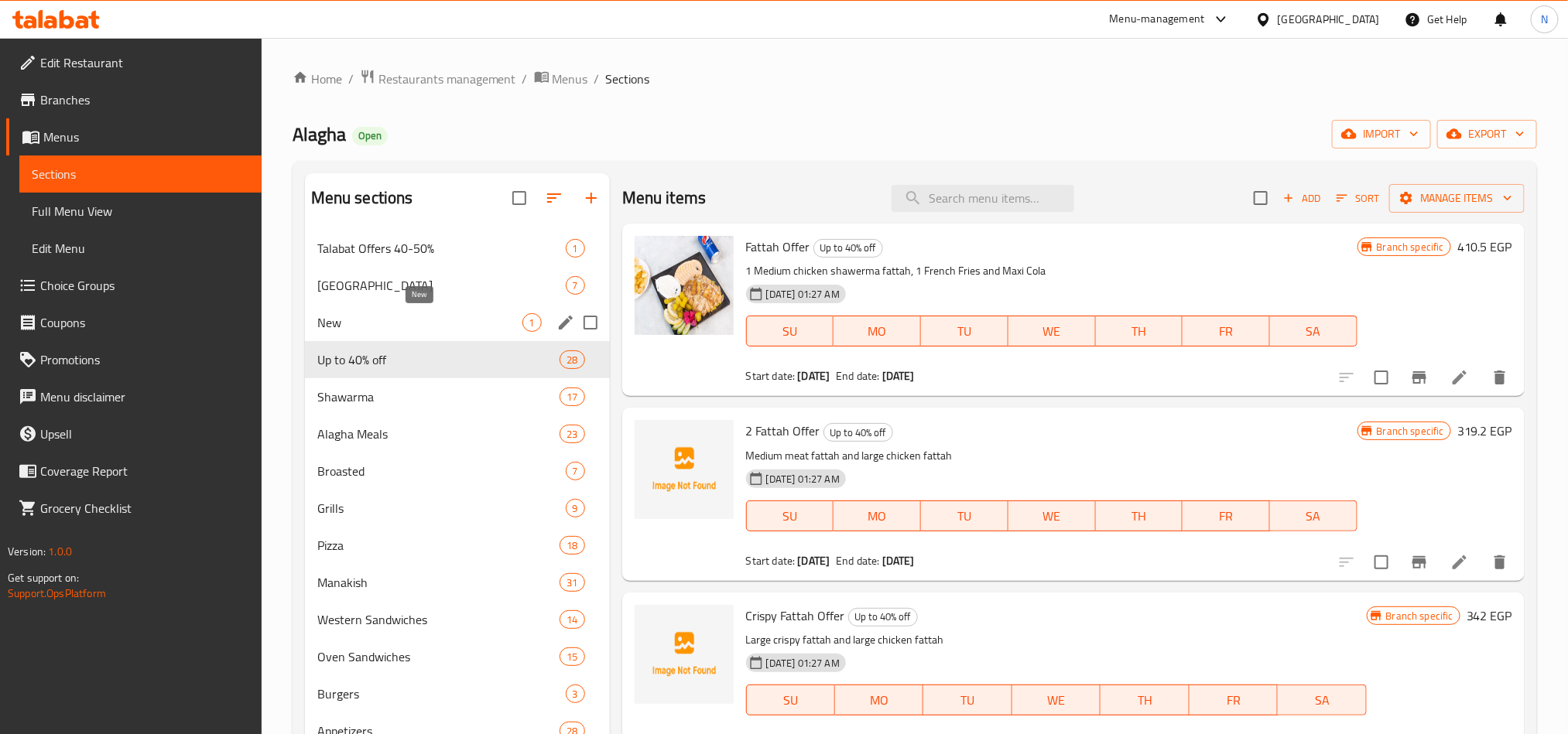
click at [362, 321] on span "New" at bounding box center [420, 322] width 205 height 19
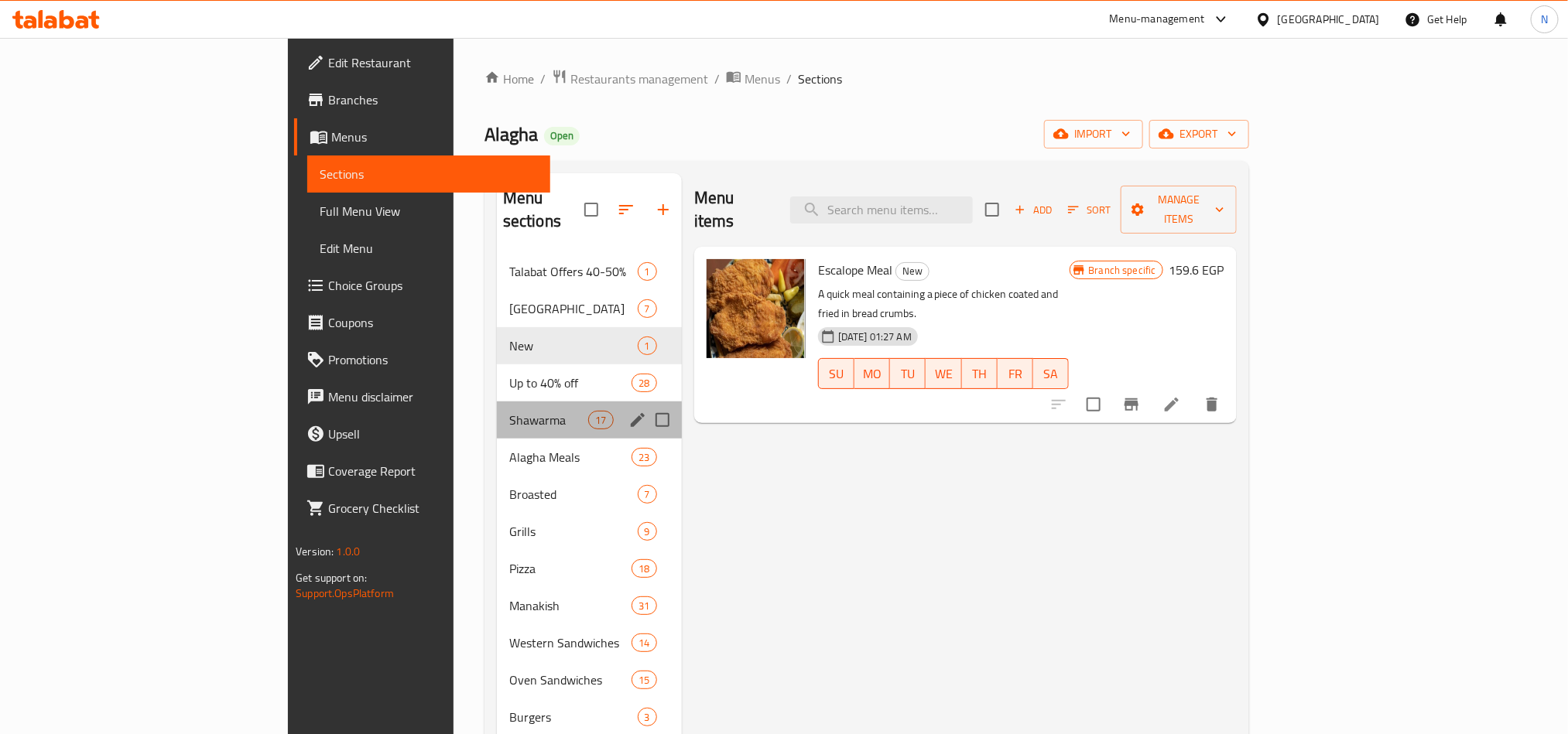
click at [497, 410] on div "Shawarma 17" at bounding box center [589, 419] width 185 height 37
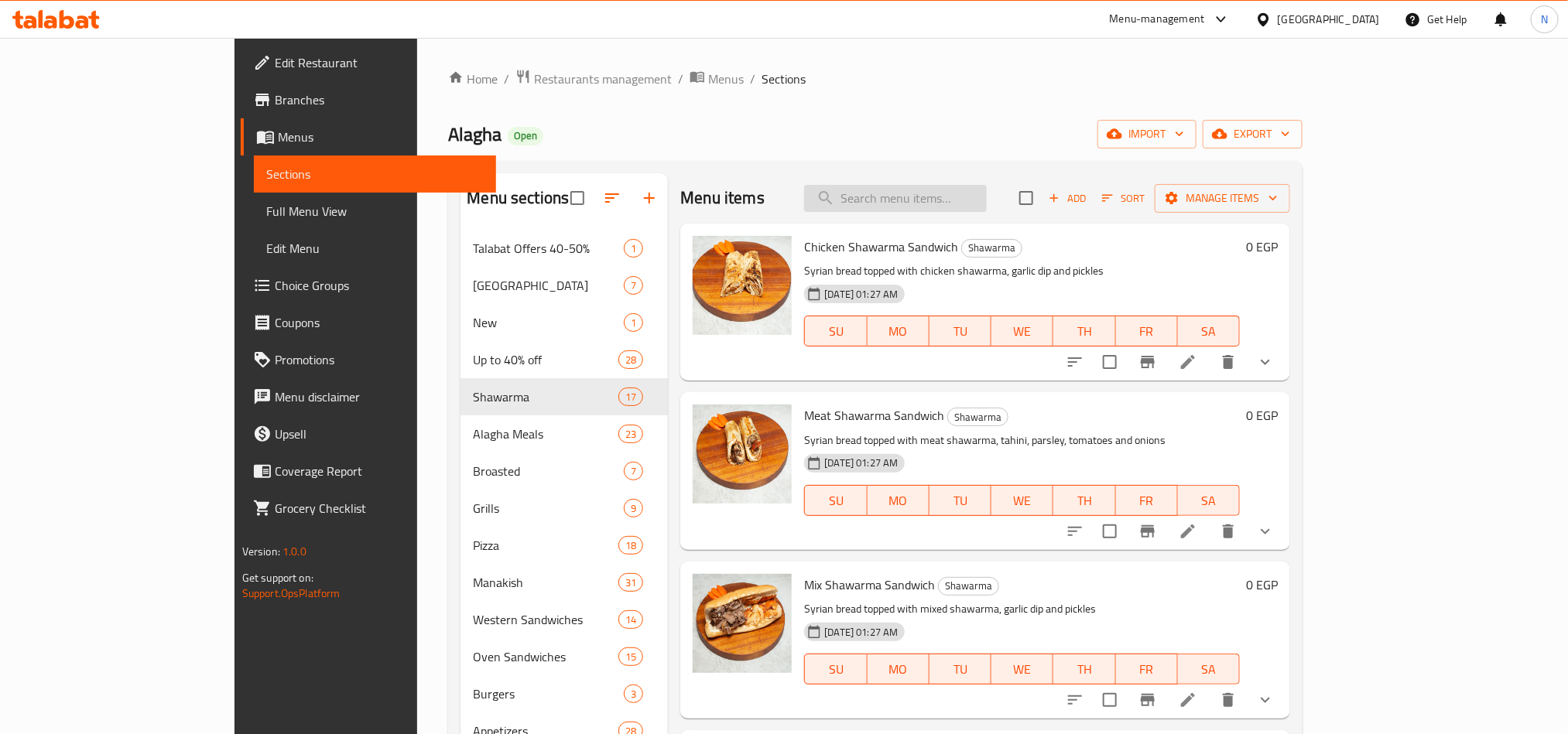
click at [984, 209] on input "search" at bounding box center [895, 198] width 183 height 27
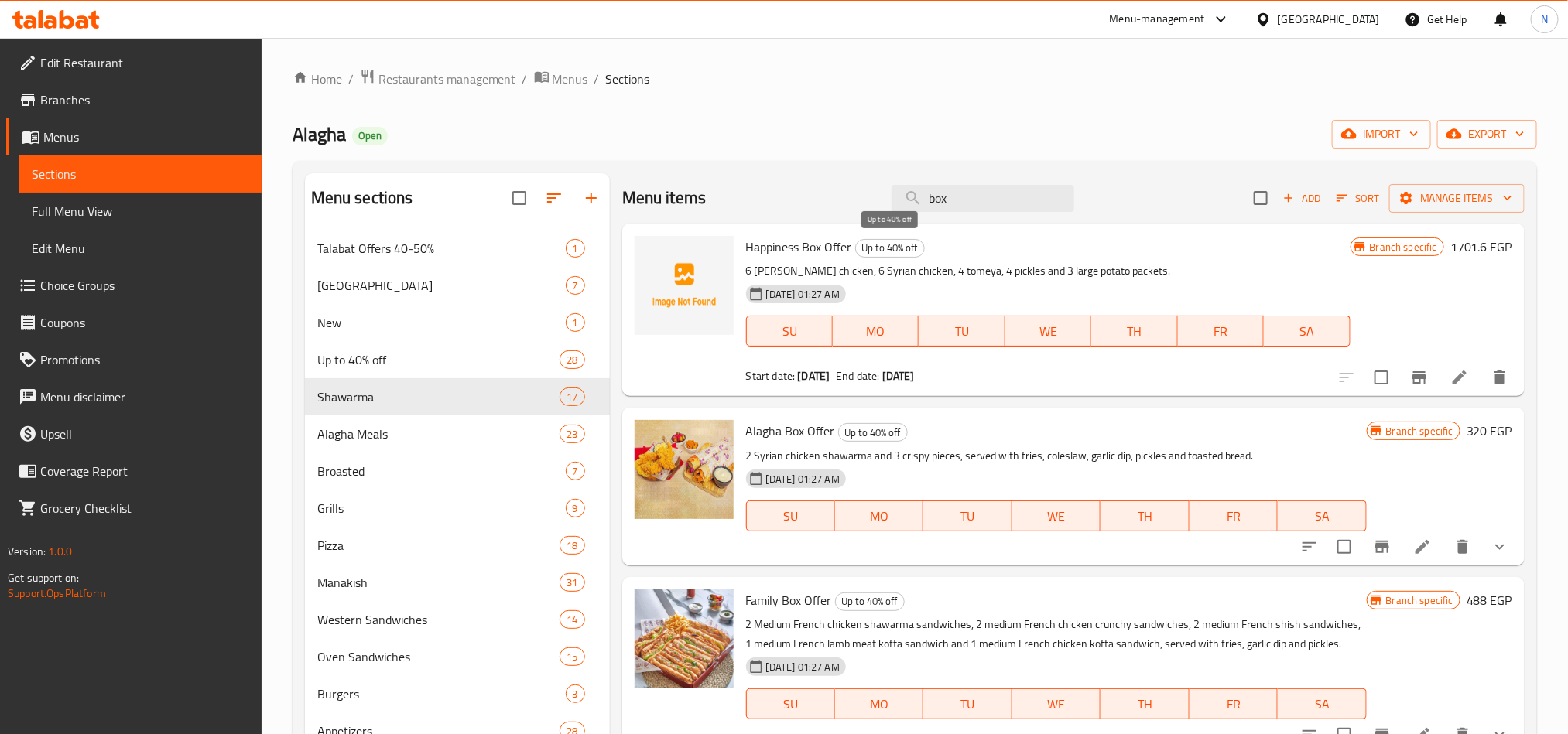
type input "box"
click at [915, 243] on span "Up to 40% off" at bounding box center [889, 248] width 68 height 18
click at [915, 244] on span "Up to 40% off" at bounding box center [889, 248] width 68 height 18
click at [421, 385] on div "Shawarma 17" at bounding box center [457, 396] width 305 height 37
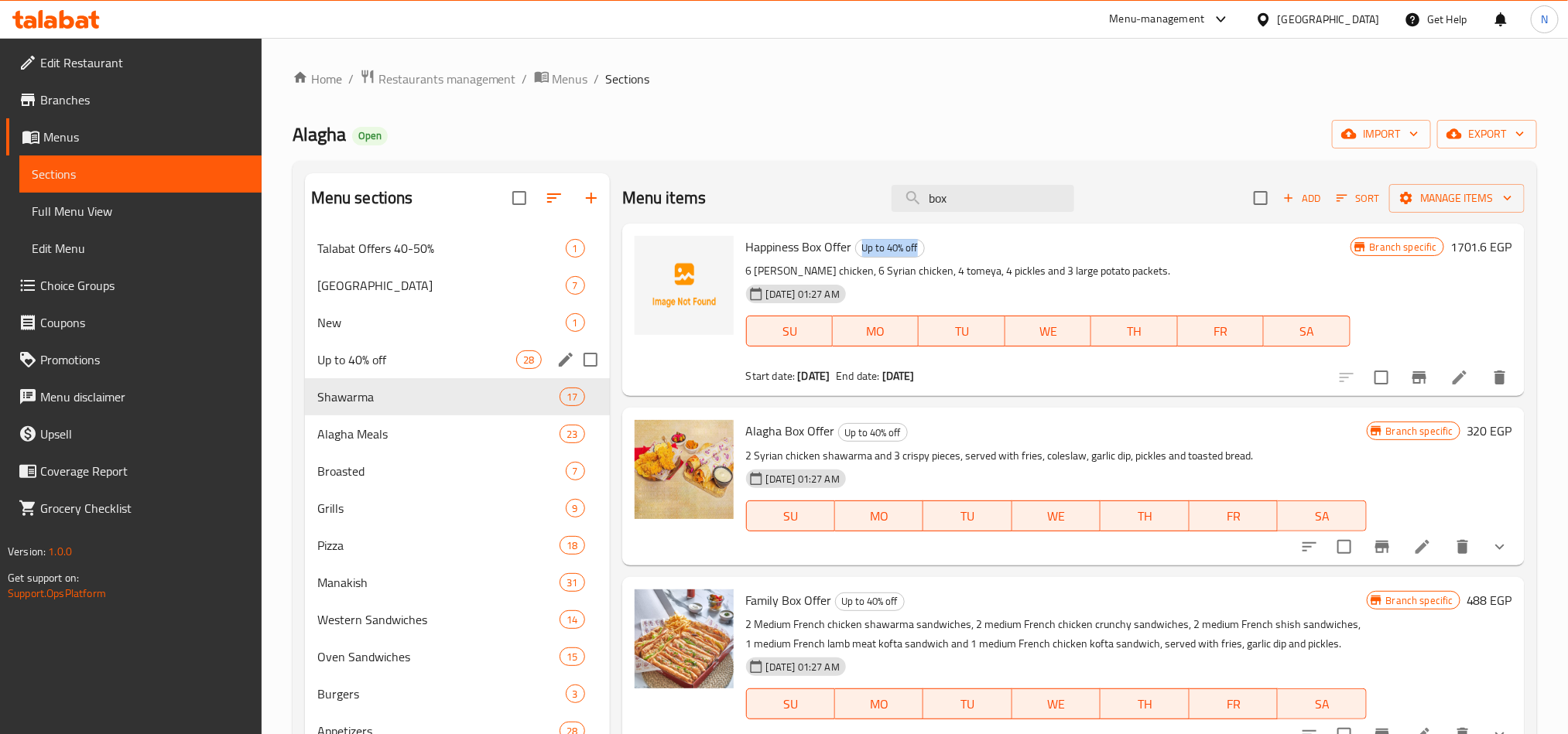
click at [353, 342] on div "Up to 40% off 28" at bounding box center [457, 359] width 305 height 37
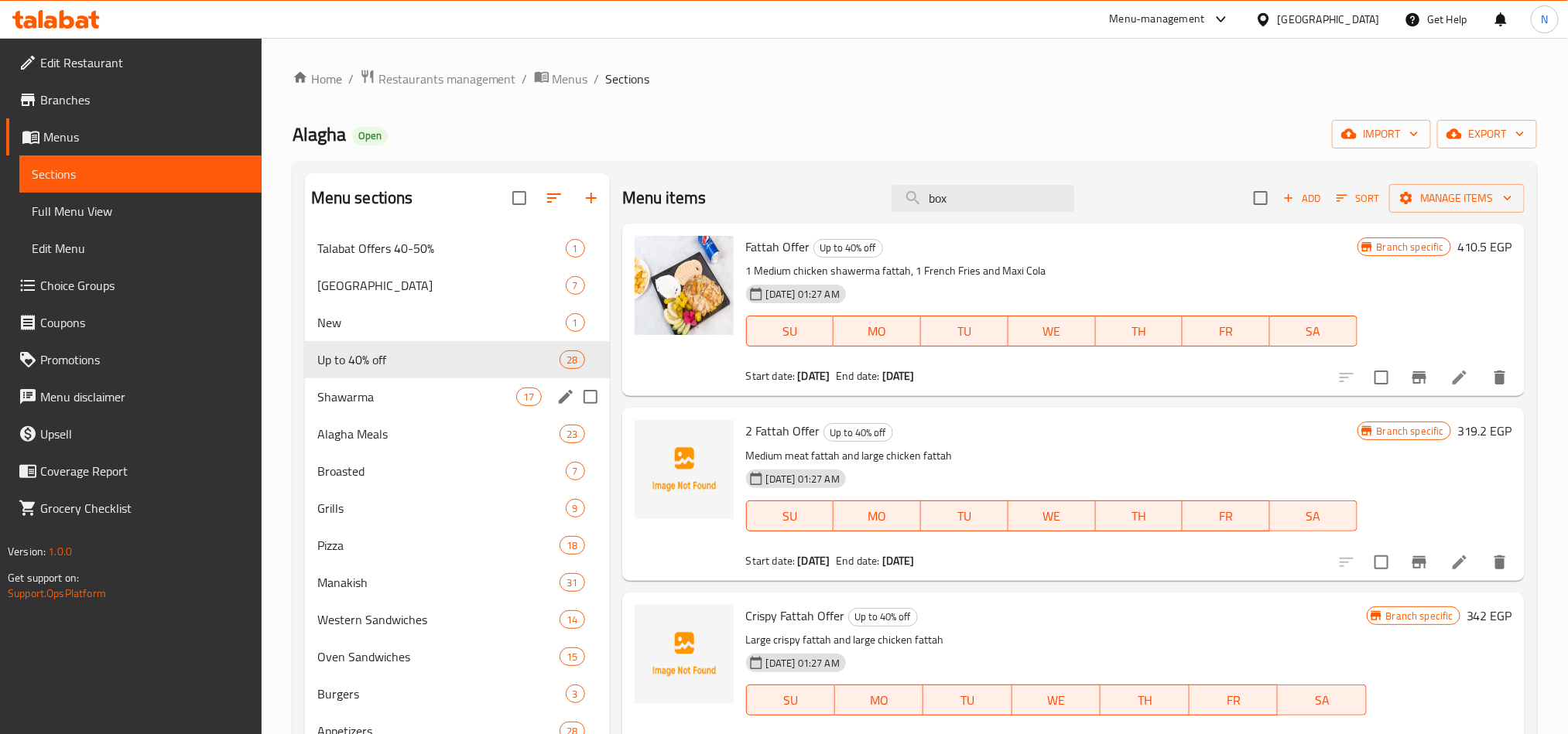
click at [405, 404] on span "Shawarma" at bounding box center [417, 396] width 200 height 19
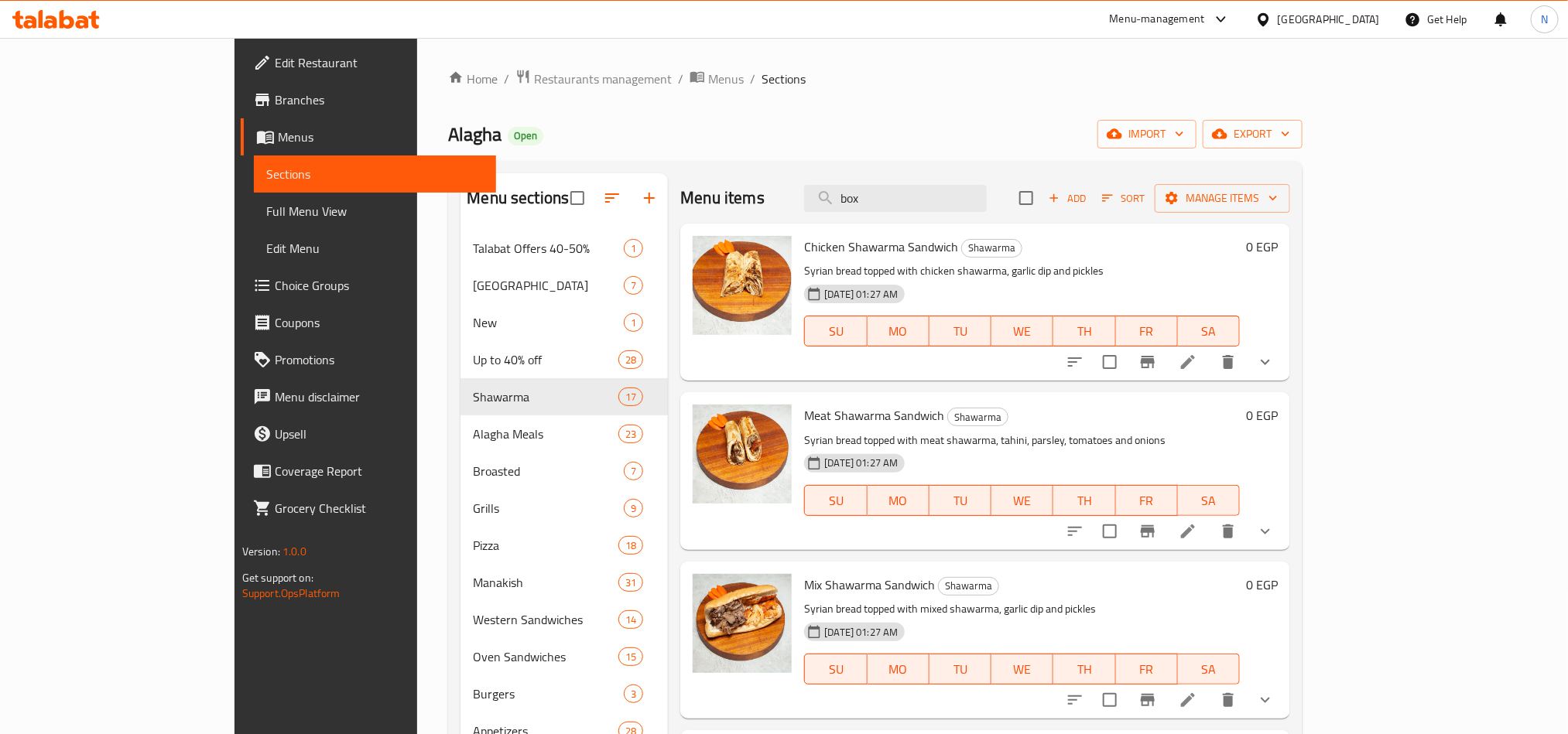
click at [1088, 202] on span "Add" at bounding box center [1067, 198] width 42 height 18
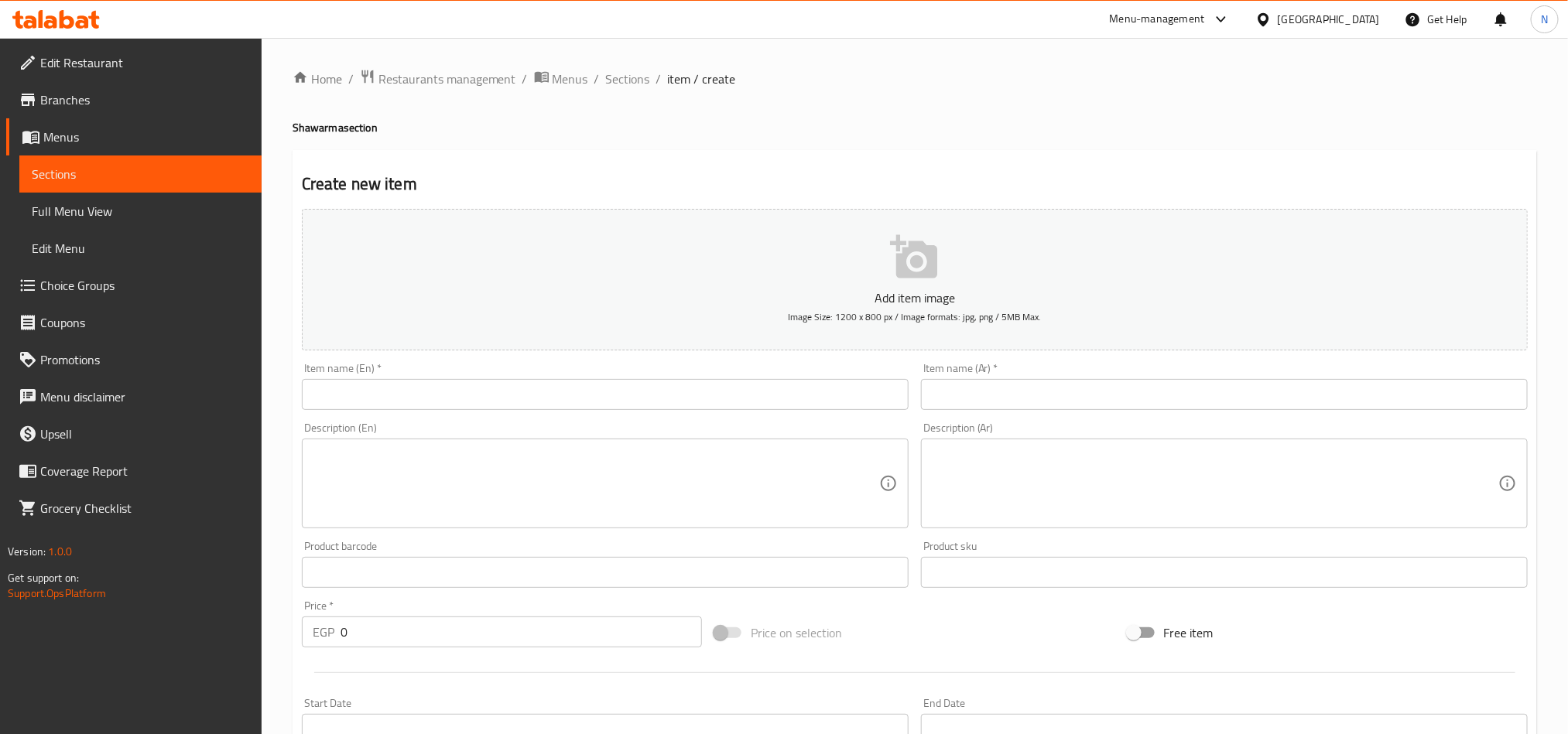
click at [575, 396] on input "text" at bounding box center [605, 395] width 607 height 31
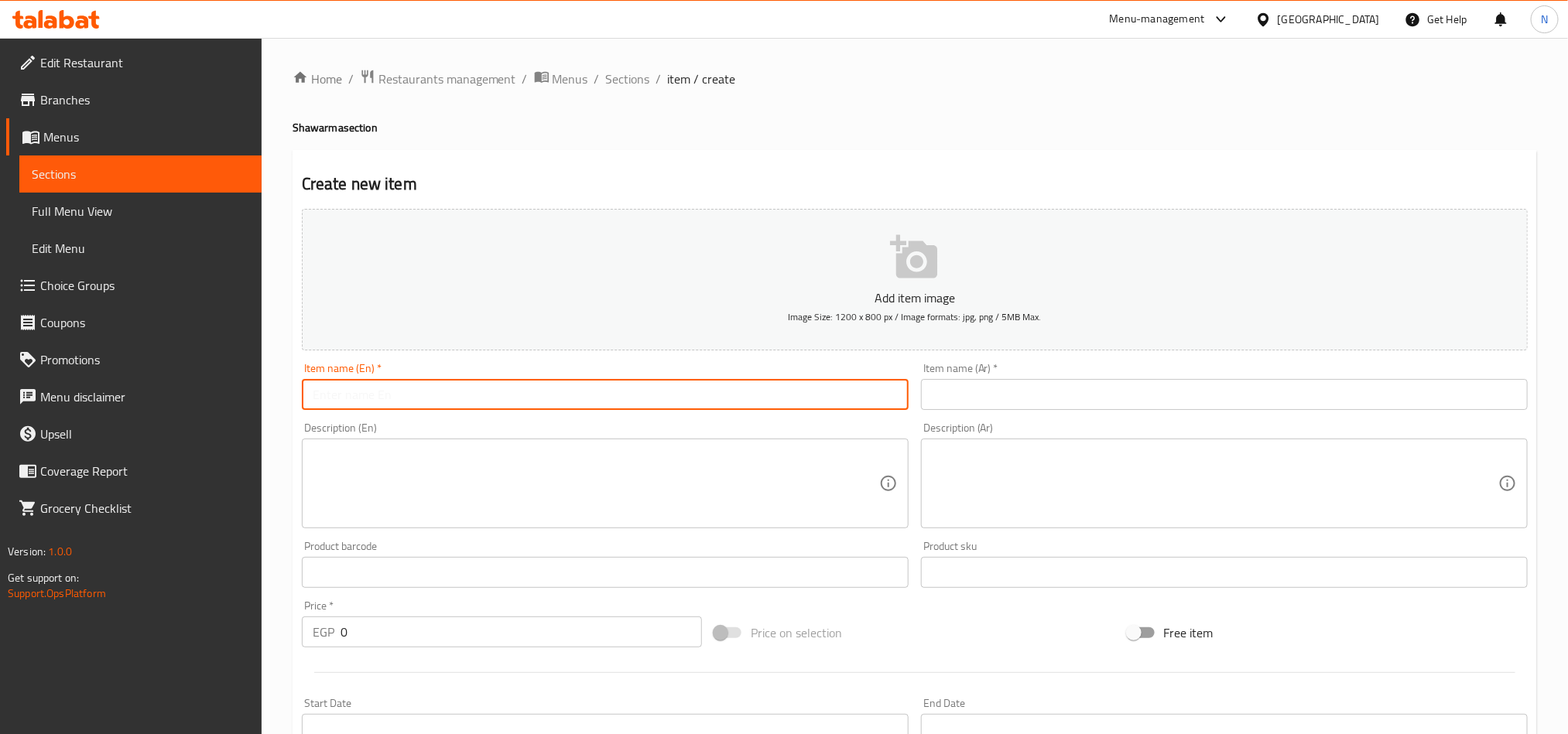
paste input "mini Shawerma Box Offer"
click at [575, 396] on input "mini Shawerma Box Offer" at bounding box center [605, 395] width 607 height 31
type input "Mini Shawerma Box Offer"
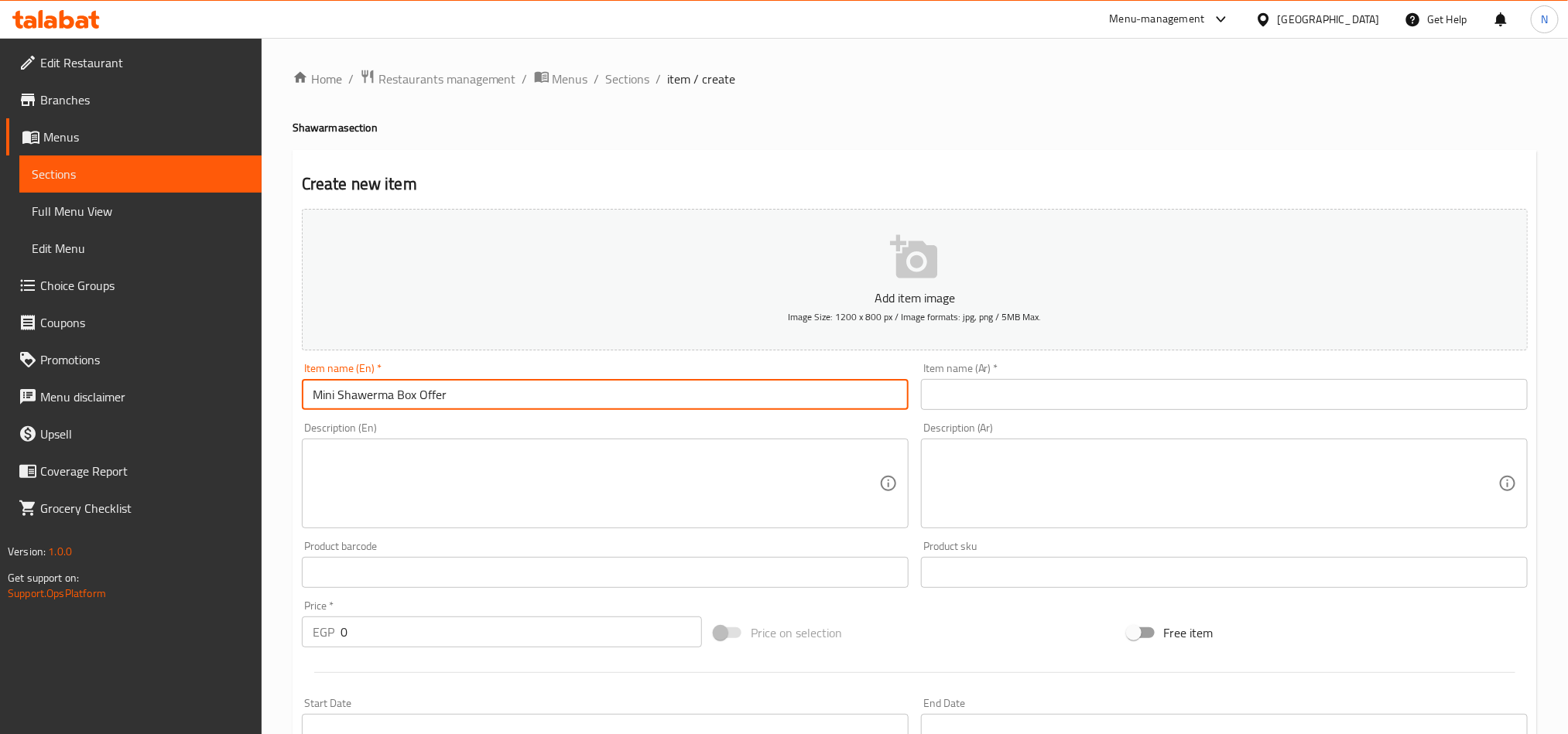
click at [404, 483] on textarea at bounding box center [595, 484] width 566 height 74
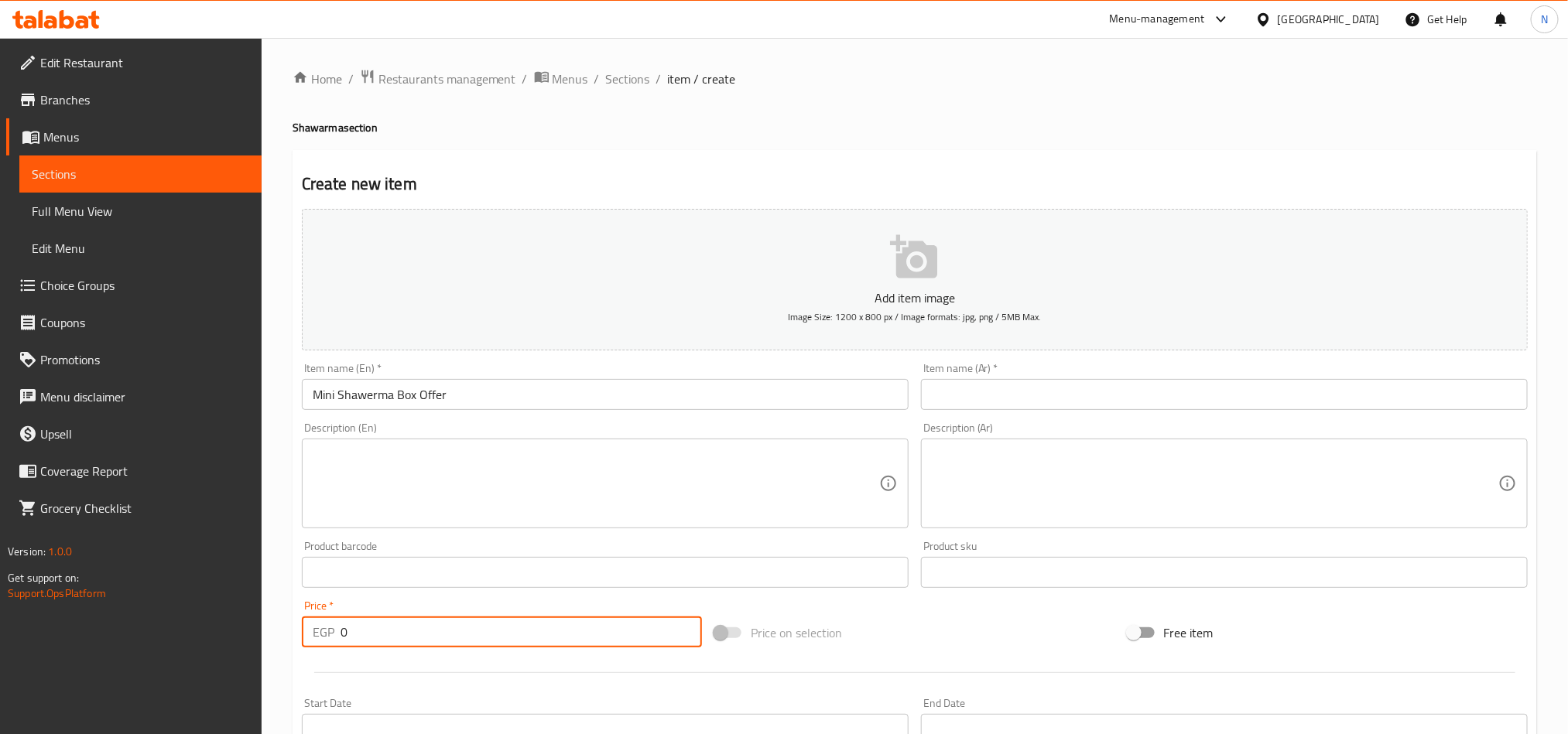
drag, startPoint x: 356, startPoint y: 631, endPoint x: 320, endPoint y: 638, distance: 36.7
click at [320, 638] on div "EGP 0 Price *" at bounding box center [502, 632] width 400 height 31
paste input "285"
type input "285"
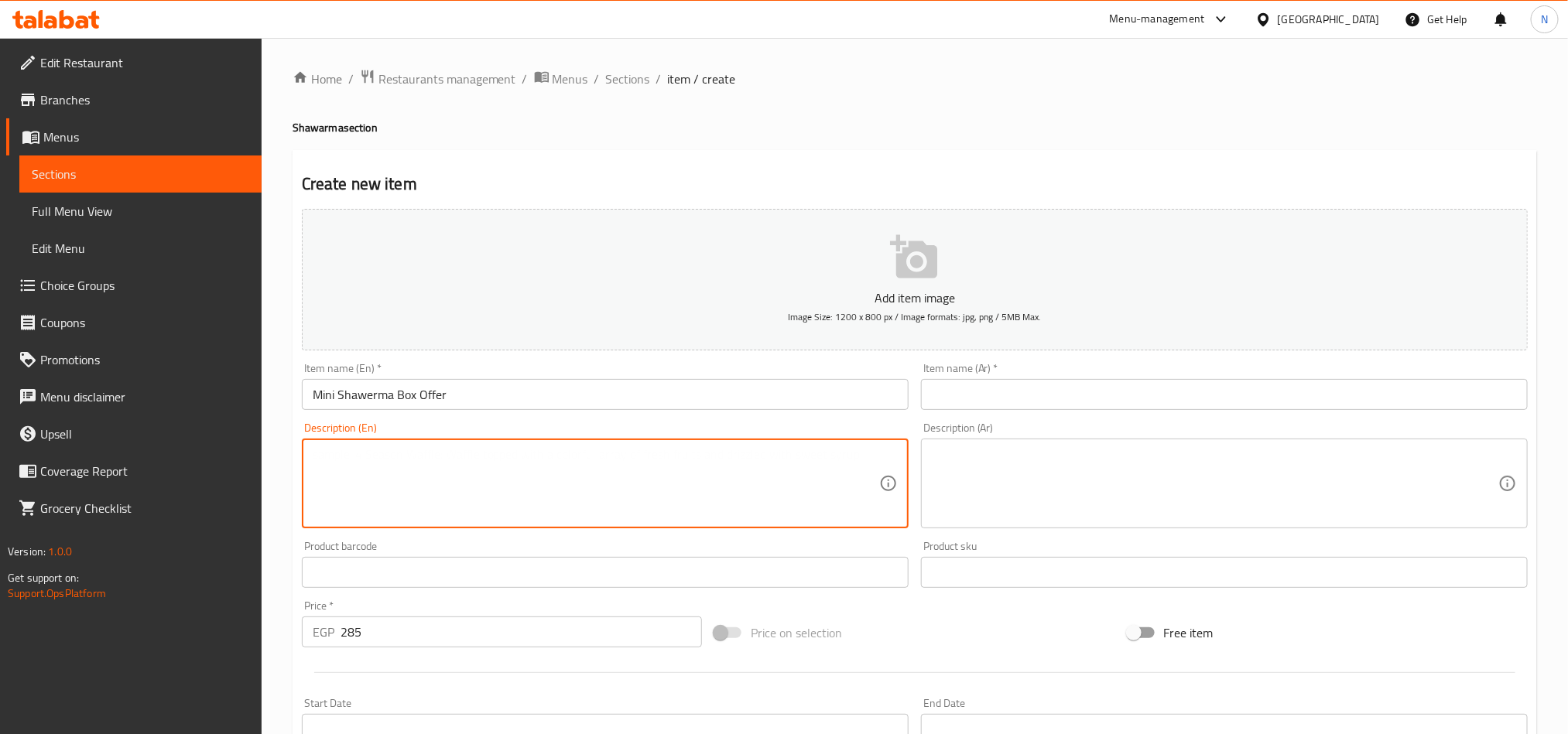
click at [561, 480] on textarea at bounding box center [595, 484] width 566 height 74
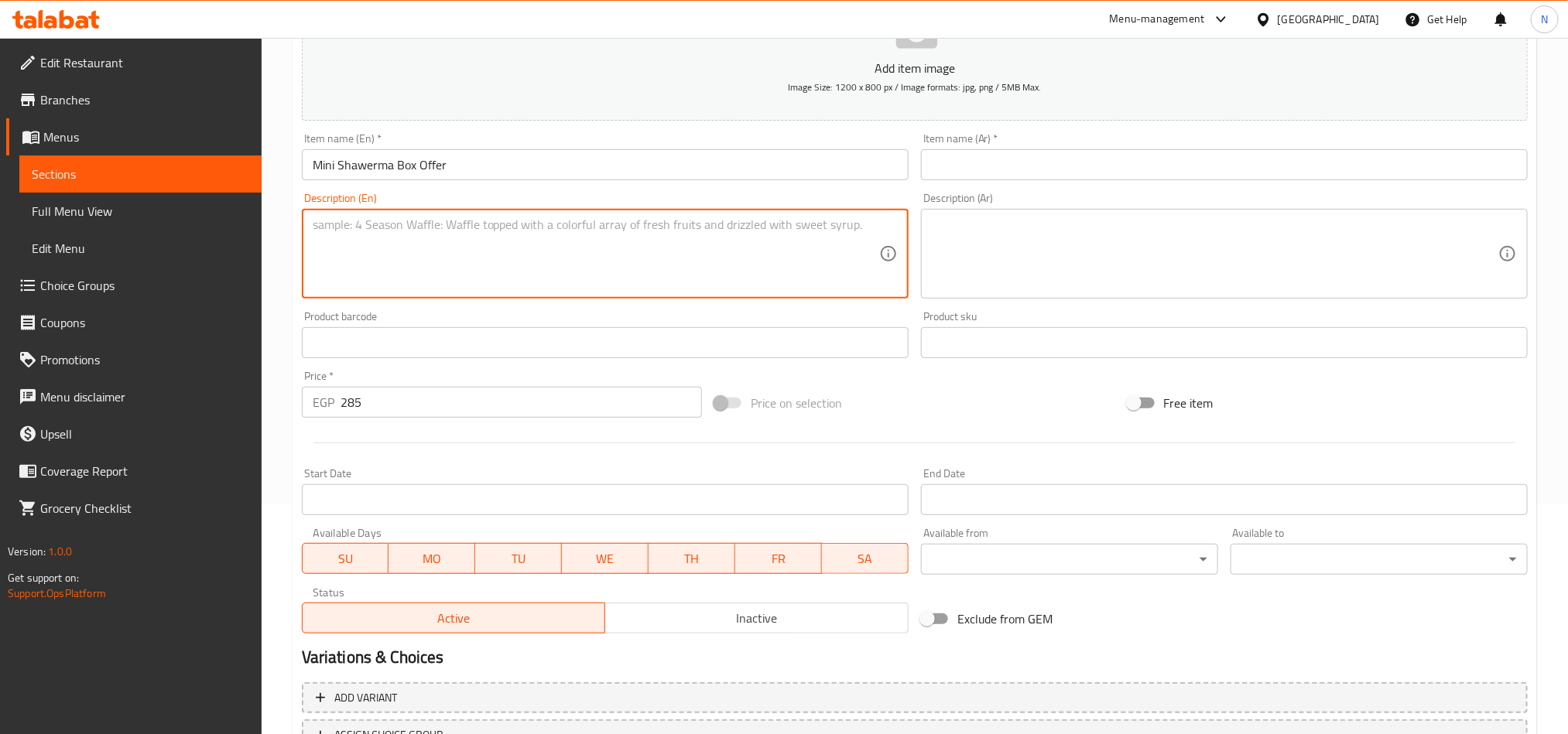
scroll to position [232, 0]
click at [739, 613] on span "Inactive" at bounding box center [757, 615] width 291 height 22
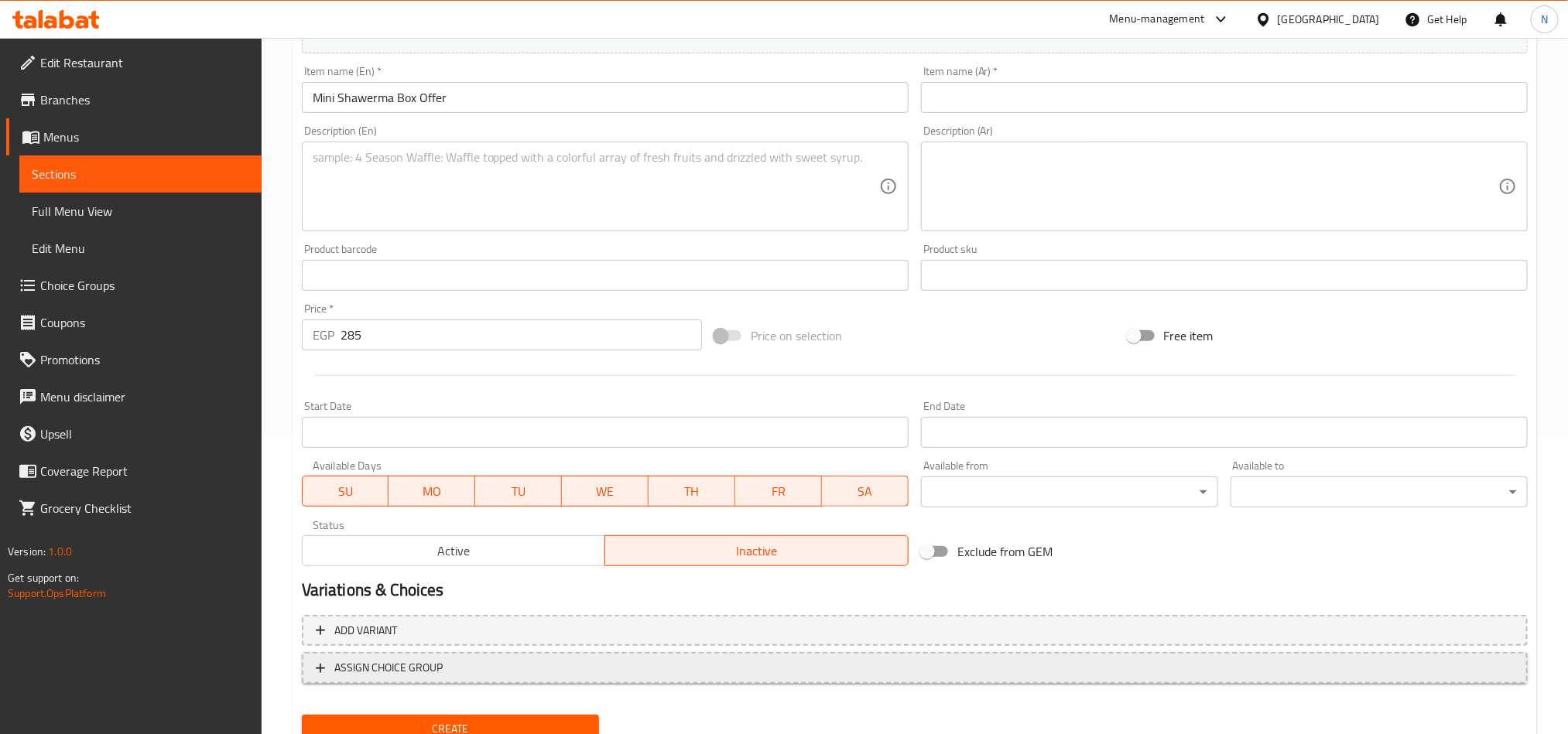
scroll to position [357, 0]
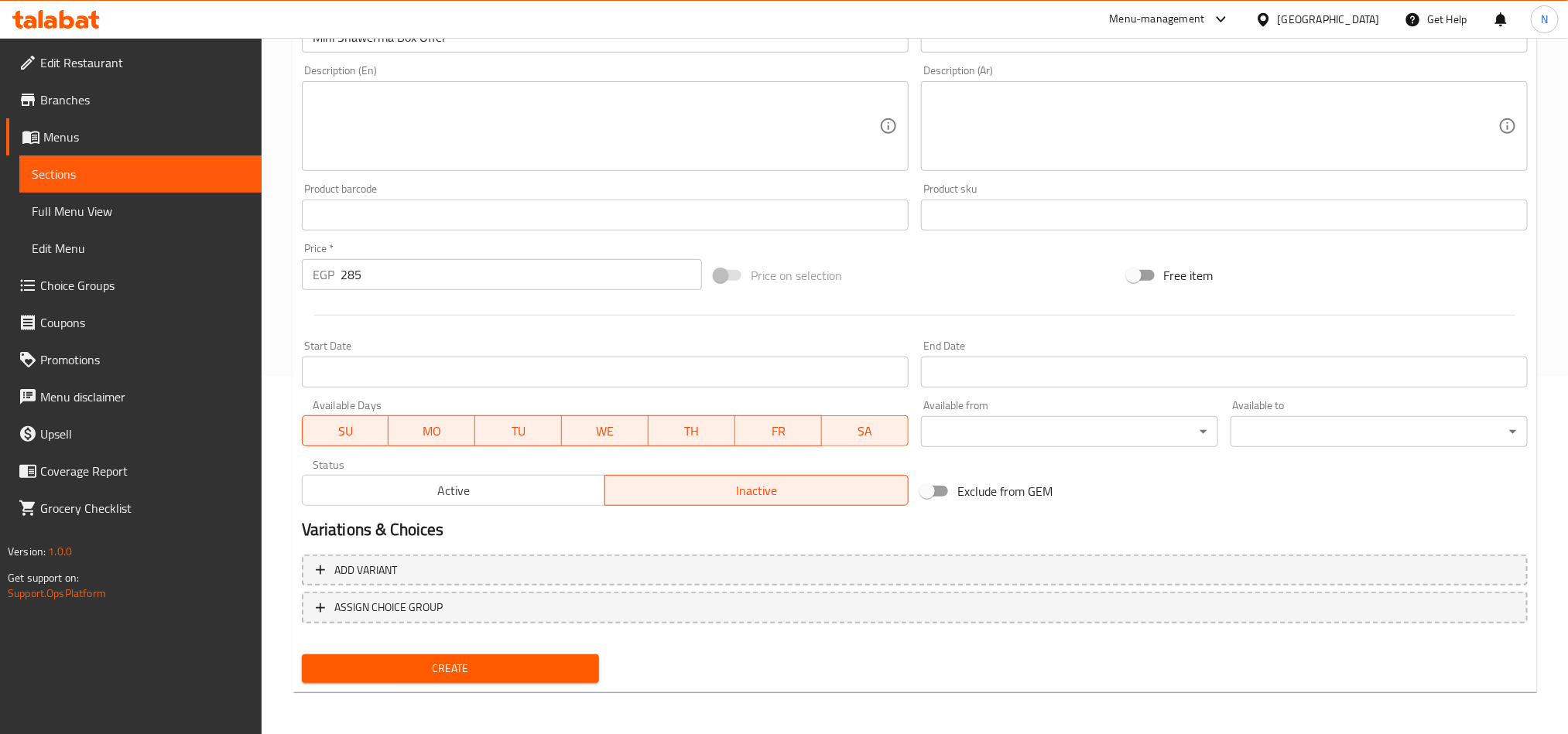
click at [395, 379] on input "Start Date" at bounding box center [605, 372] width 607 height 31
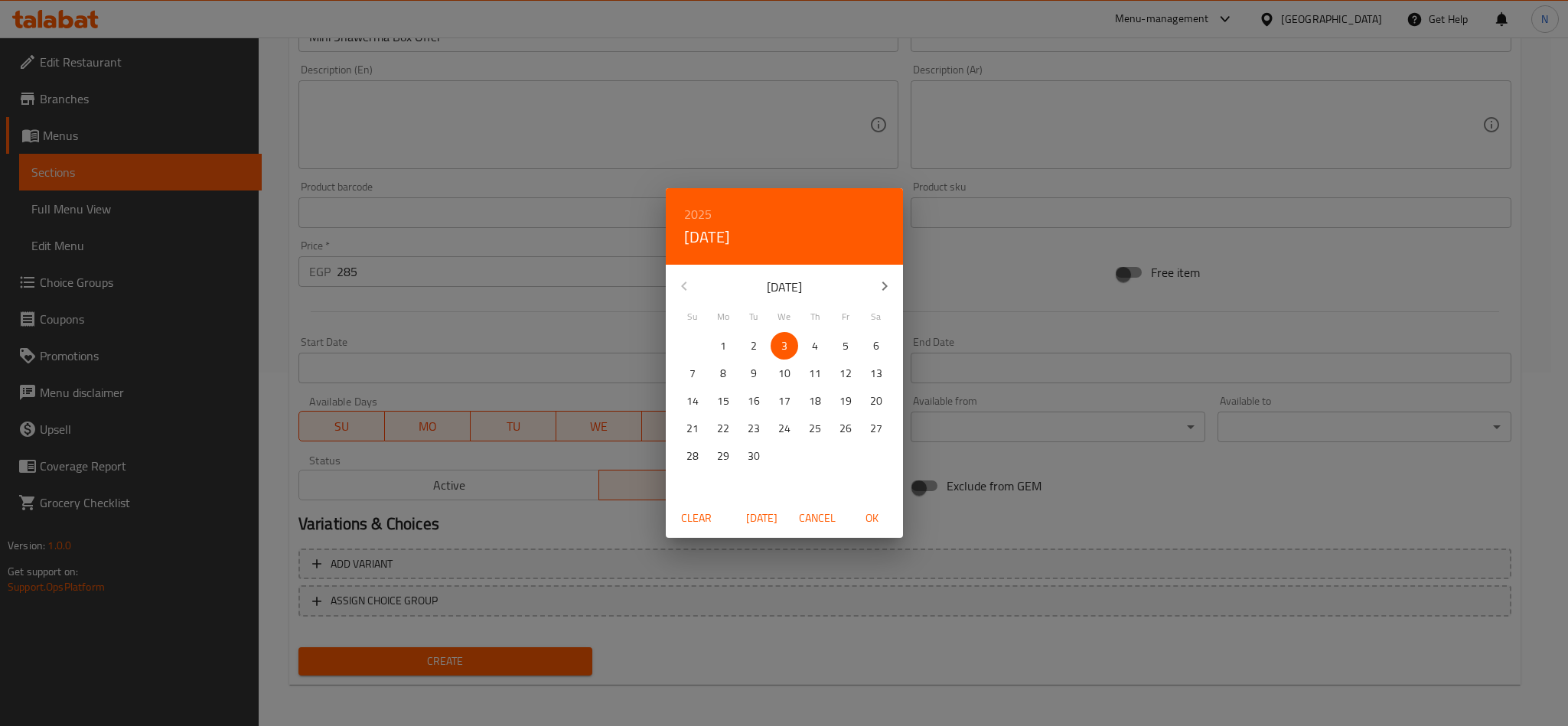
click at [884, 521] on span "OK" at bounding box center [872, 519] width 36 height 19
type input "03-09-2025"
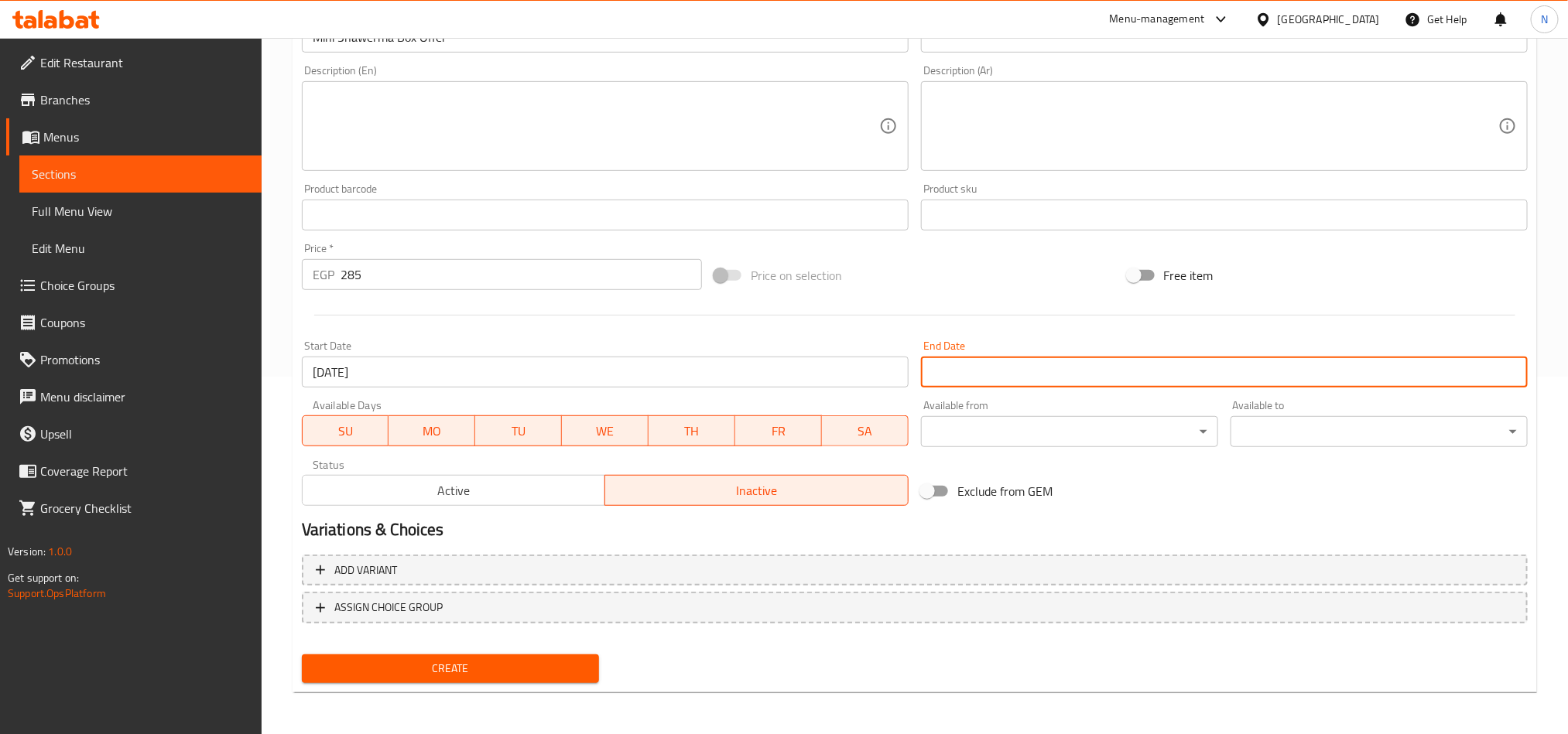
click at [1018, 372] on input "Start Date" at bounding box center [1225, 372] width 607 height 31
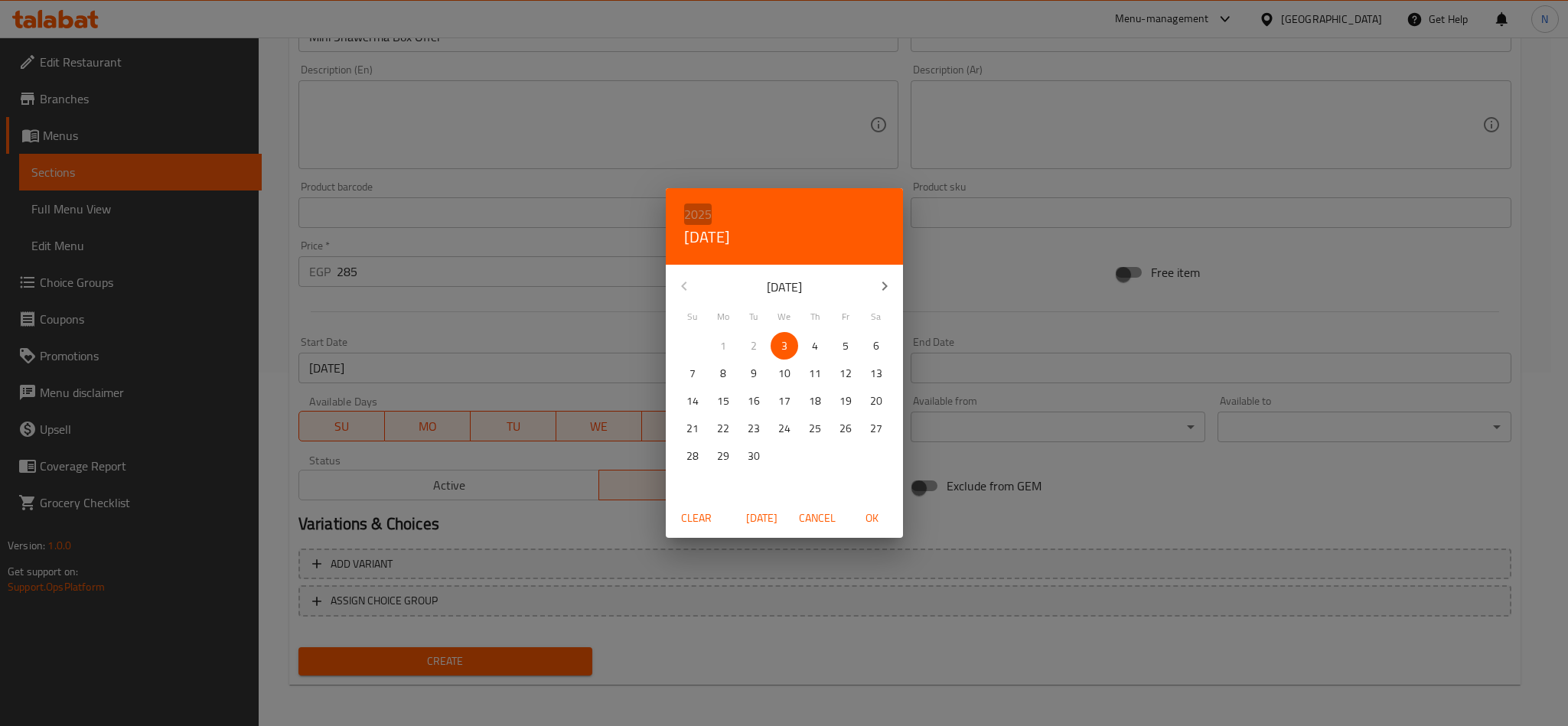
click at [699, 214] on h6 "2025" at bounding box center [698, 214] width 28 height 21
click at [774, 361] on div "2027" at bounding box center [784, 358] width 237 height 31
click at [820, 448] on span "30" at bounding box center [815, 456] width 28 height 19
click at [870, 514] on span "OK" at bounding box center [872, 519] width 36 height 19
type input "30-09-2027"
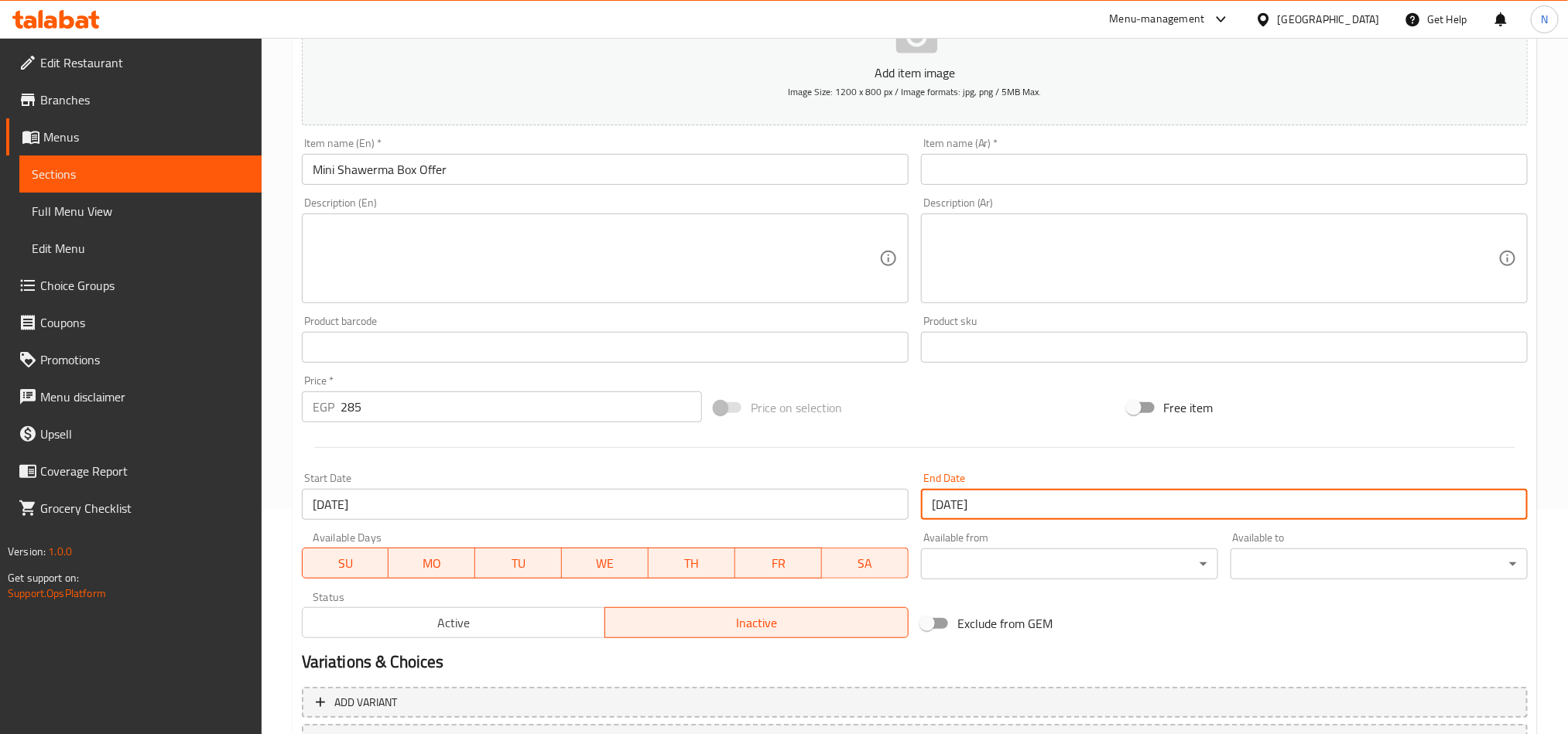
scroll to position [9, 0]
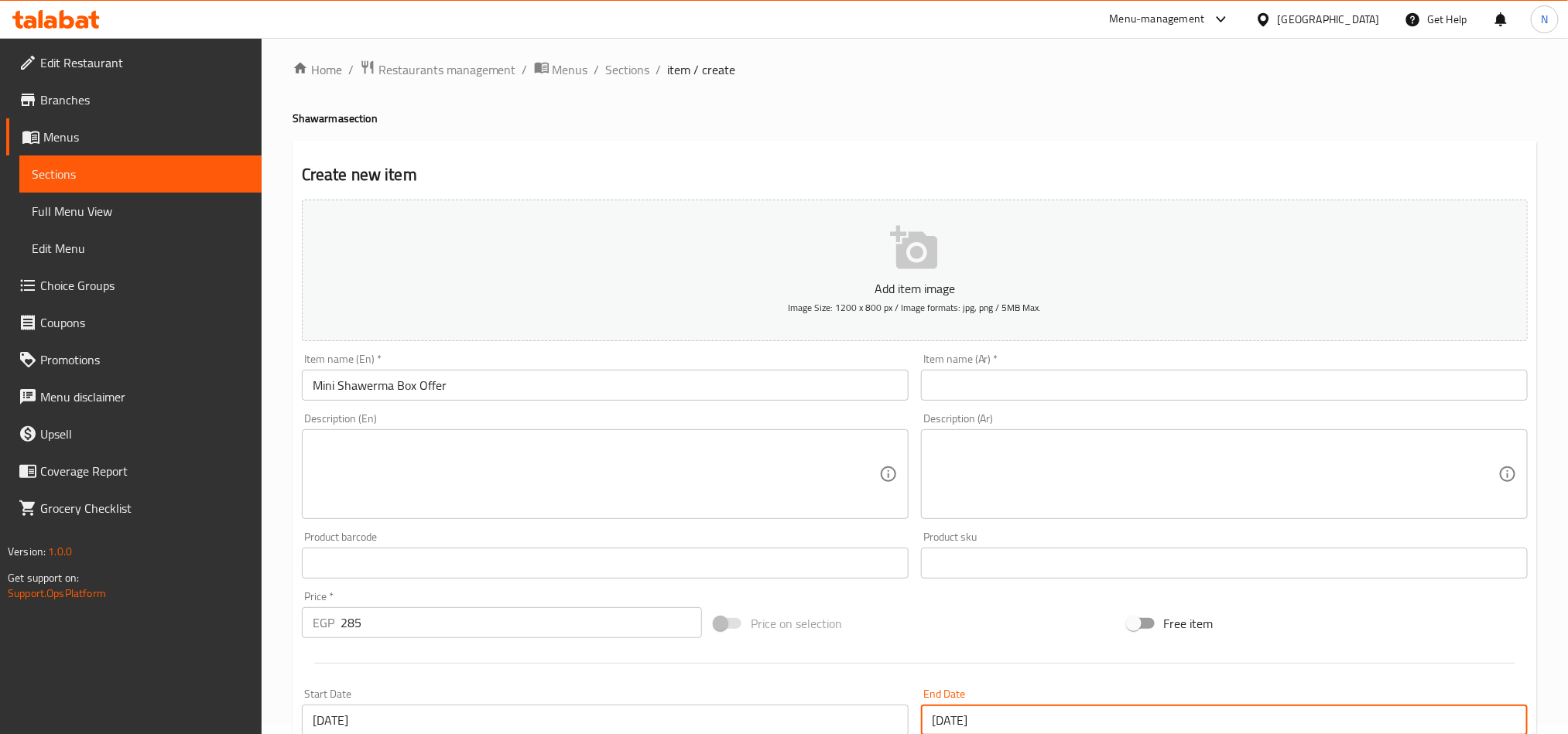
click at [534, 392] on input "Mini Shawerma Box Offer" at bounding box center [605, 385] width 607 height 31
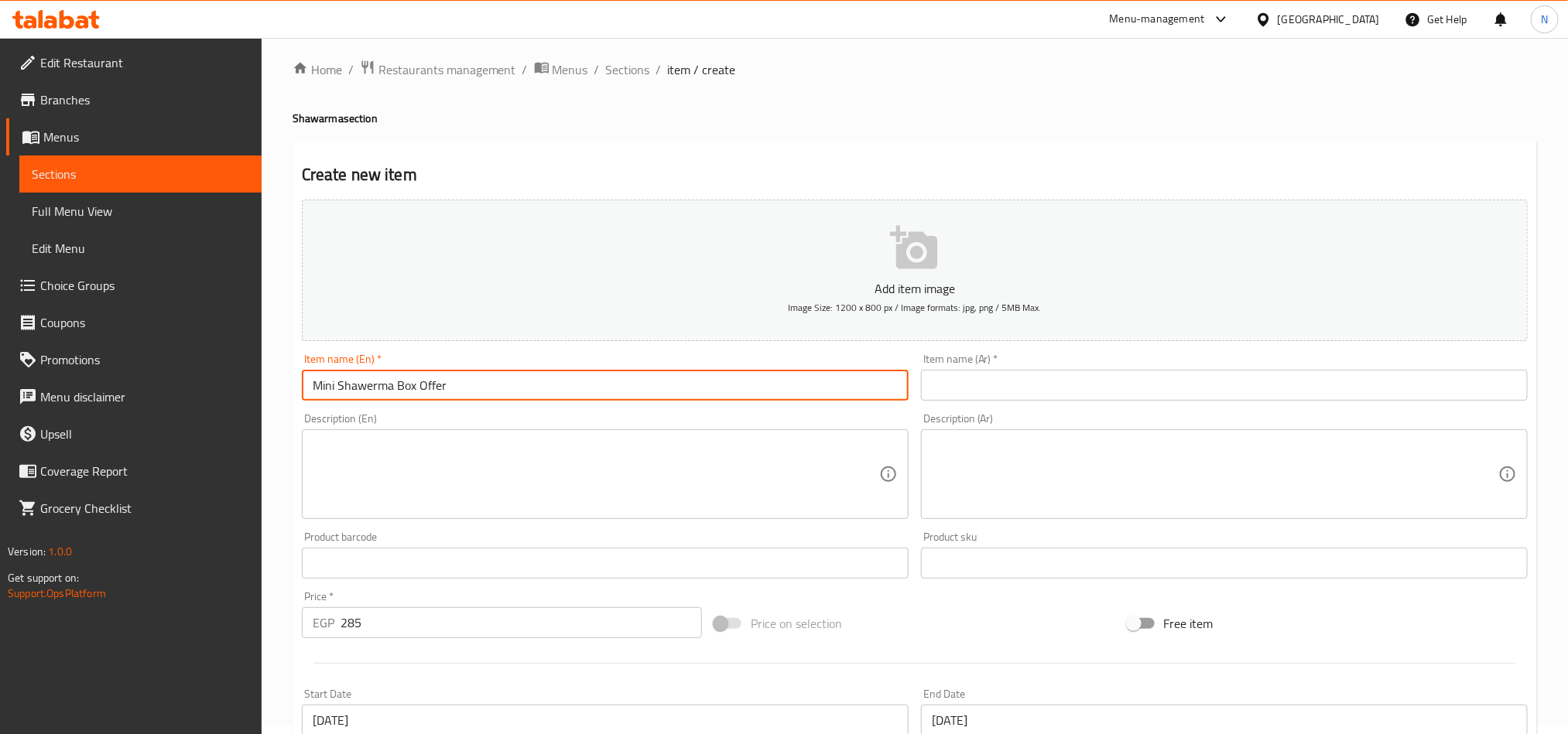
click at [534, 392] on input "Mini Shawerma Box Offer" at bounding box center [605, 385] width 607 height 31
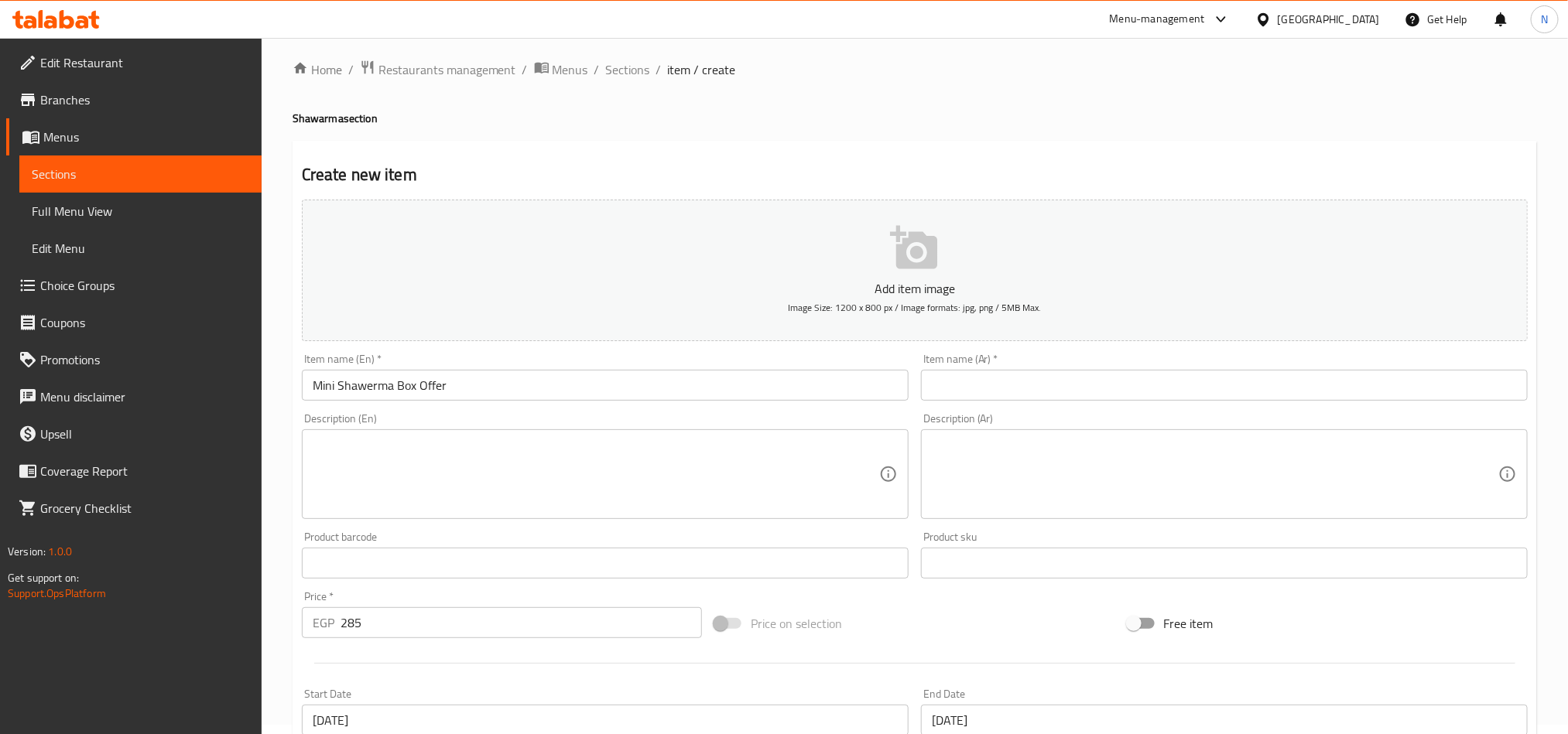
click at [1208, 383] on input "text" at bounding box center [1225, 385] width 607 height 31
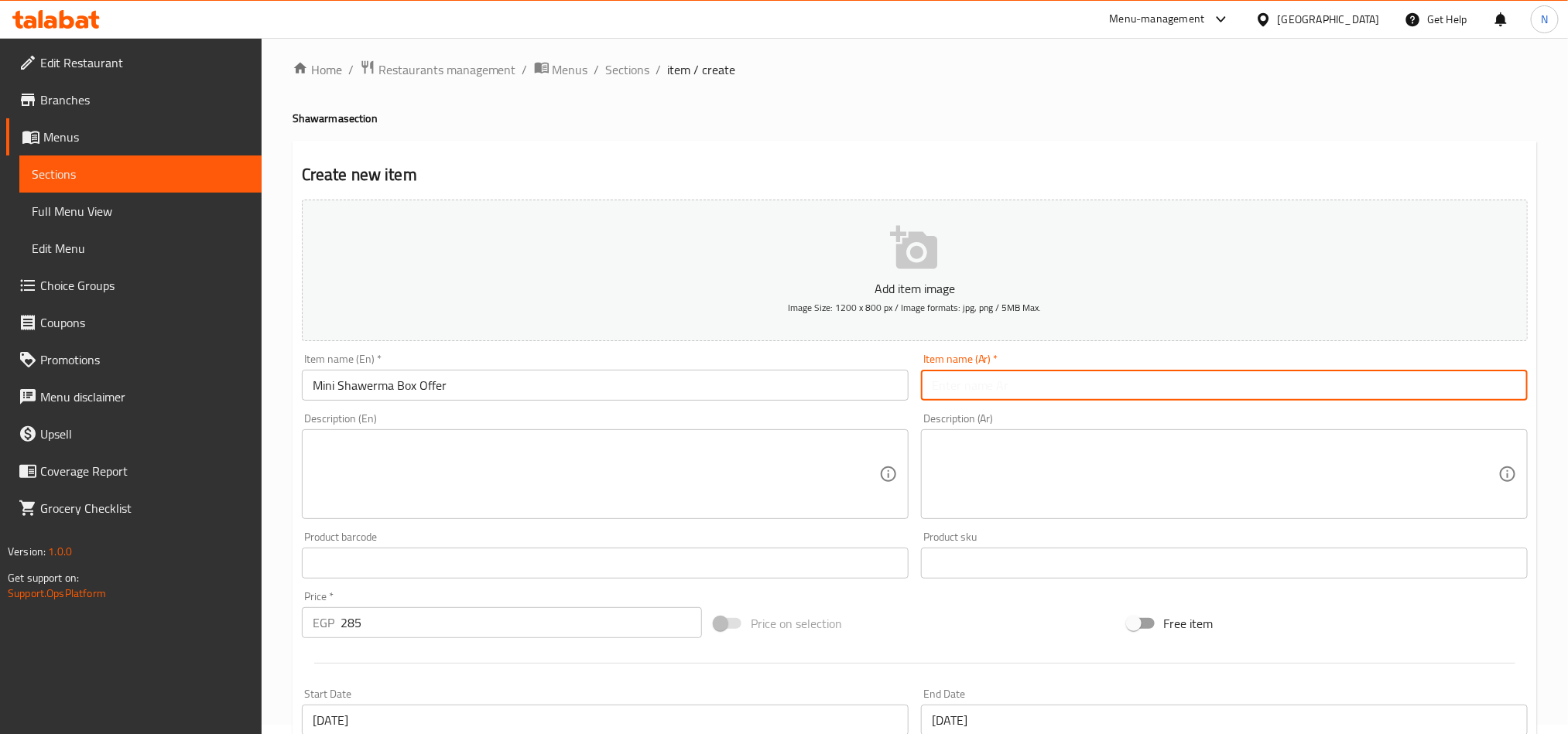
paste input "عرض ميني شاورما بوكس"
click at [419, 386] on input "Mini Shawerma Box Offer" at bounding box center [605, 385] width 607 height 31
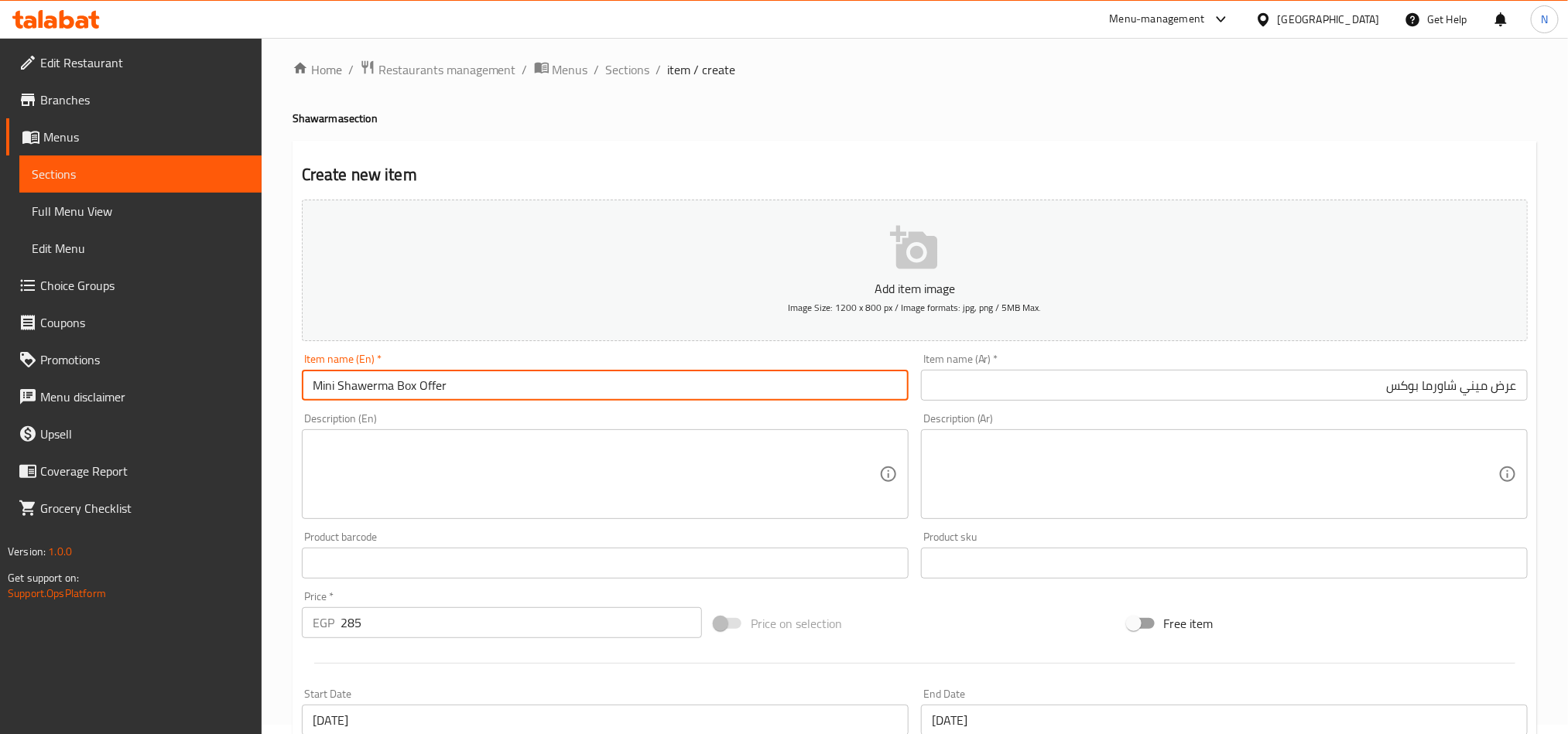
click at [416, 386] on input "Mini Shawerma Box Offer" at bounding box center [605, 385] width 607 height 31
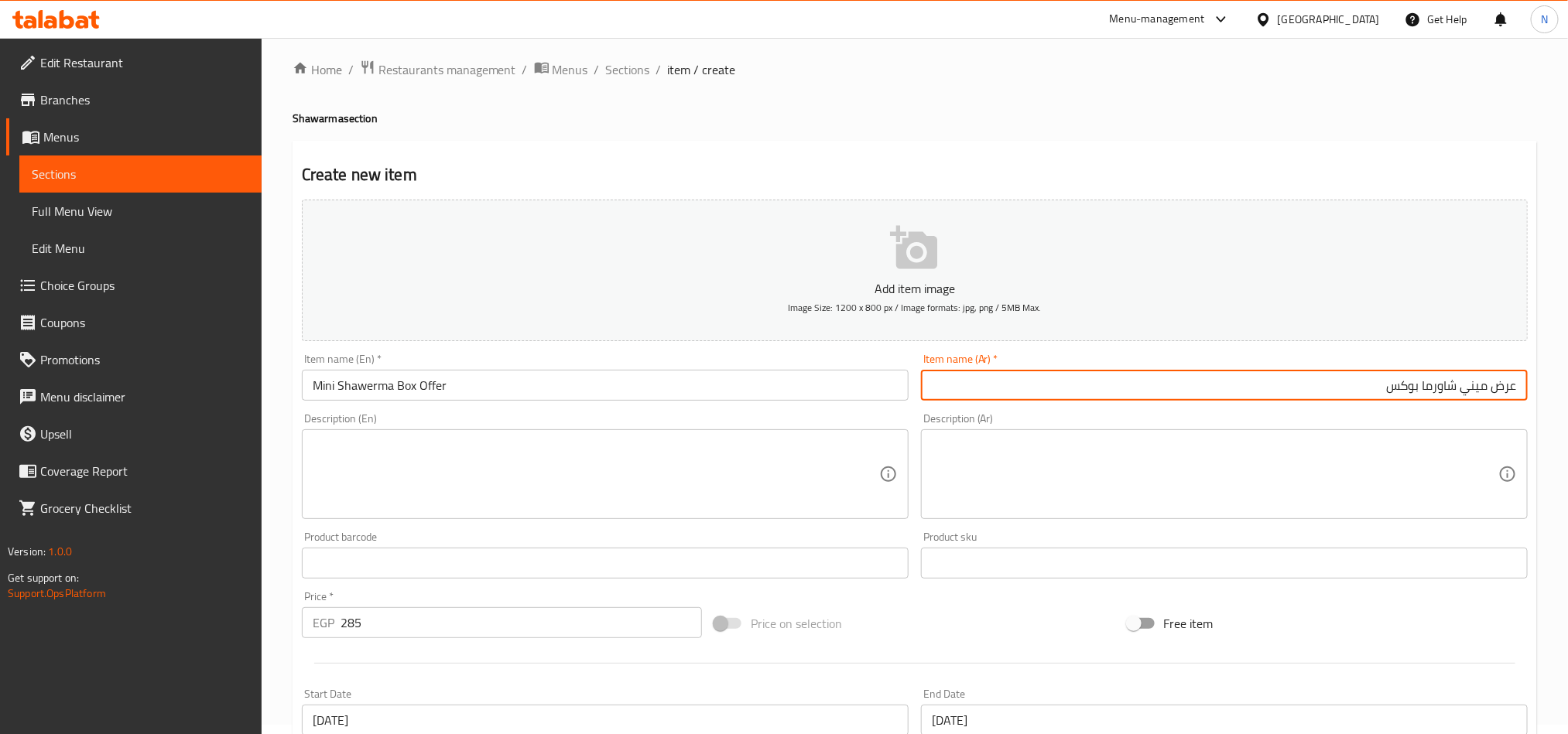
click at [1493, 390] on input "عرض ميني شاورما بوكس" at bounding box center [1225, 385] width 607 height 31
click at [1384, 395] on input "عرض علبة ميني شاورما بوكس" at bounding box center [1225, 385] width 607 height 31
type input "عرض علبة ميني شاورما"
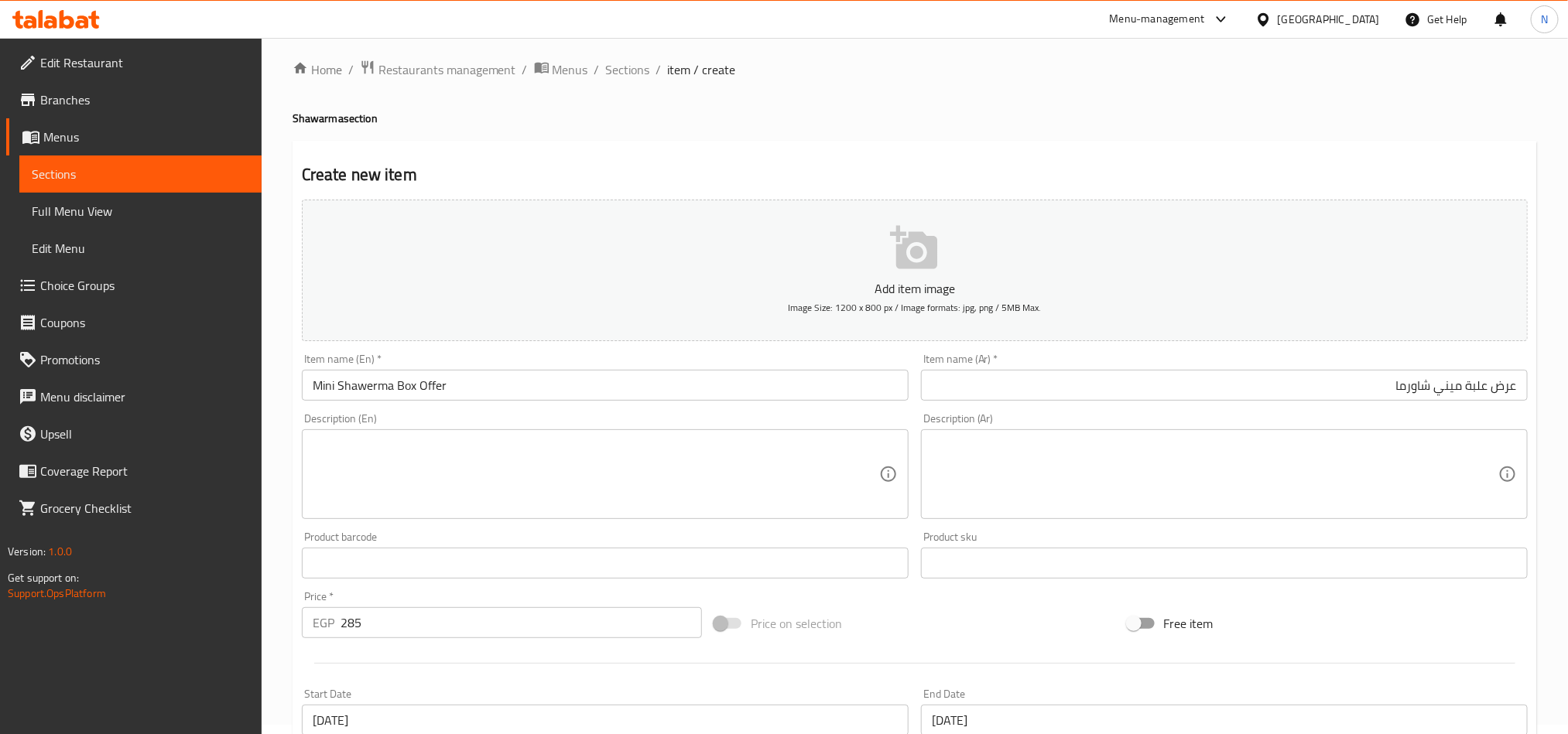
click at [466, 471] on textarea at bounding box center [595, 474] width 566 height 74
paste textarea "2 mini chicken shawerma , 2 mini Meat Shawerma , 2 mini Oriental sausage Shawer…"
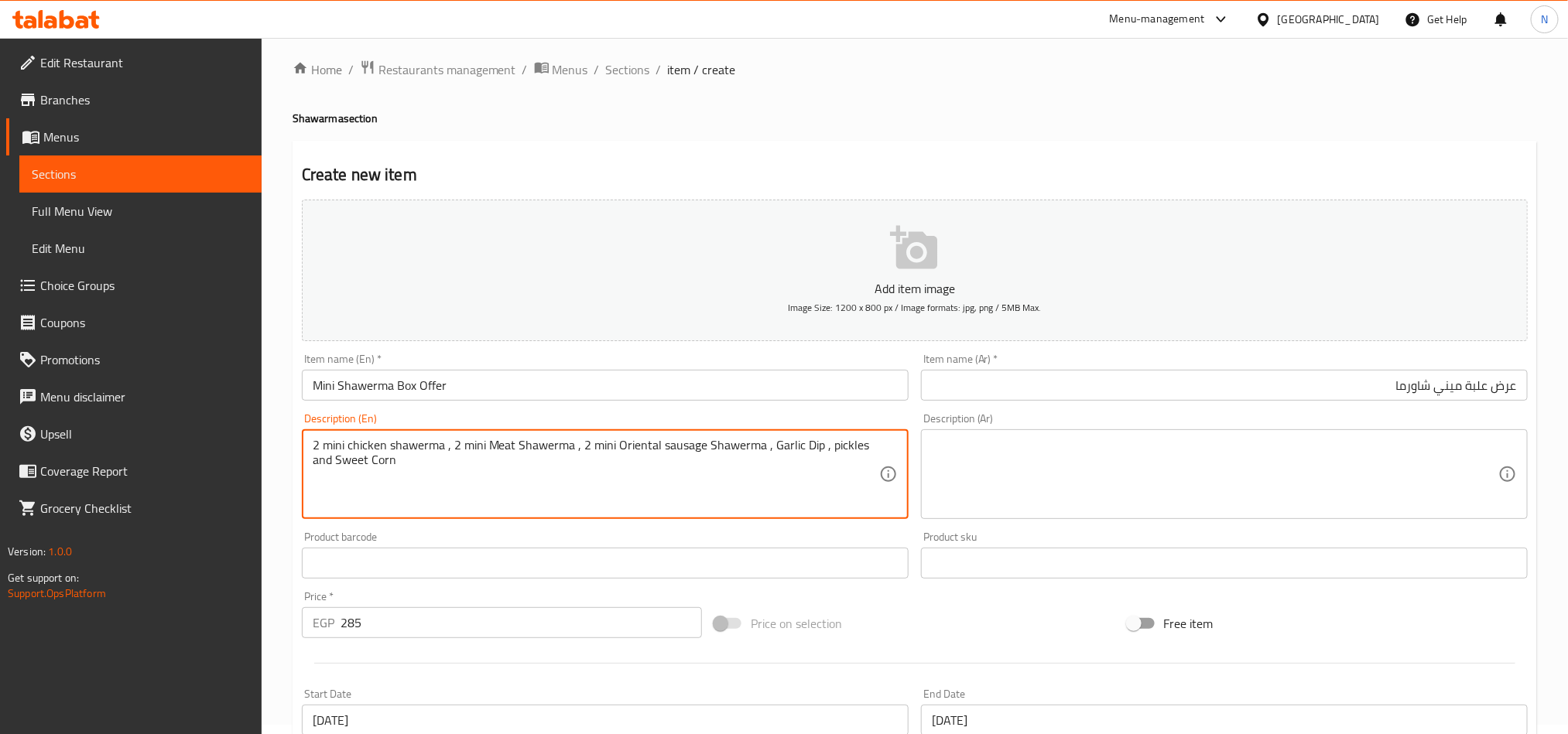
click at [474, 453] on textarea "2 mini chicken shawerma , 2 mini Meat Shawerma , 2 mini Oriental sausage Shawer…" at bounding box center [595, 474] width 566 height 74
click at [332, 438] on textarea "2 mini chicken shawerma , 2 mini meat shawerma , 2 mini oriental sausage shawer…" at bounding box center [595, 474] width 566 height 74
drag, startPoint x: 332, startPoint y: 438, endPoint x: 339, endPoint y: 441, distance: 7.6
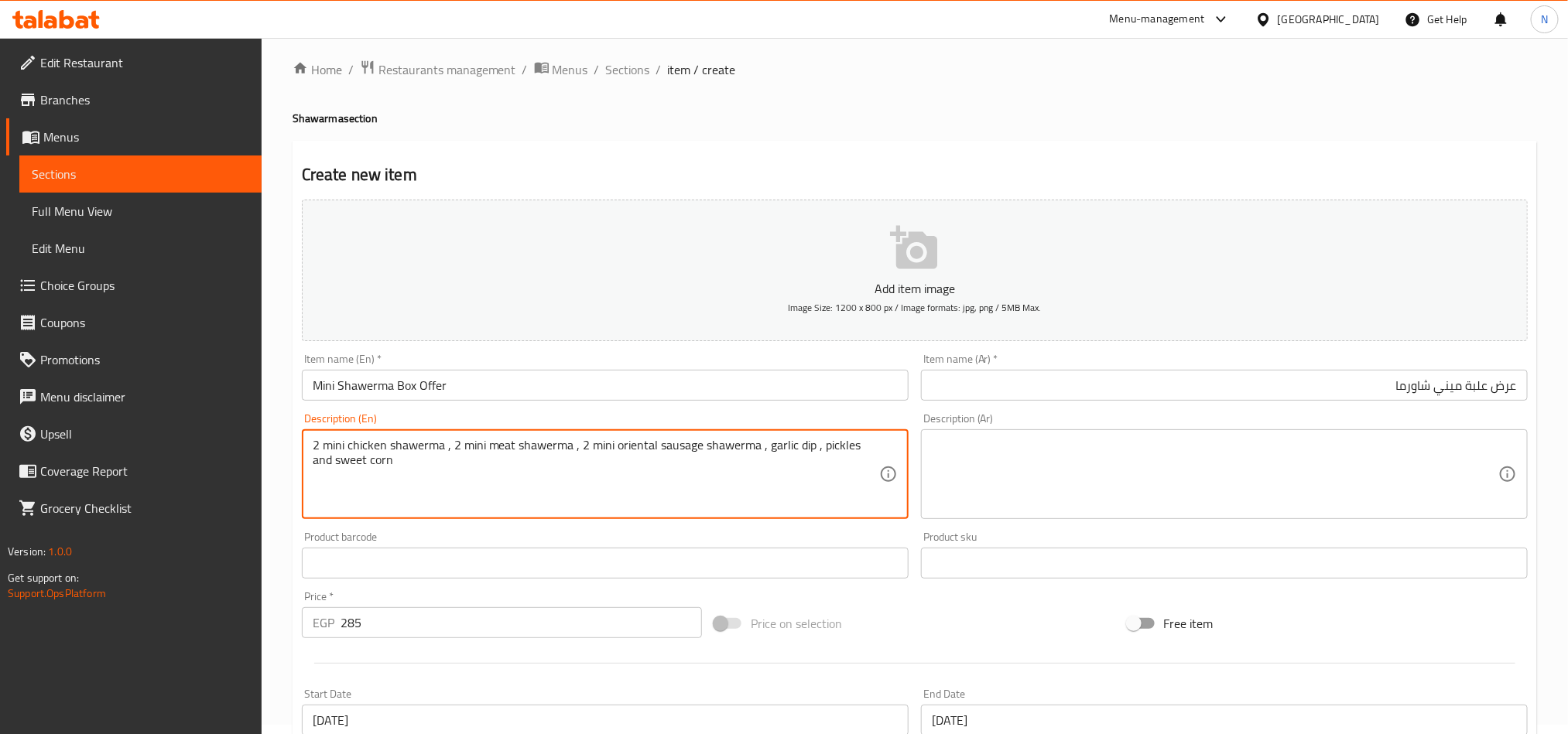
click at [333, 438] on textarea "2 mini chicken shawerma , 2 mini meat shawerma , 2 mini oriental sausage shawer…" at bounding box center [595, 474] width 566 height 74
click at [439, 469] on textarea "2 Mini chicken shawerma , 2 mini meat shawerma , 2 mini oriental sausage shawer…" at bounding box center [595, 474] width 566 height 74
type textarea "2 Mini chicken shawerma , 2 mini meat shawerma , 2 mini oriental sausage shawer…"
click at [1302, 455] on textarea at bounding box center [1215, 474] width 566 height 74
paste textarea "٢ ميني شاورما دجاج، ٢ ميني شاورما لحم، ٢ ميني شاورما سجق شرقي، ثومية، مخلل، وذر…"
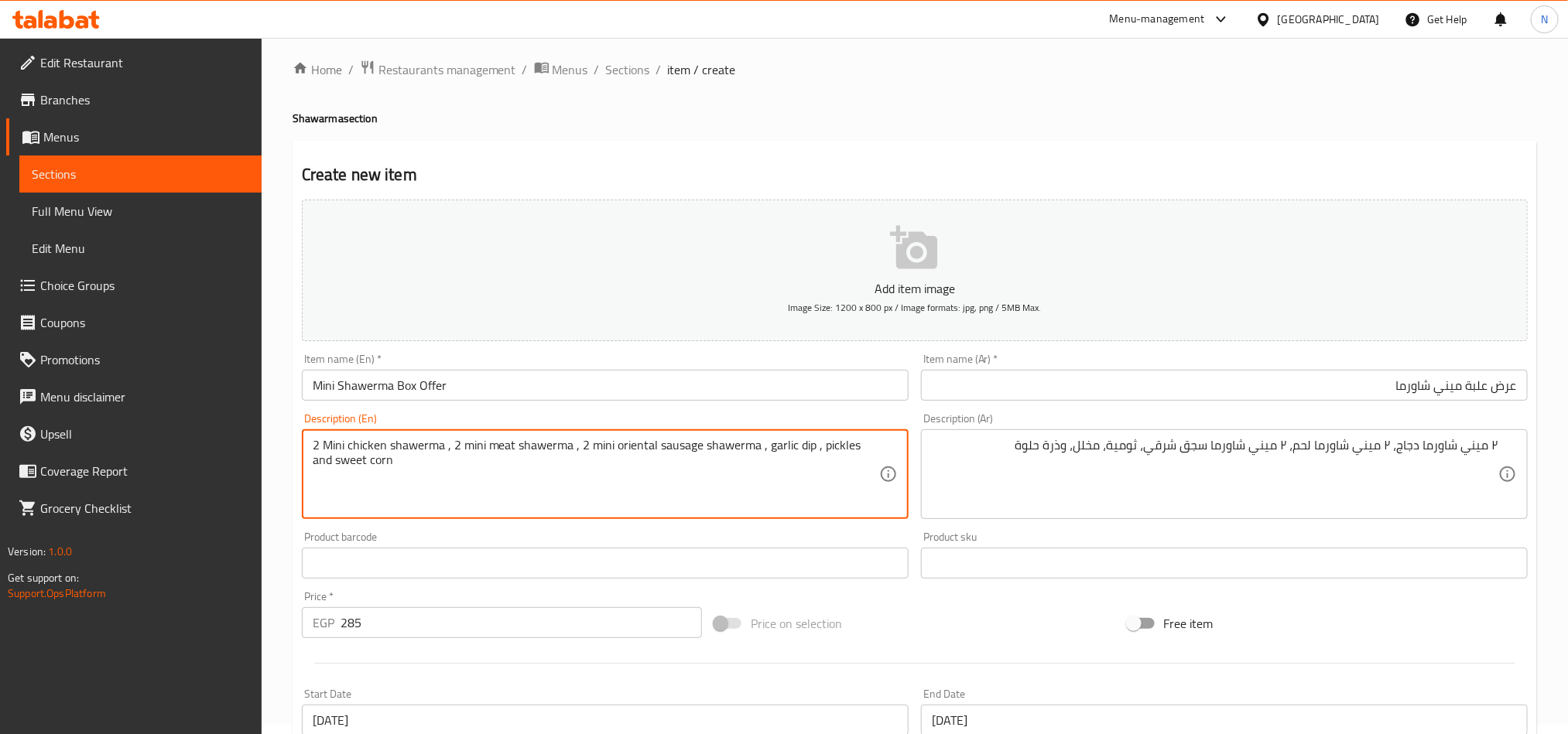
click at [339, 452] on textarea "2 Mini chicken shawerma , 2 mini meat shawerma , 2 mini oriental sausage shawer…" at bounding box center [595, 474] width 566 height 74
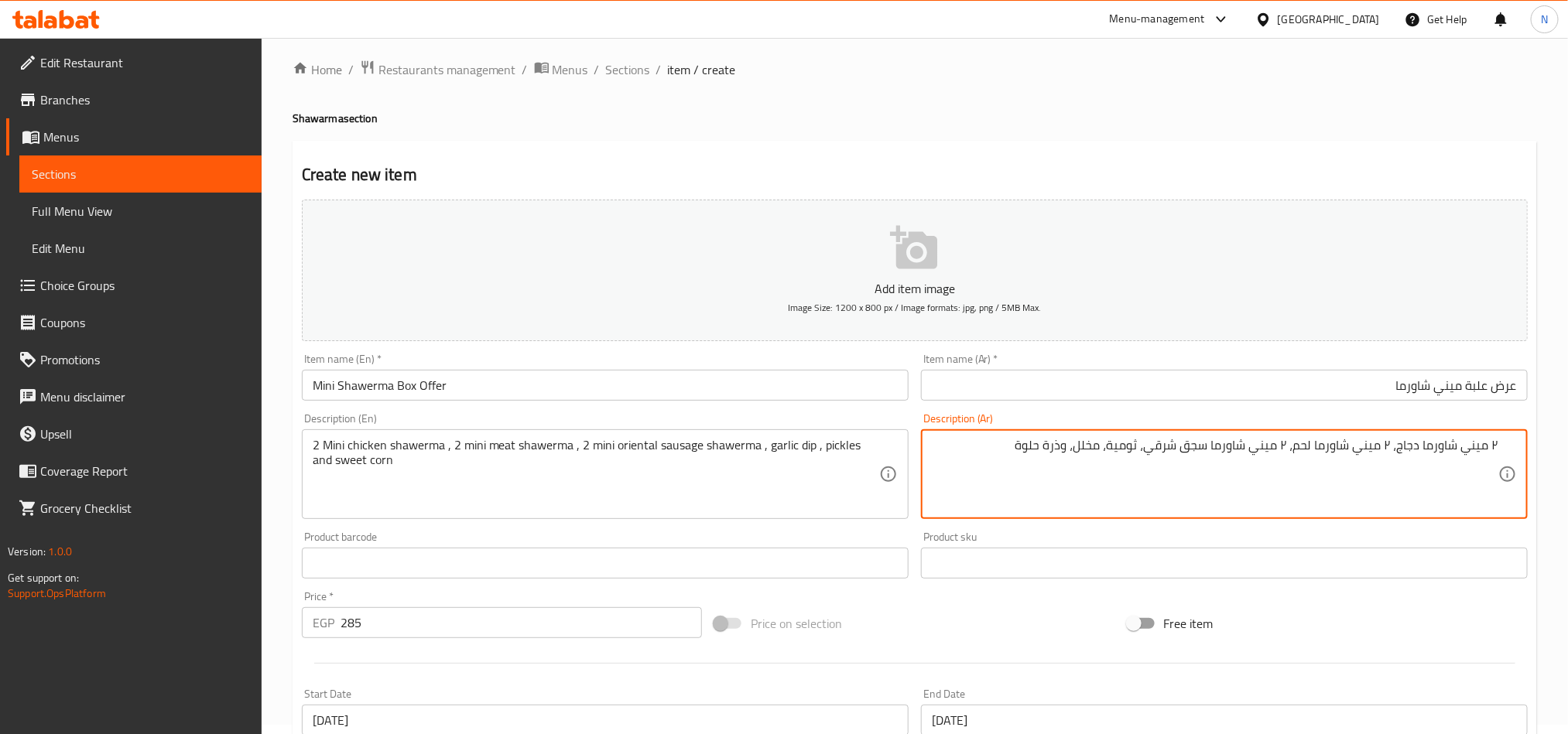
click at [1293, 452] on textarea "٢ ميني شاورما دجاج، ٢ ميني شاورما لحم، ٢ ميني شاورما سجق شرقي، ثومية، مخلل، وذر…" at bounding box center [1215, 474] width 566 height 74
click at [1294, 452] on textarea "٢ ميني شاورما دجاج، ٢ ميني شاورما لحم، ٢ ميني شاورما سجق شرقي، ثومية، مخلل، وذر…" at bounding box center [1215, 474] width 566 height 74
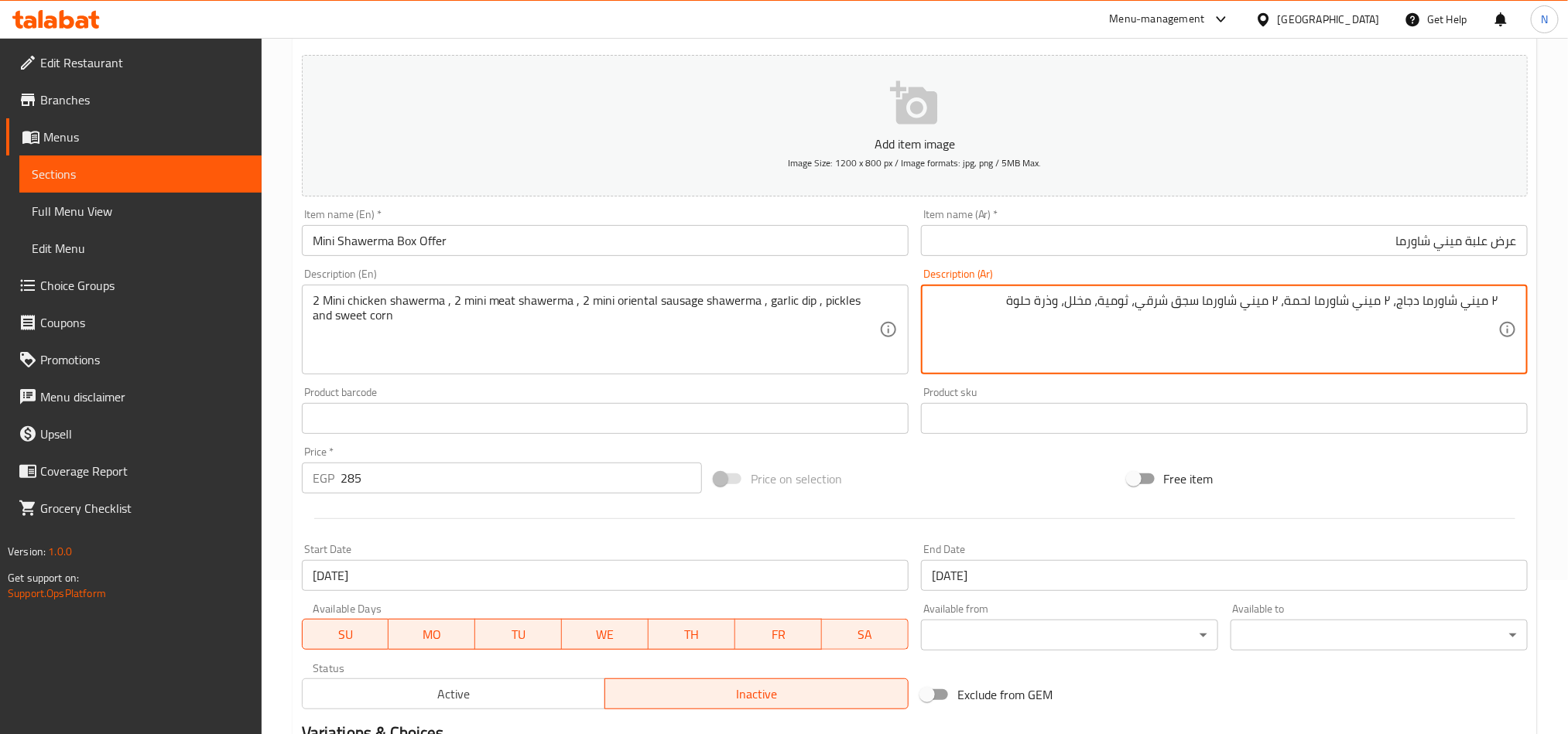
scroll to position [357, 0]
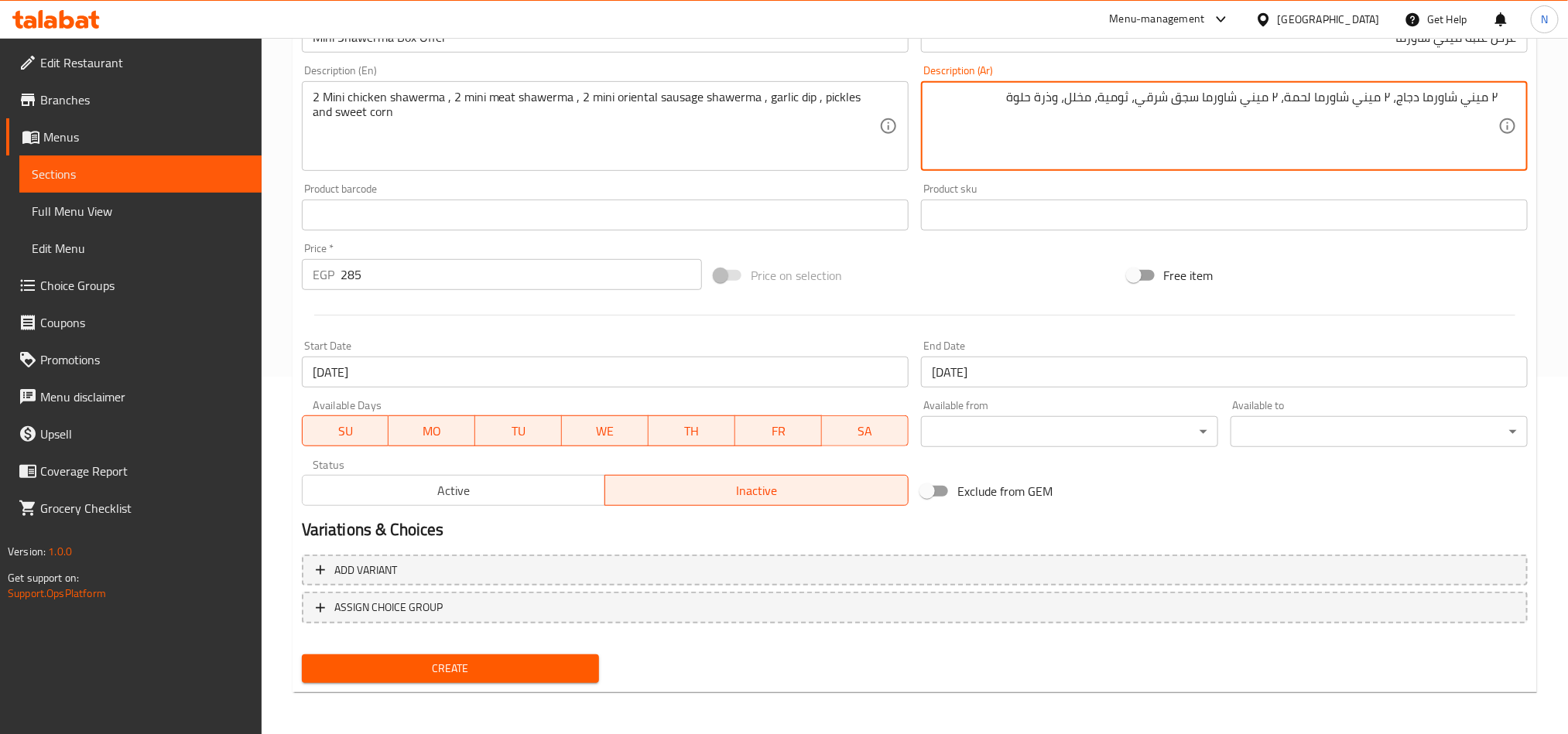
type textarea "٢ ميني شاورما دجاج، ٢ ميني شاورما لحمة، ٢ ميني شاورما سجق شرقي، ثومية، مخلل، وذ…"
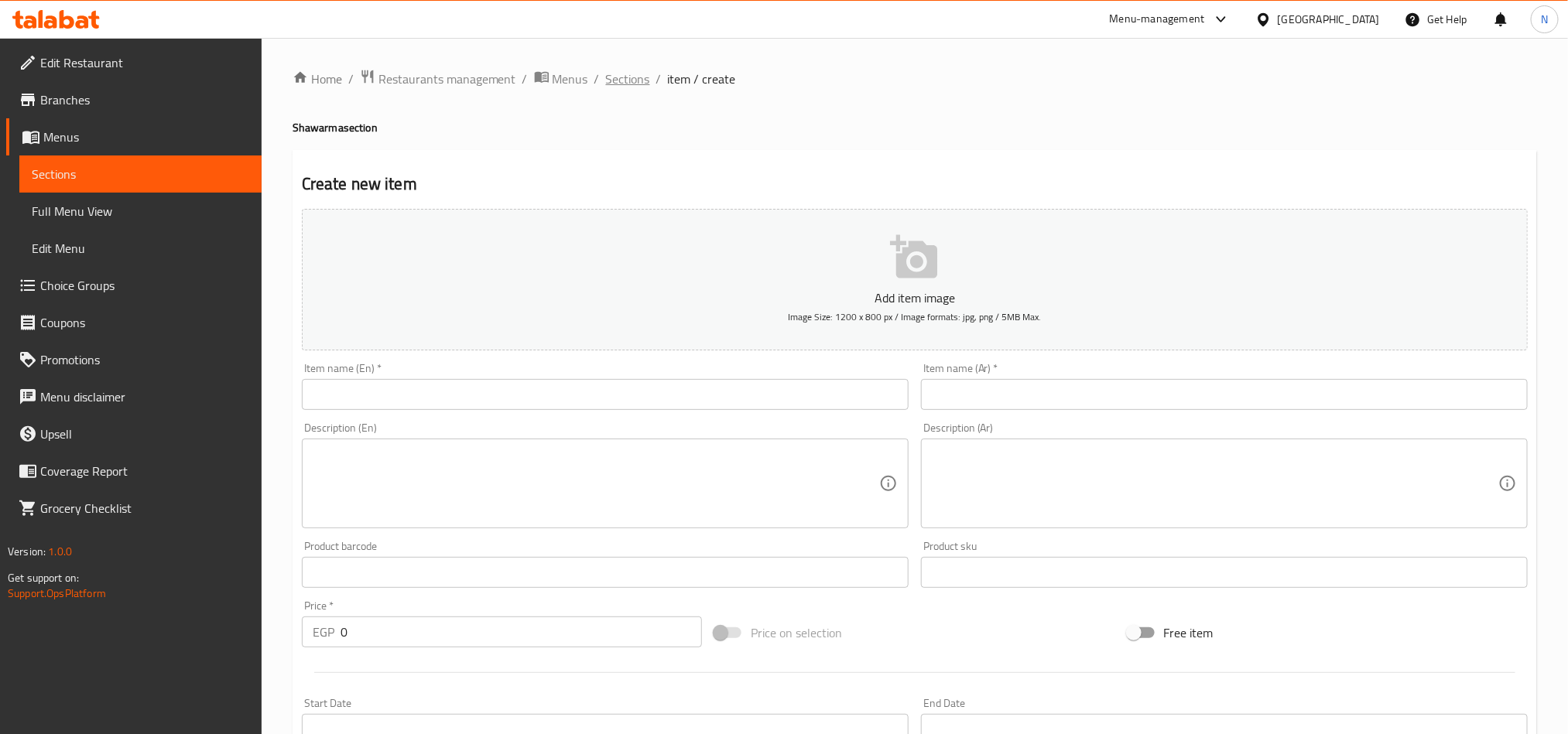
click at [634, 79] on span "Sections" at bounding box center [628, 79] width 44 height 19
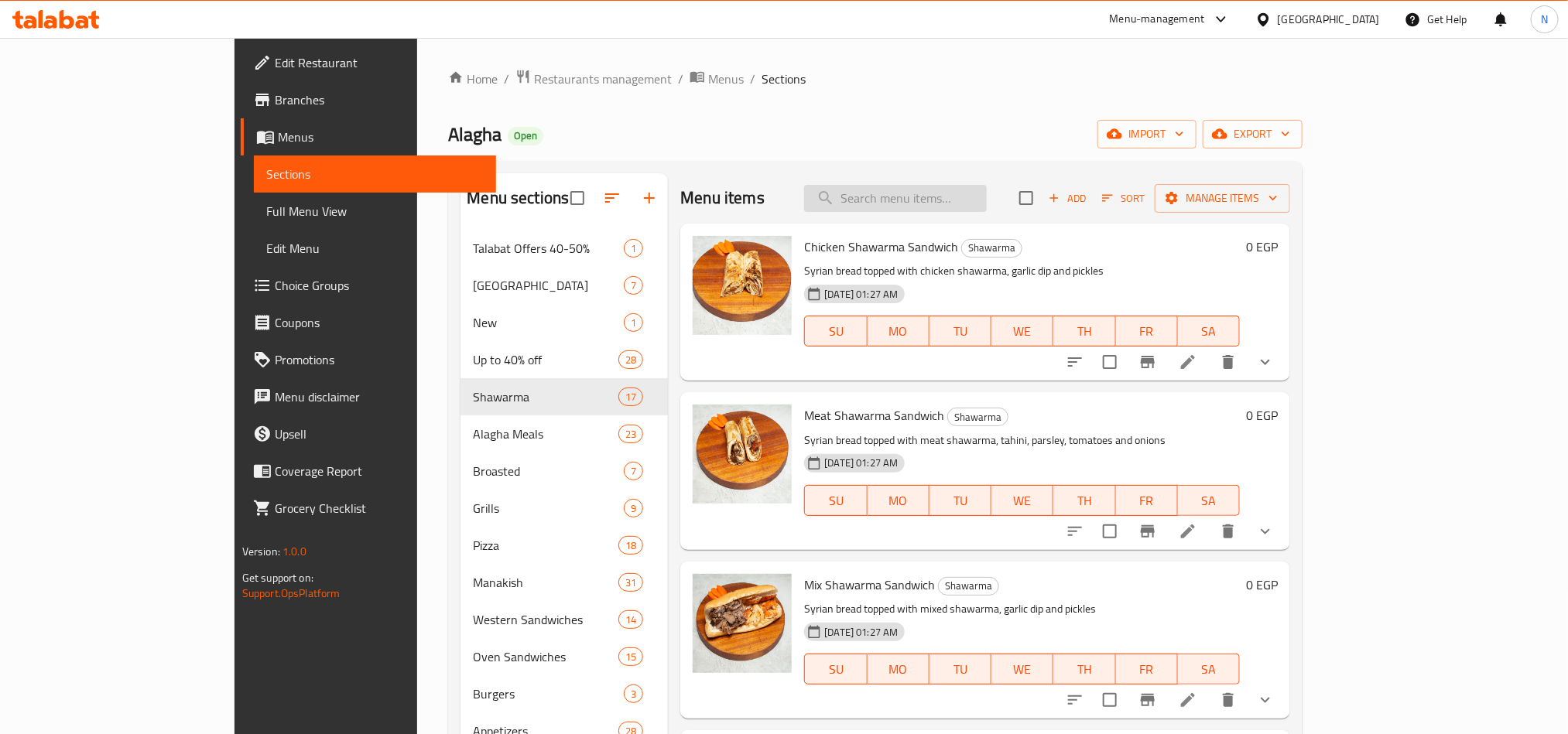
click at [948, 195] on input "search" at bounding box center [895, 198] width 183 height 27
paste input "mini chicken shawerma"
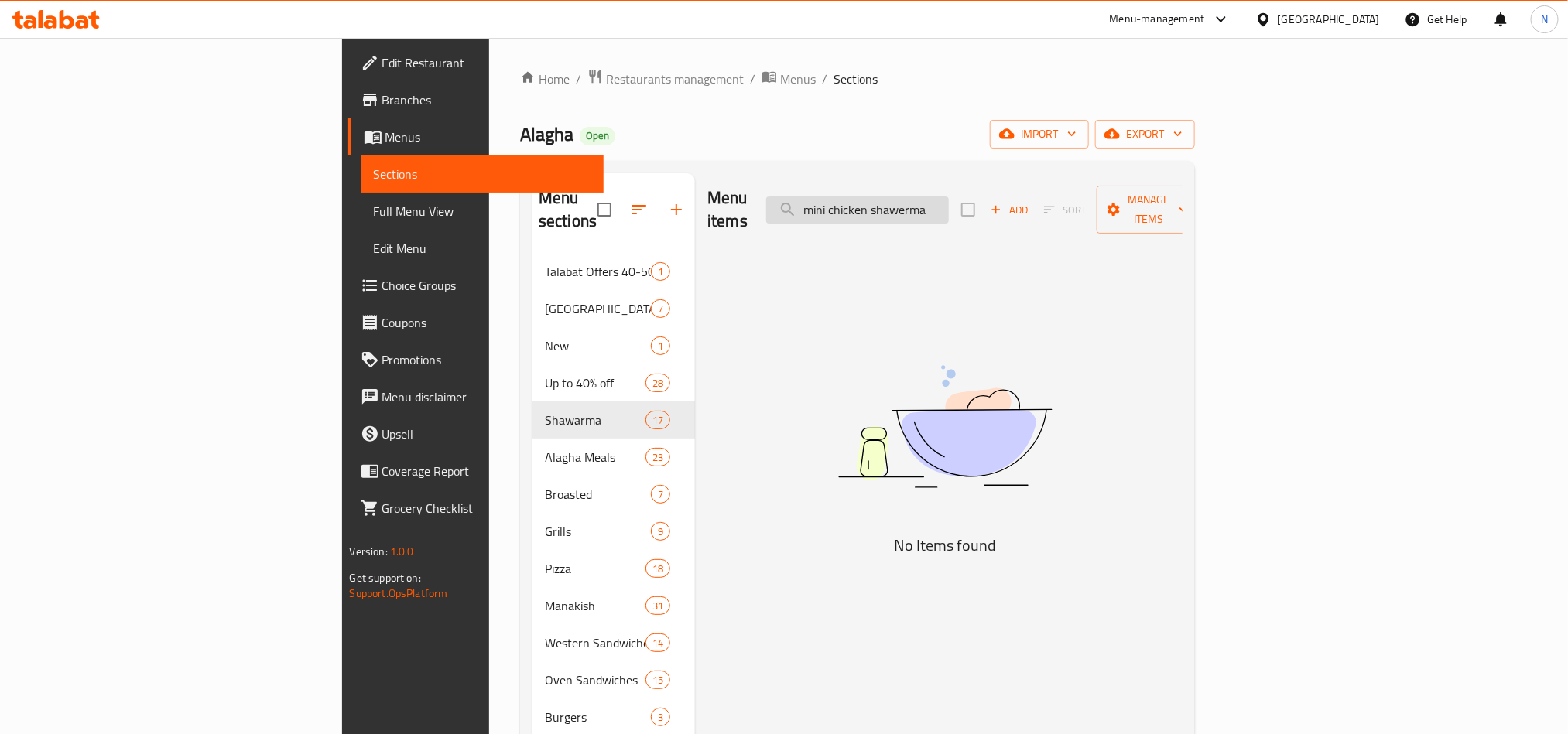
click at [949, 204] on input "mini chicken shawerma" at bounding box center [857, 210] width 183 height 27
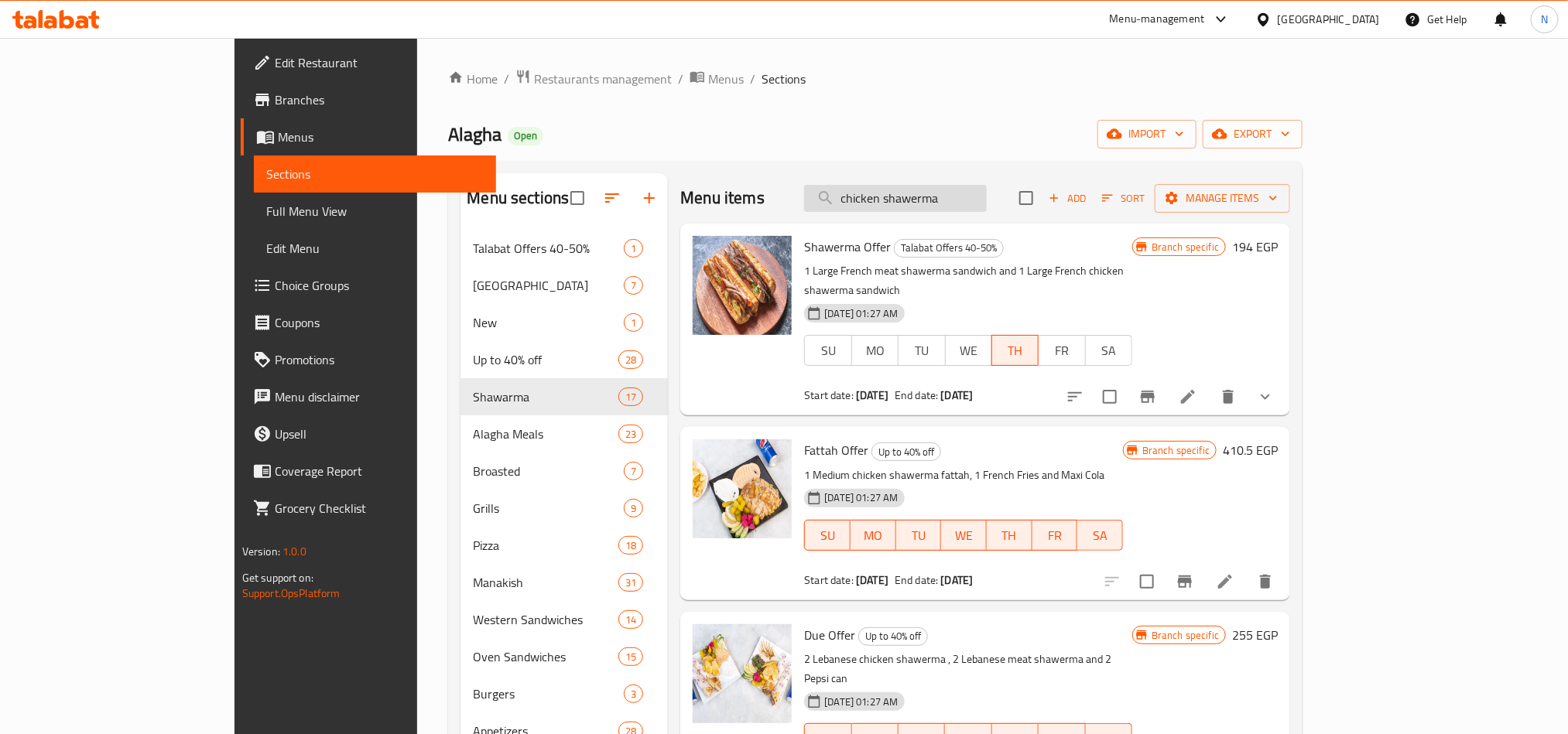
click at [987, 202] on input "chicken shawerma" at bounding box center [895, 198] width 183 height 27
paste input "Garlic Dip"
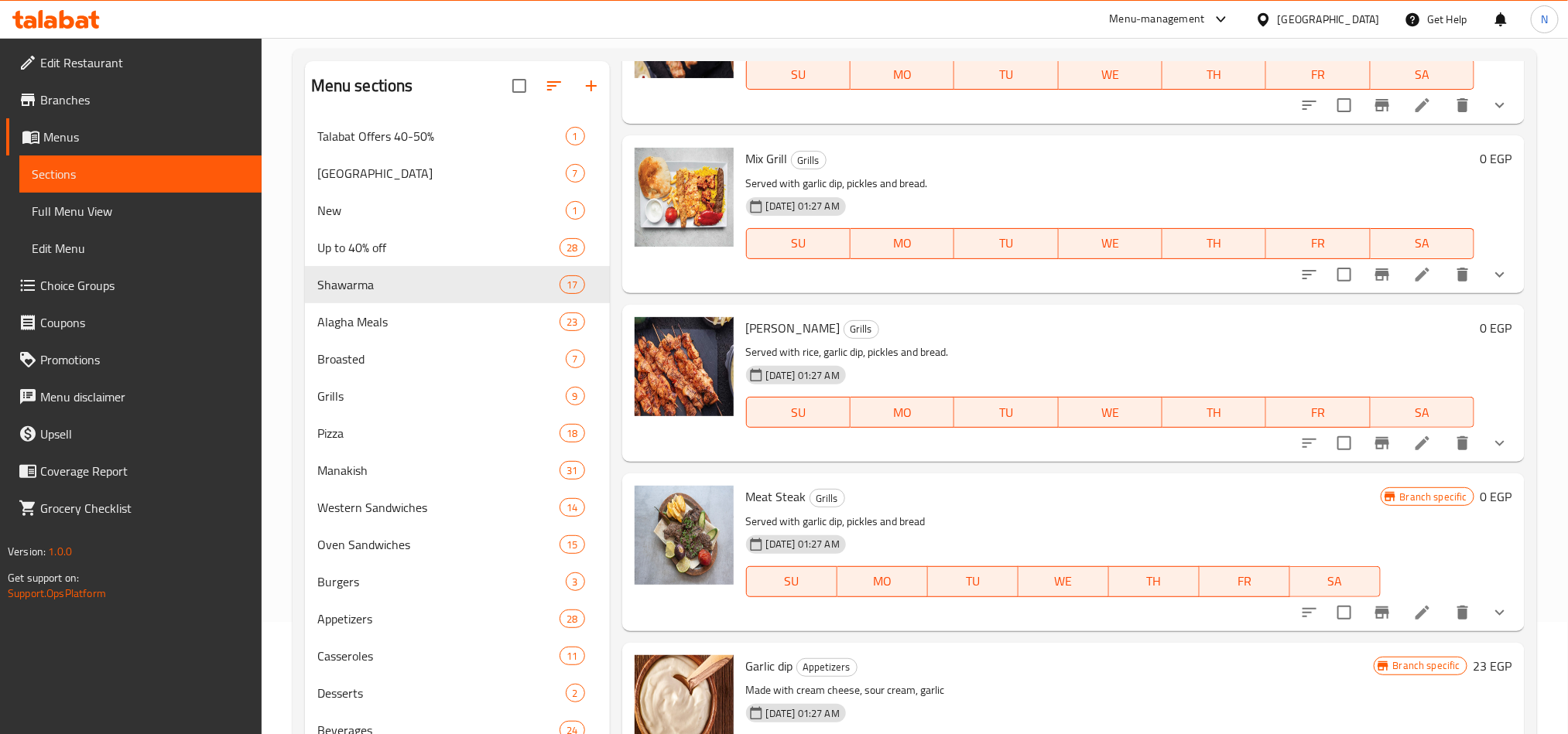
scroll to position [216, 0]
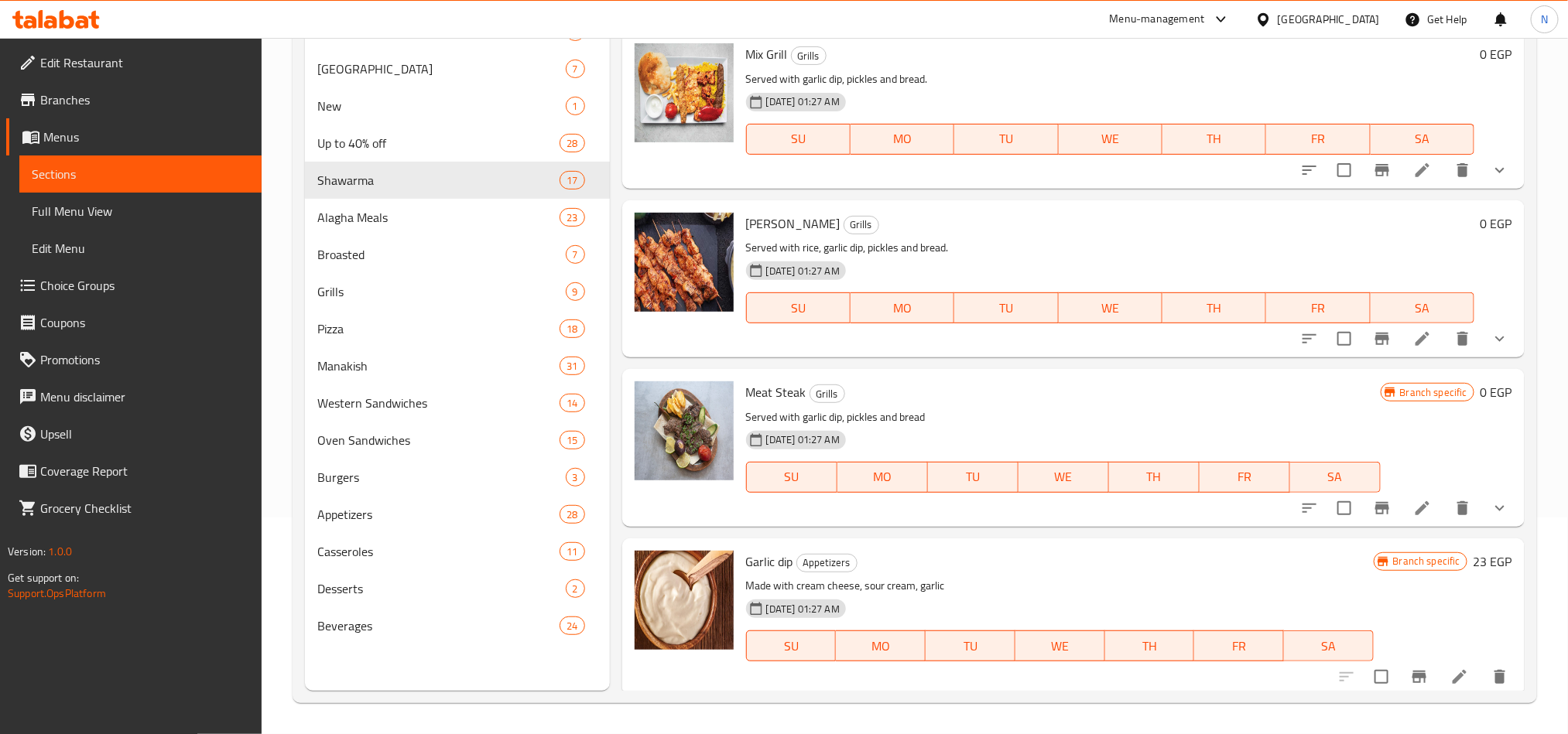
click at [783, 558] on span "Garlic dip" at bounding box center [770, 561] width 48 height 23
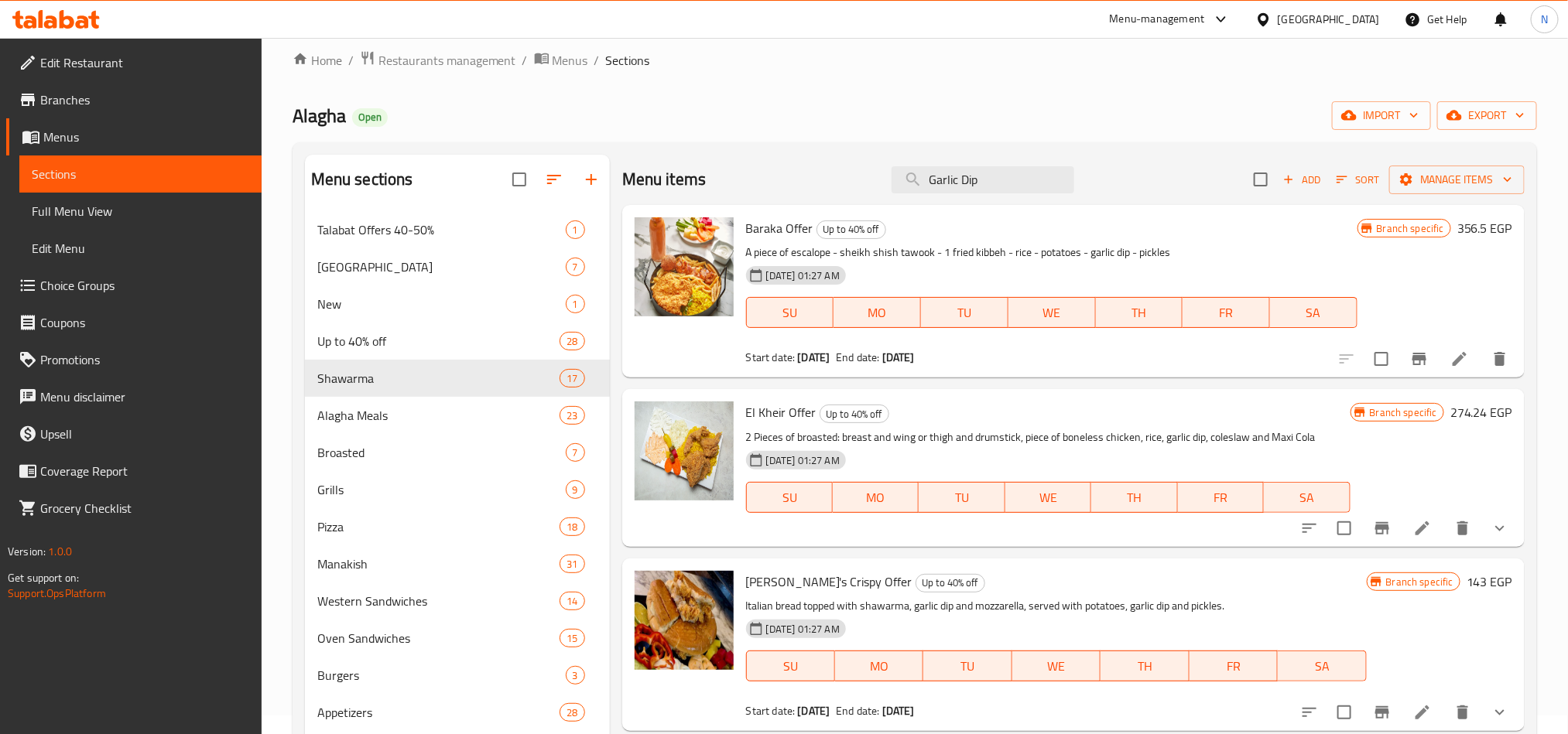
scroll to position [0, 0]
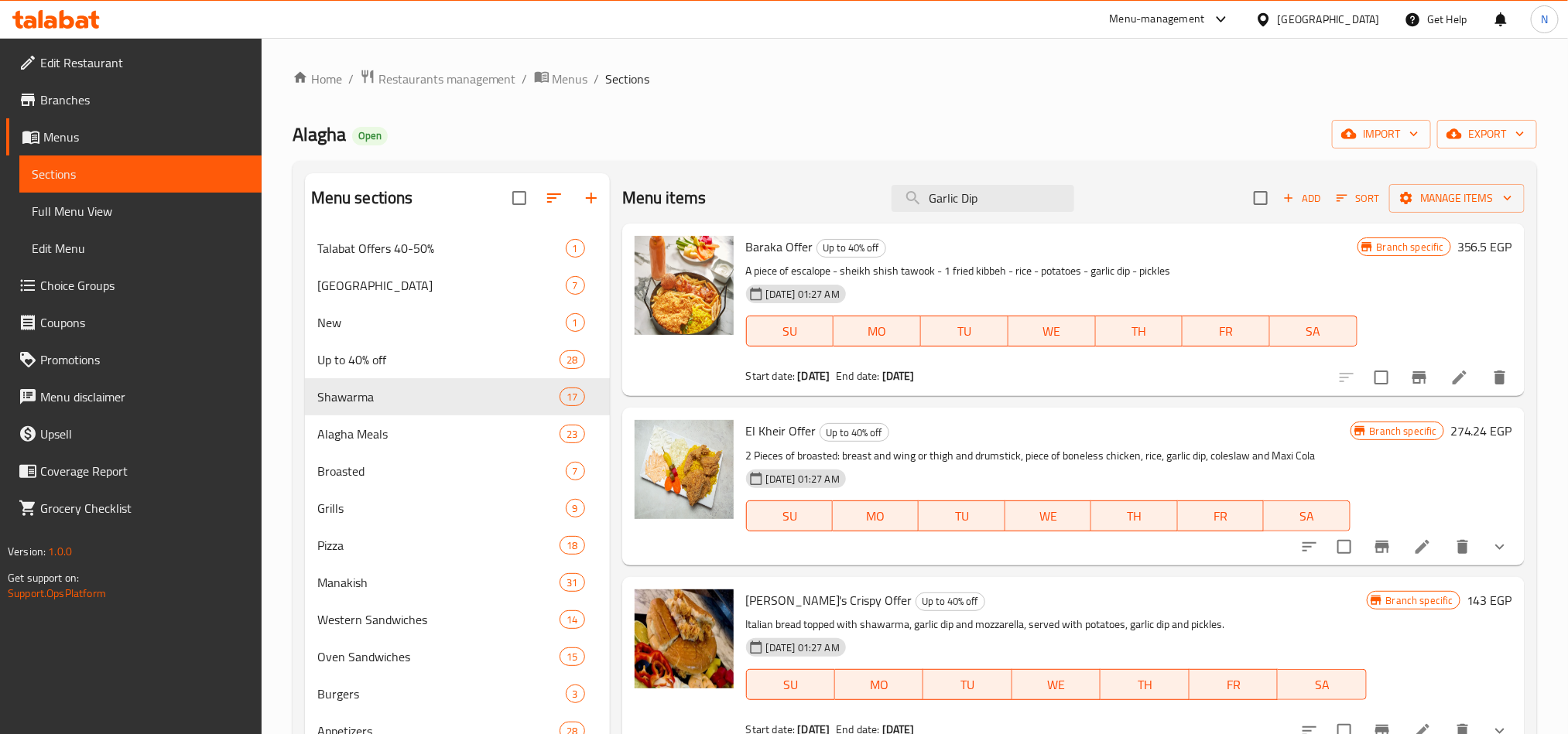
click at [932, 182] on div "Menu items Garlic Dip Add Sort Manage items" at bounding box center [1073, 197] width 902 height 50
click at [931, 188] on input "Garlic Dip" at bounding box center [983, 198] width 183 height 27
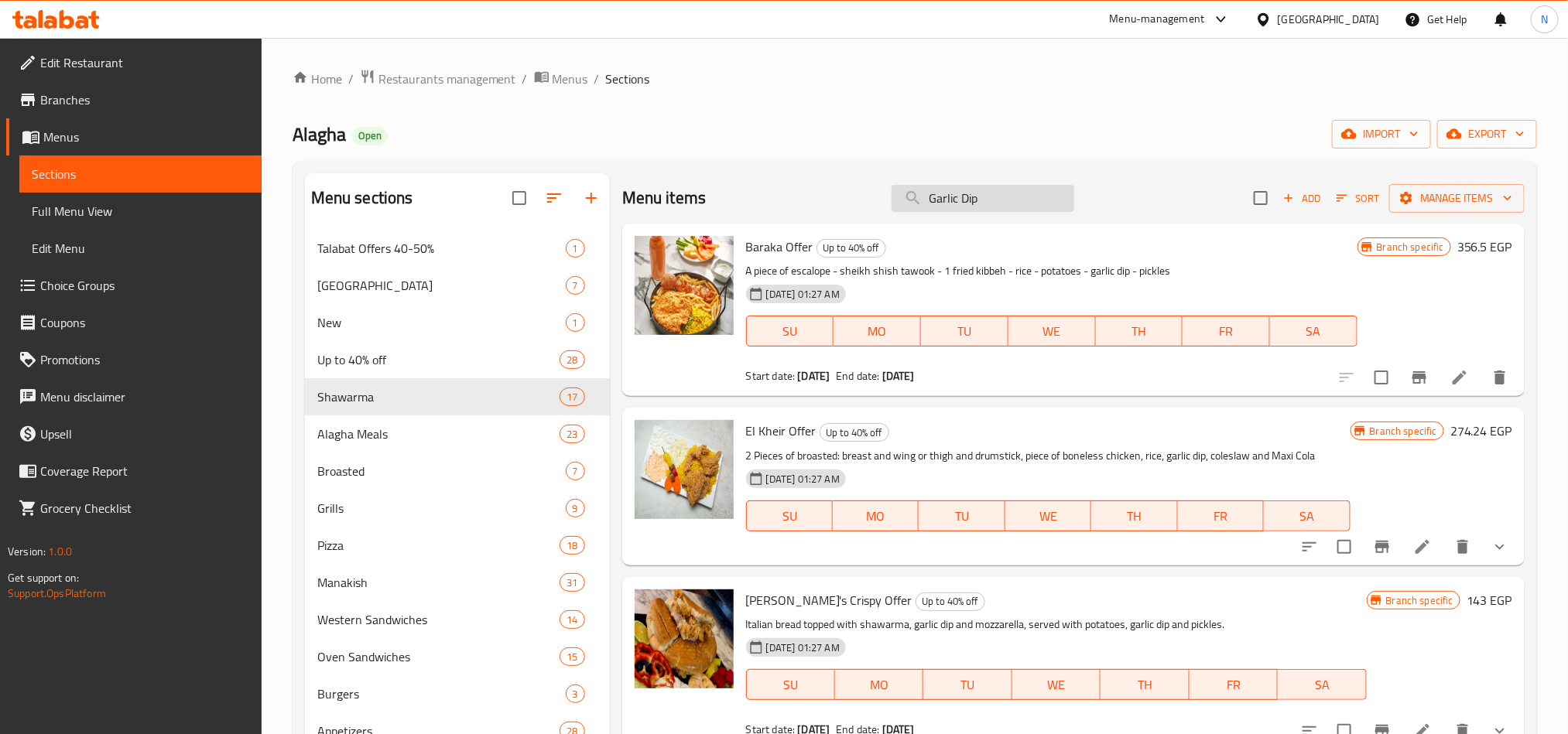
paste input "pickles"
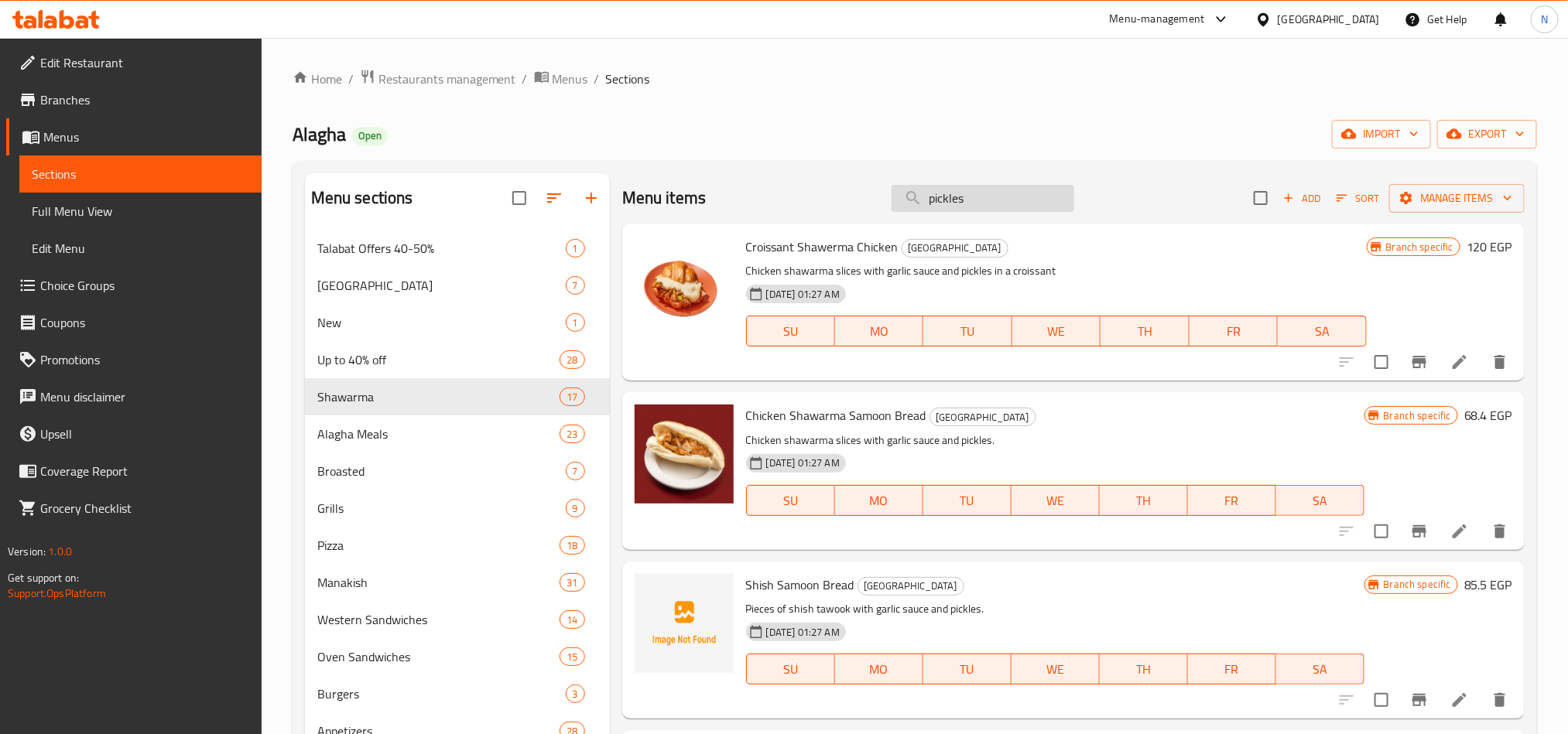
click at [969, 209] on input "pickles" at bounding box center [983, 198] width 183 height 27
paste input "Sweet Corn"
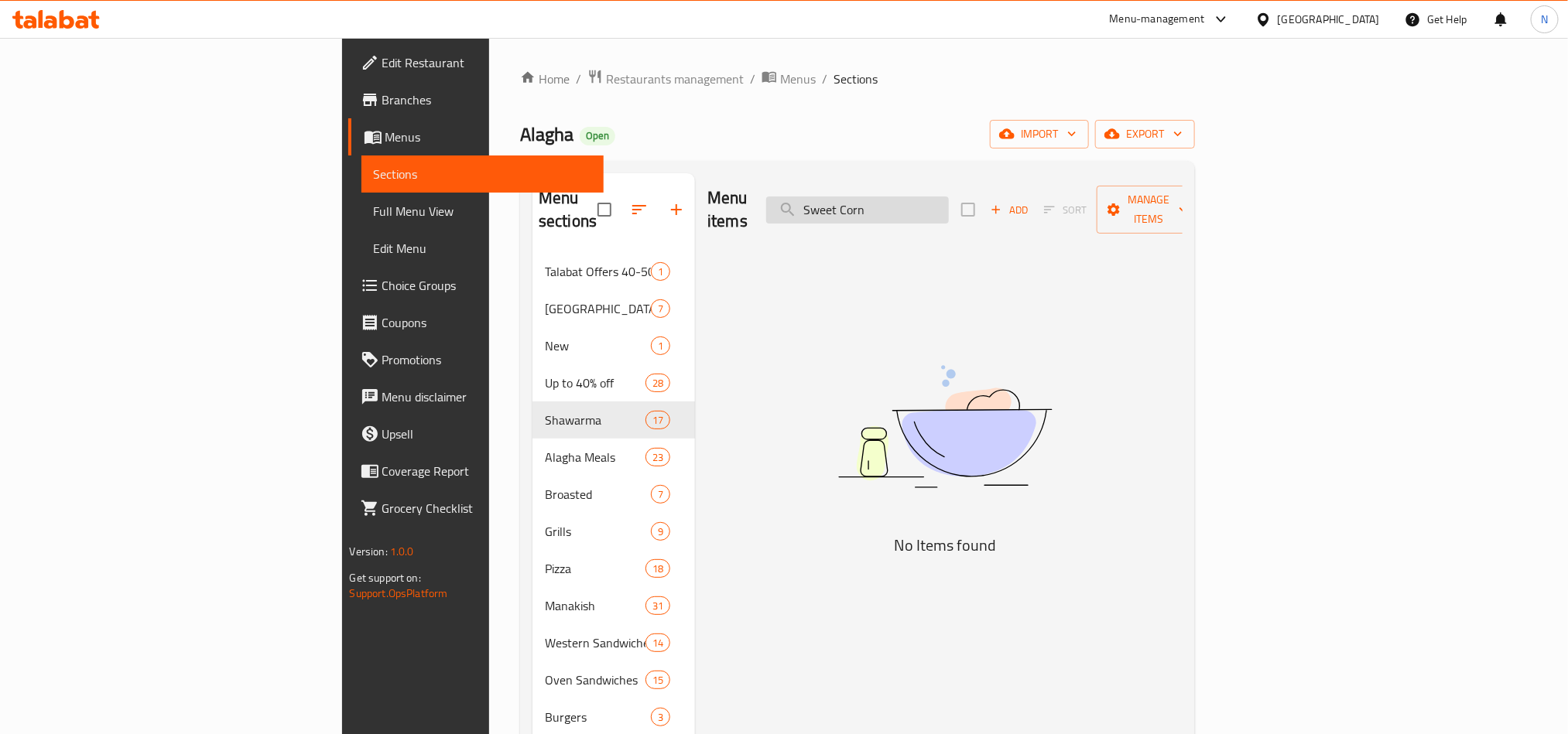
click at [949, 206] on input "Sweet Corn" at bounding box center [857, 210] width 183 height 27
click at [949, 207] on input "Corn" at bounding box center [857, 210] width 183 height 27
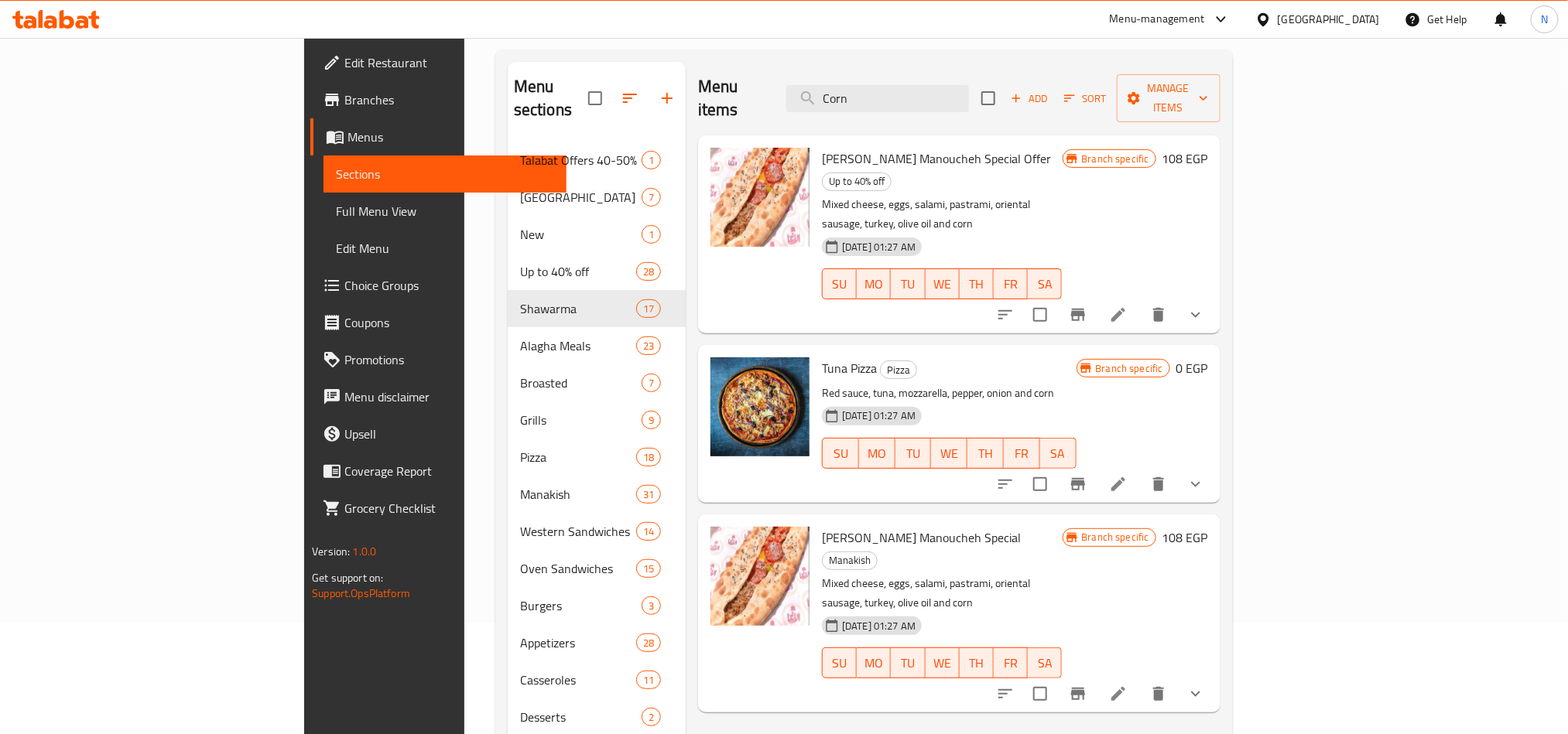
scroll to position [216, 0]
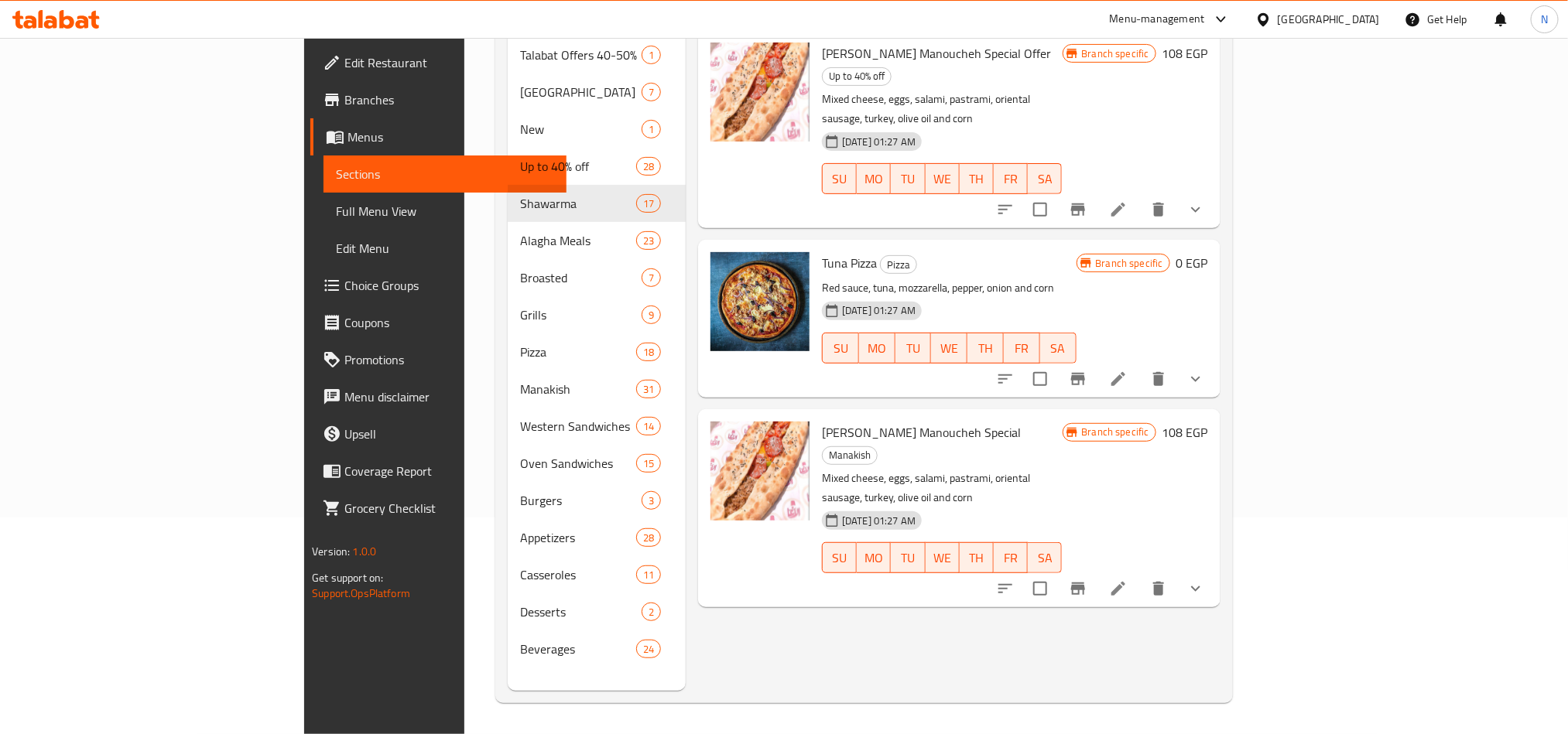
type input "Corn"
